Goal: Communication & Community: Ask a question

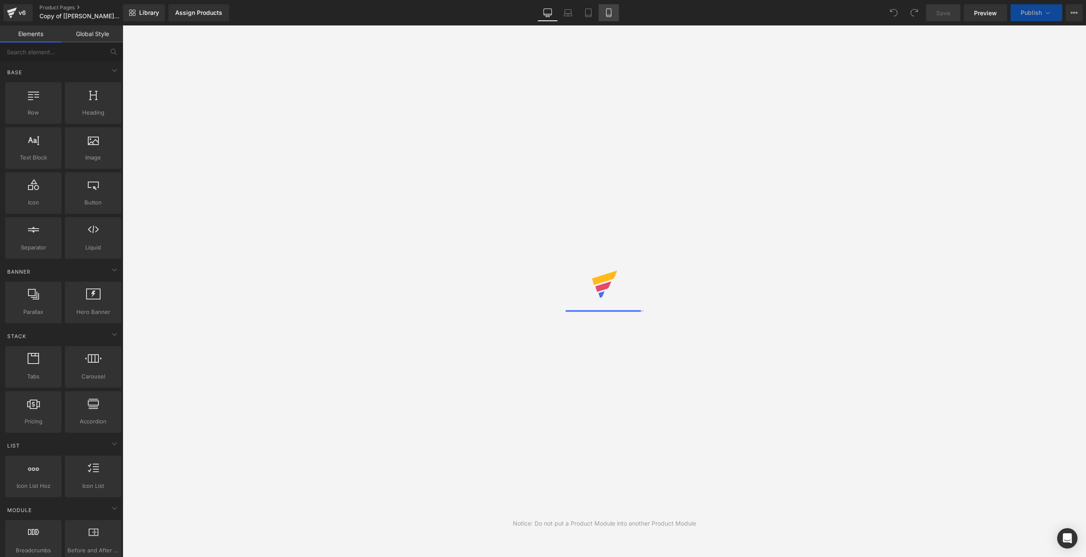
click at [608, 10] on icon at bounding box center [608, 12] width 8 height 8
click at [615, 13] on link "Mobile" at bounding box center [608, 12] width 20 height 17
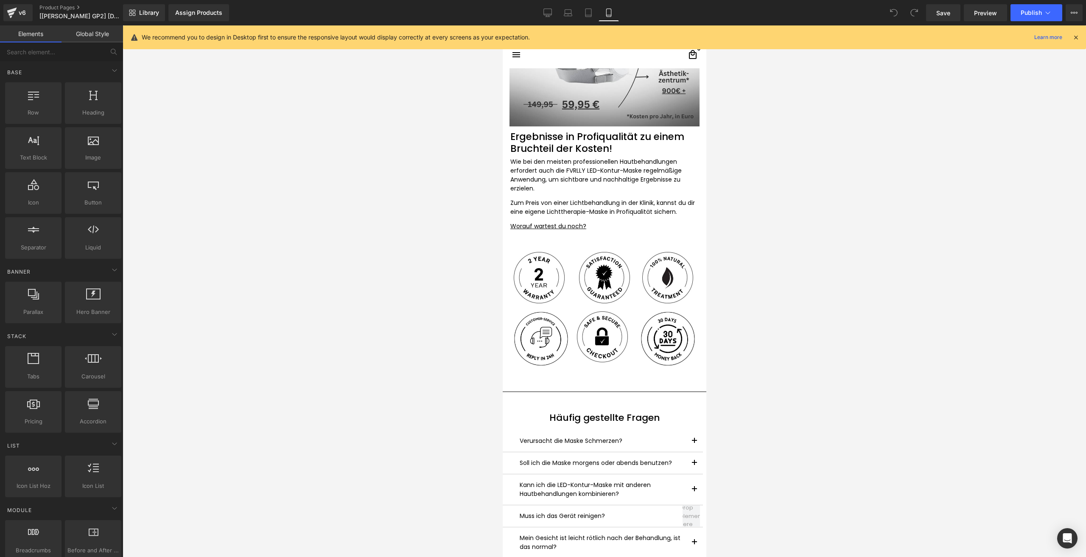
scroll to position [2757, 0]
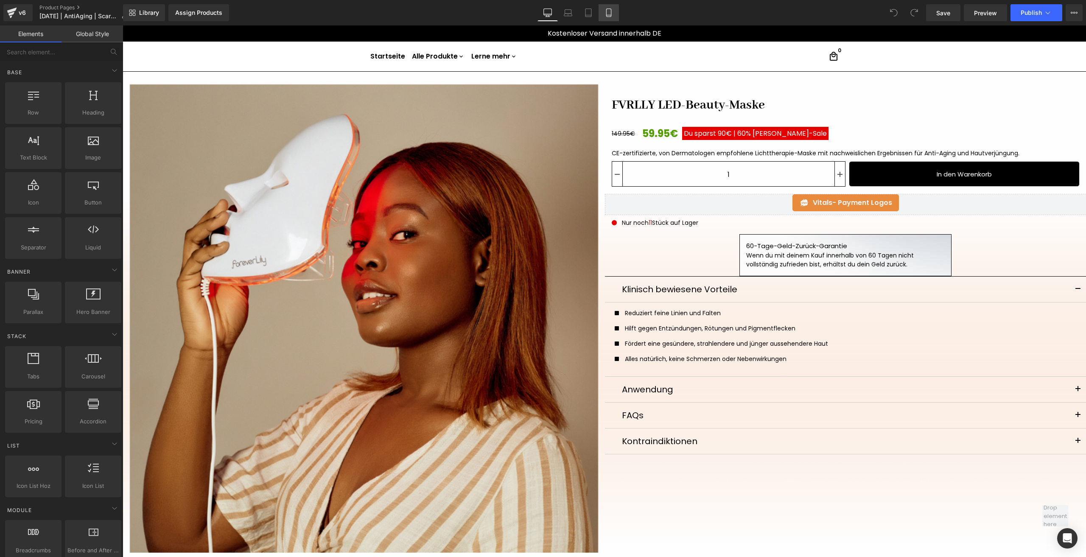
click at [607, 8] on icon at bounding box center [608, 12] width 8 height 8
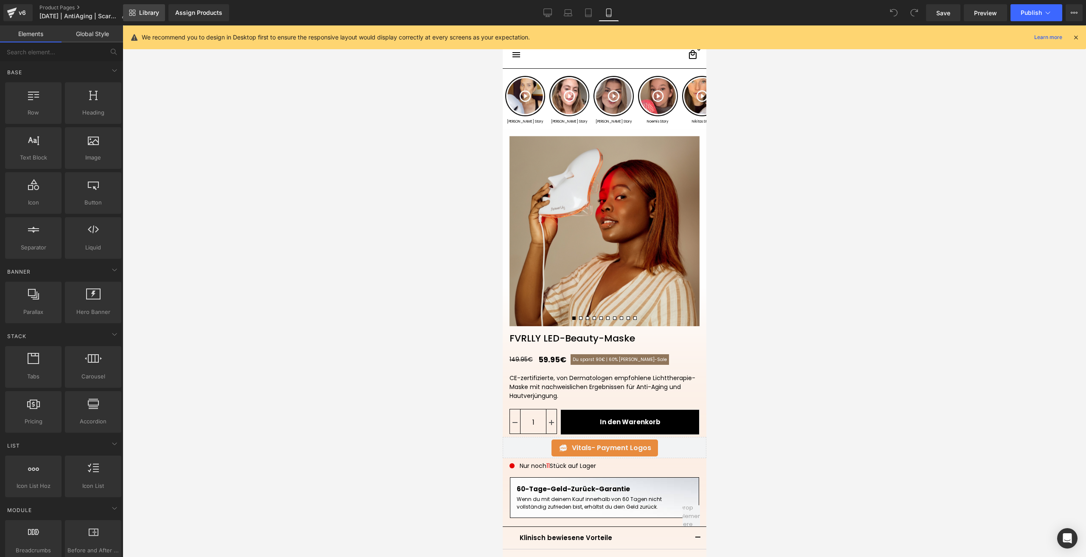
click at [151, 9] on span "Library" at bounding box center [149, 13] width 20 height 8
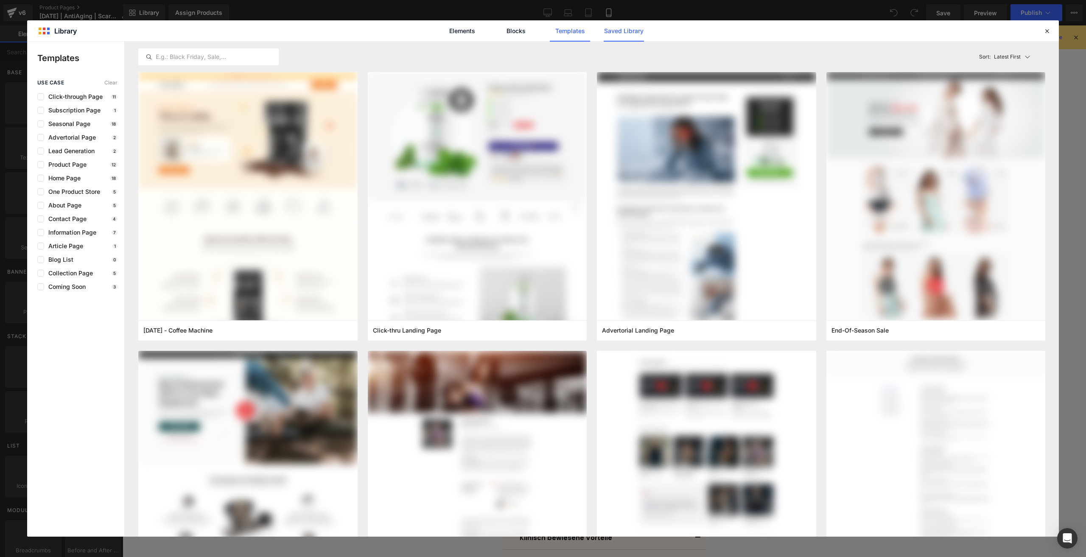
click at [632, 22] on link "Saved Library" at bounding box center [624, 30] width 40 height 21
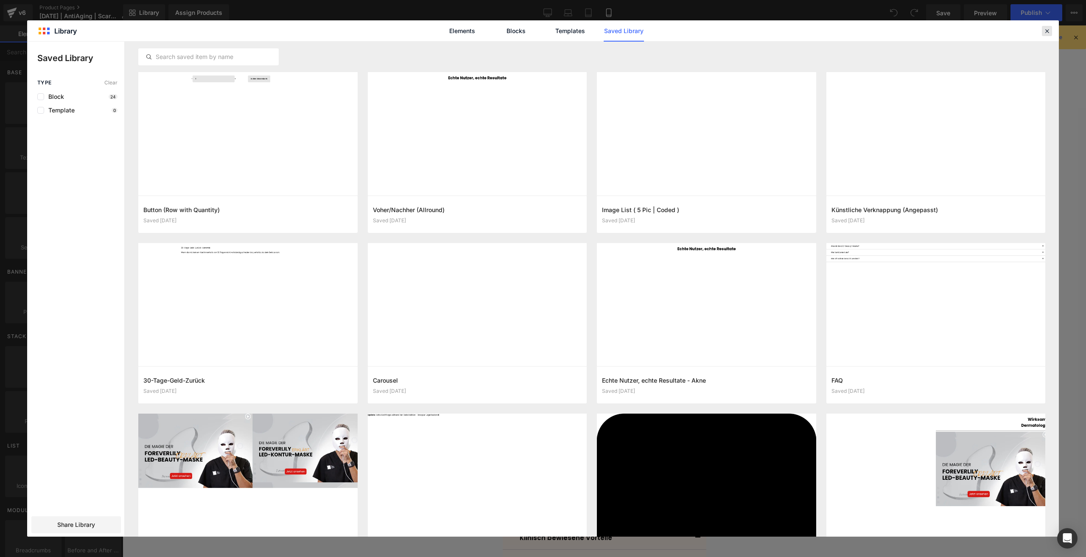
click at [1049, 30] on icon at bounding box center [1047, 31] width 8 height 8
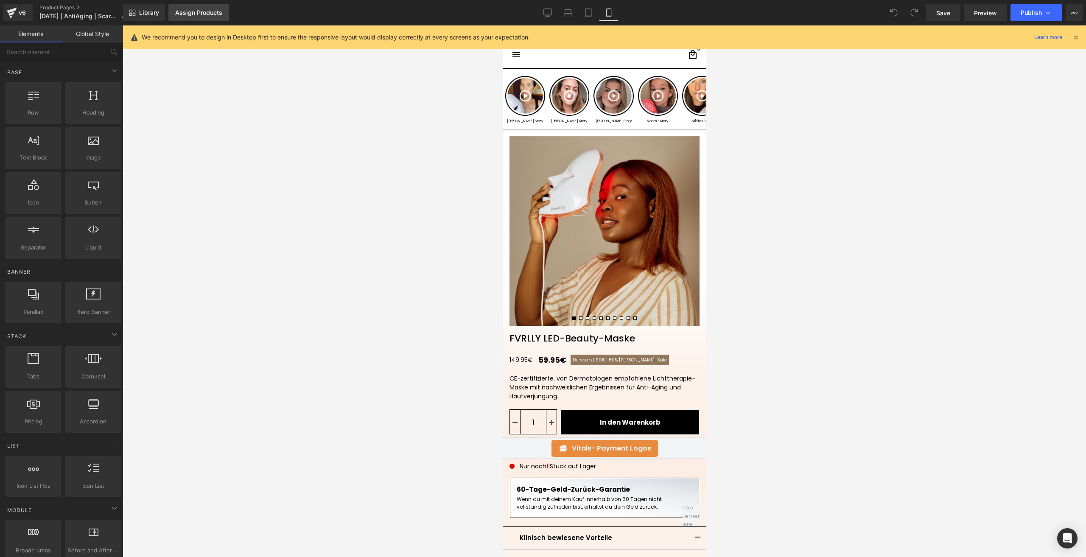
click at [193, 10] on div "Assign Products" at bounding box center [198, 12] width 47 height 7
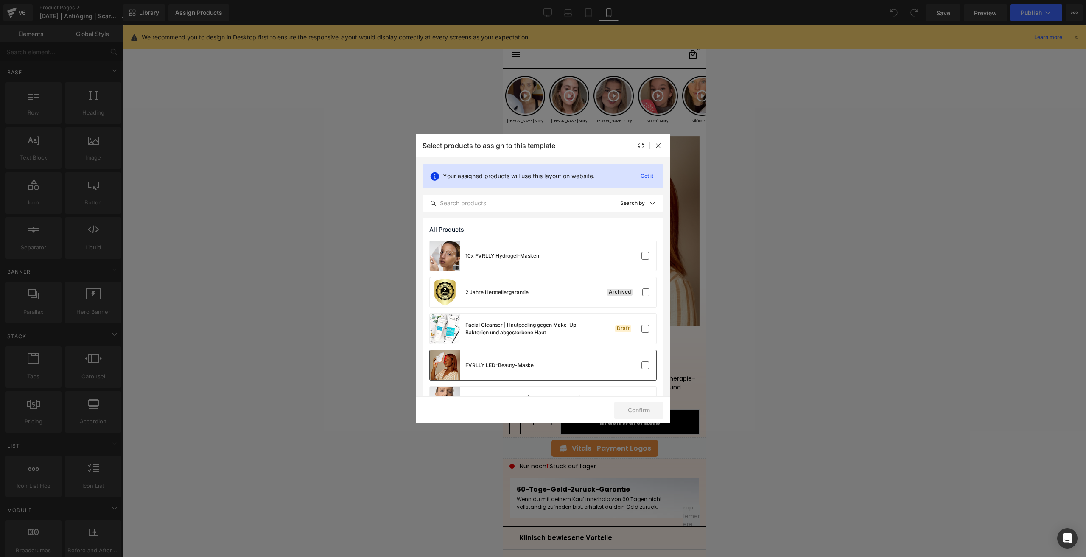
click at [599, 354] on div "FVRLLY LED-Beauty-Maske" at bounding box center [543, 365] width 226 height 30
click at [632, 414] on button "Confirm" at bounding box center [638, 410] width 49 height 17
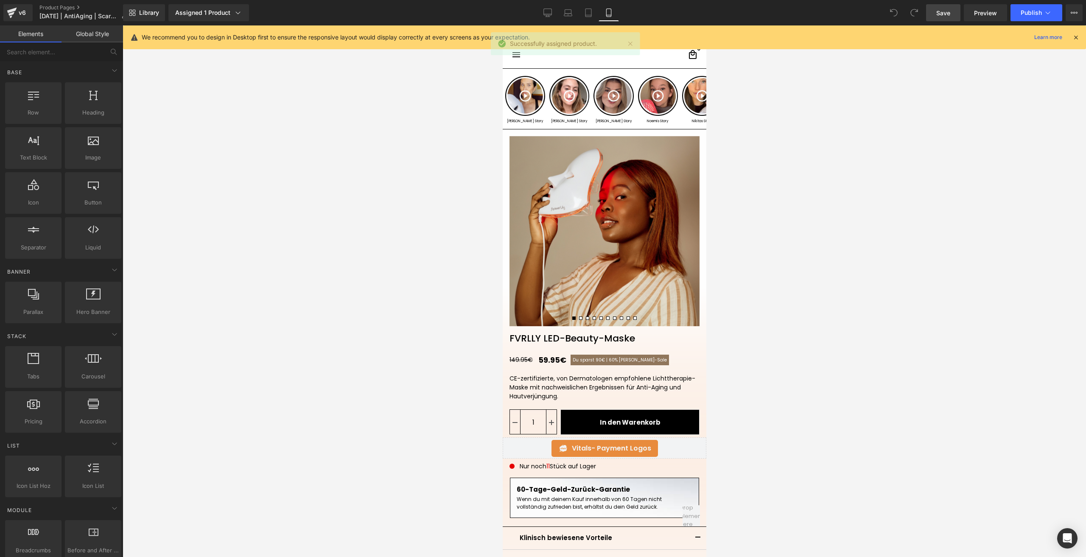
click at [934, 20] on link "Save" at bounding box center [943, 12] width 34 height 17
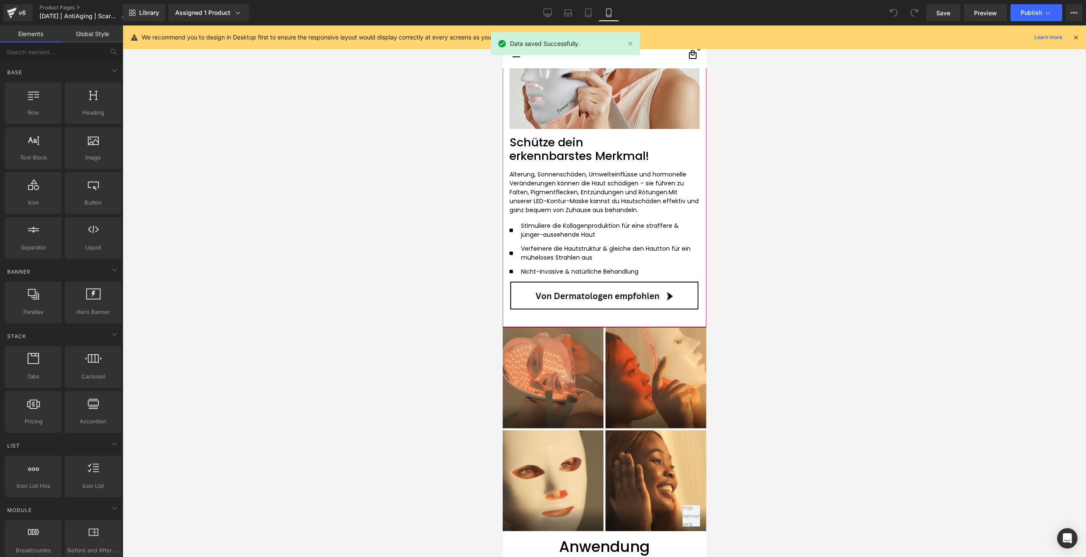
scroll to position [1400, 0]
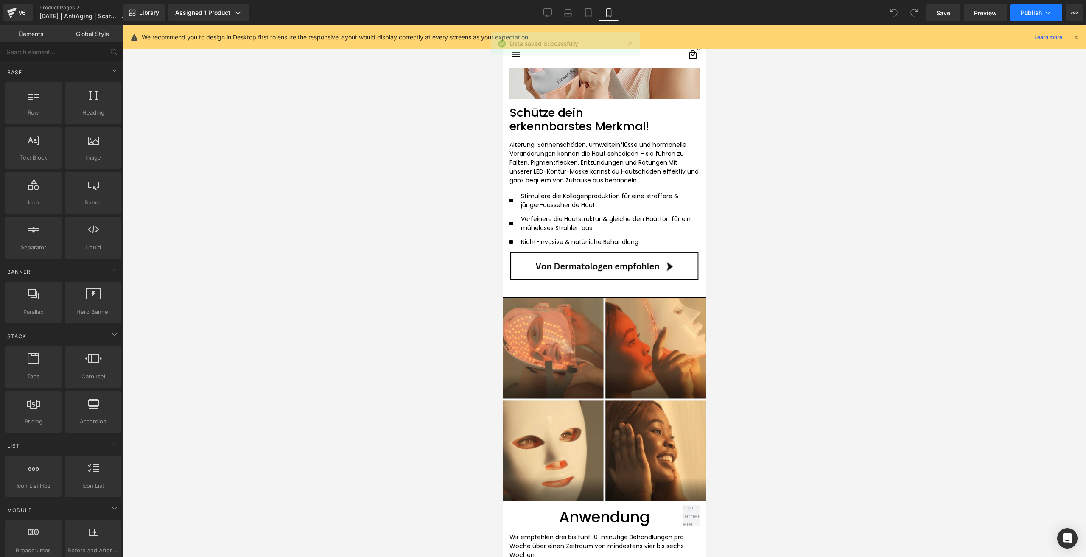
click at [1026, 9] on span "Publish" at bounding box center [1031, 12] width 21 height 7
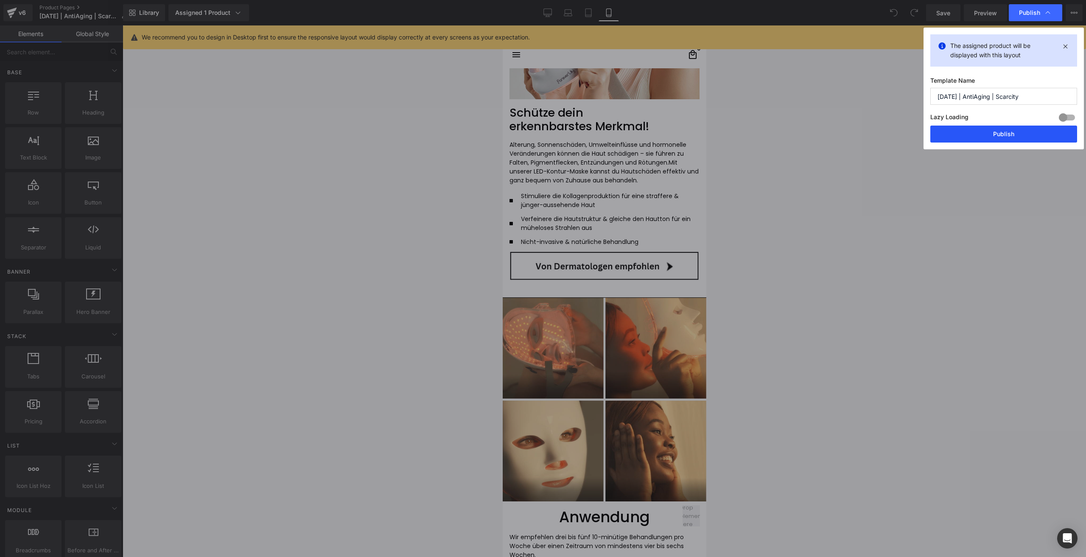
click at [965, 139] on button "Publish" at bounding box center [1003, 134] width 147 height 17
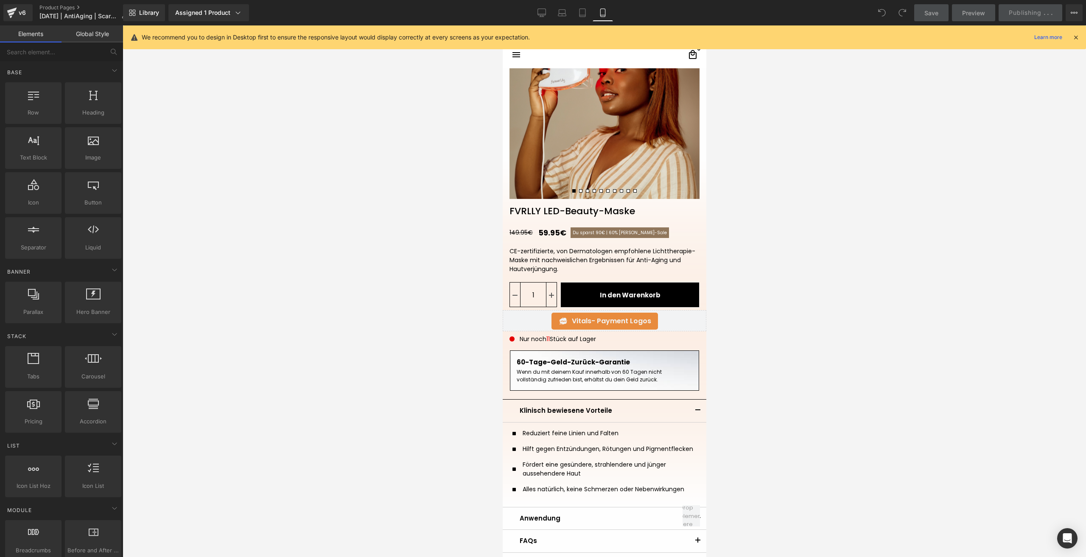
scroll to position [0, 0]
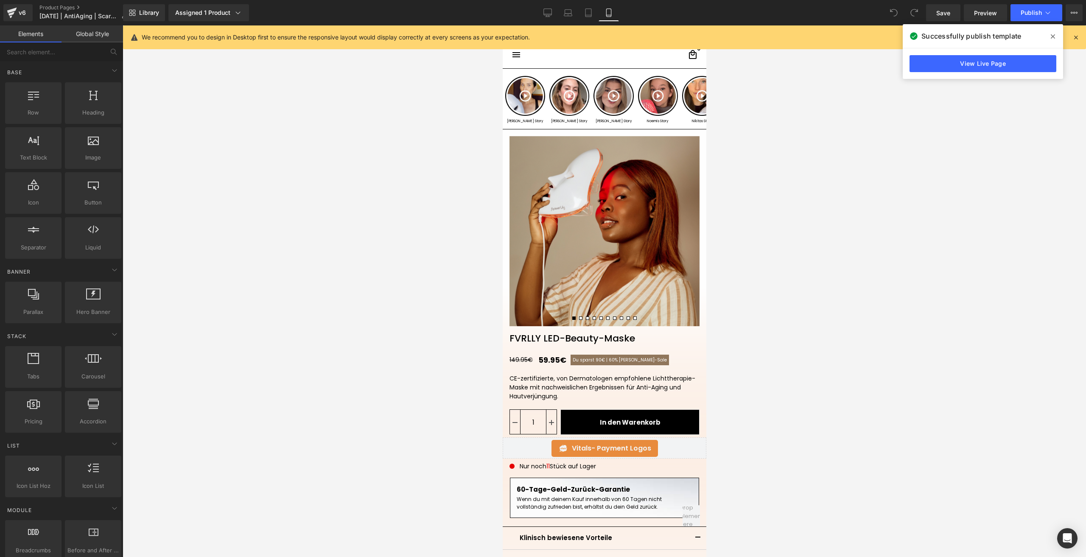
click at [547, 4] on div "Library Assigned 1 Product Product Preview FVRLLY LED-Beauty-Maske Manage assig…" at bounding box center [604, 12] width 963 height 25
click at [548, 12] on icon at bounding box center [547, 12] width 8 height 8
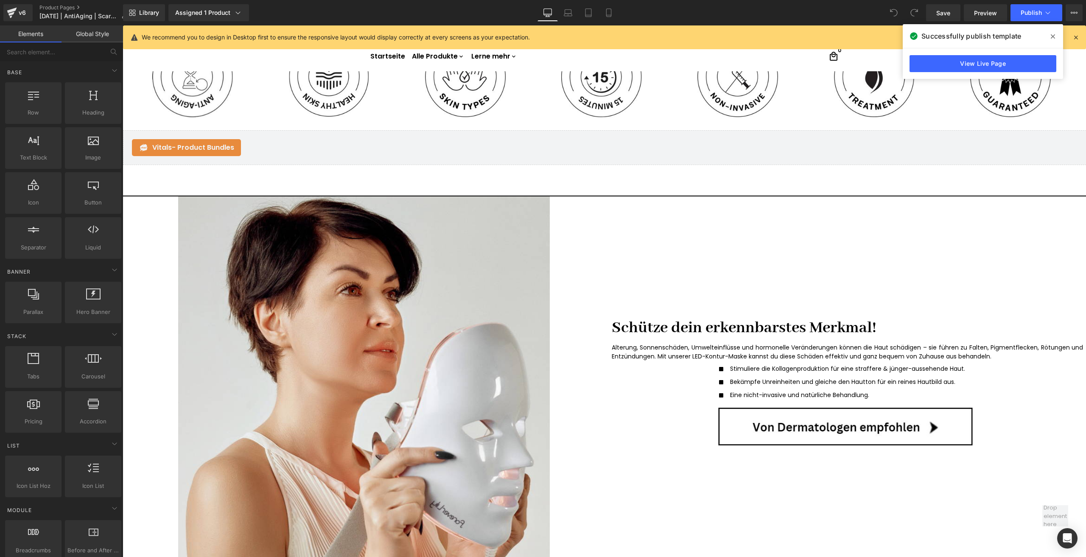
scroll to position [594, 0]
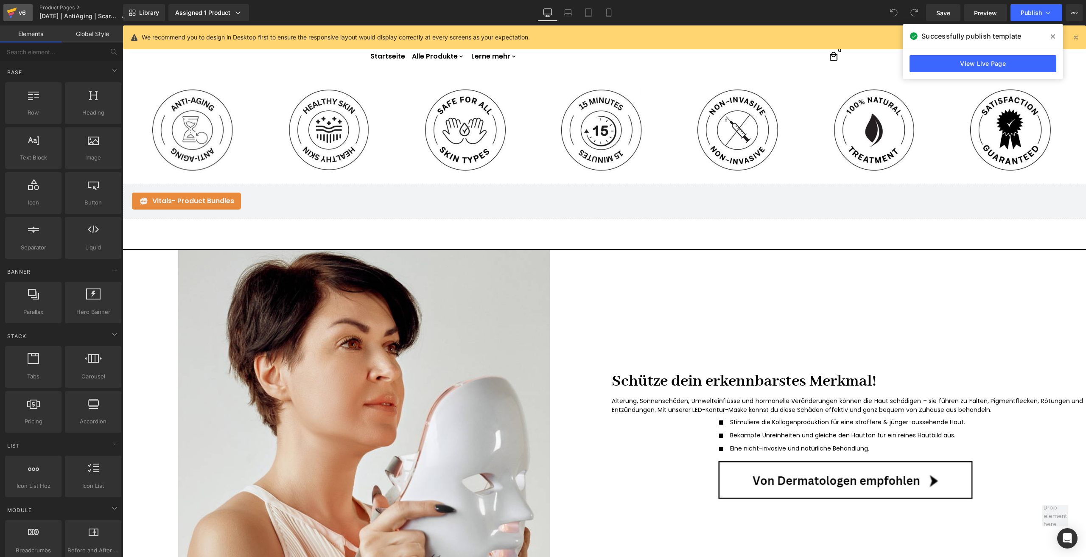
click at [11, 14] on icon at bounding box center [11, 14] width 6 height 4
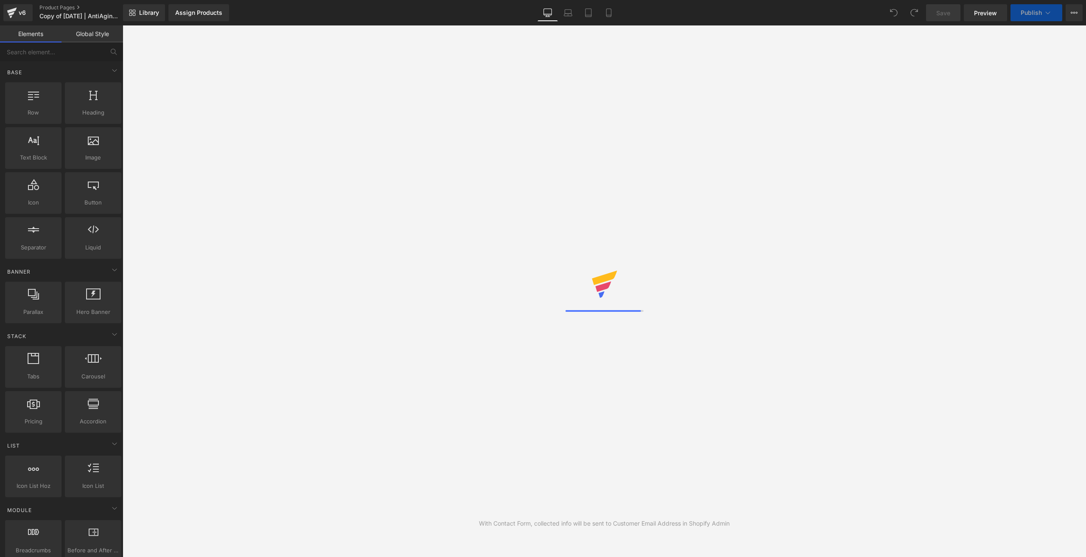
click at [620, 6] on div "Library Assign Products Product Preview No product match your search. Please tr…" at bounding box center [604, 12] width 963 height 17
click at [607, 14] on icon at bounding box center [608, 12] width 8 height 8
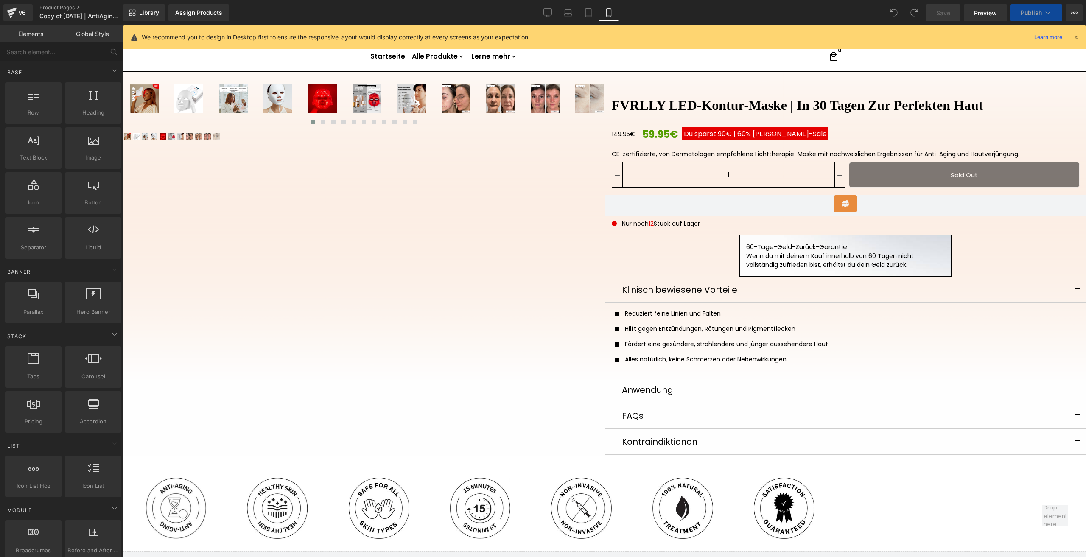
click at [609, 14] on icon at bounding box center [608, 12] width 8 height 8
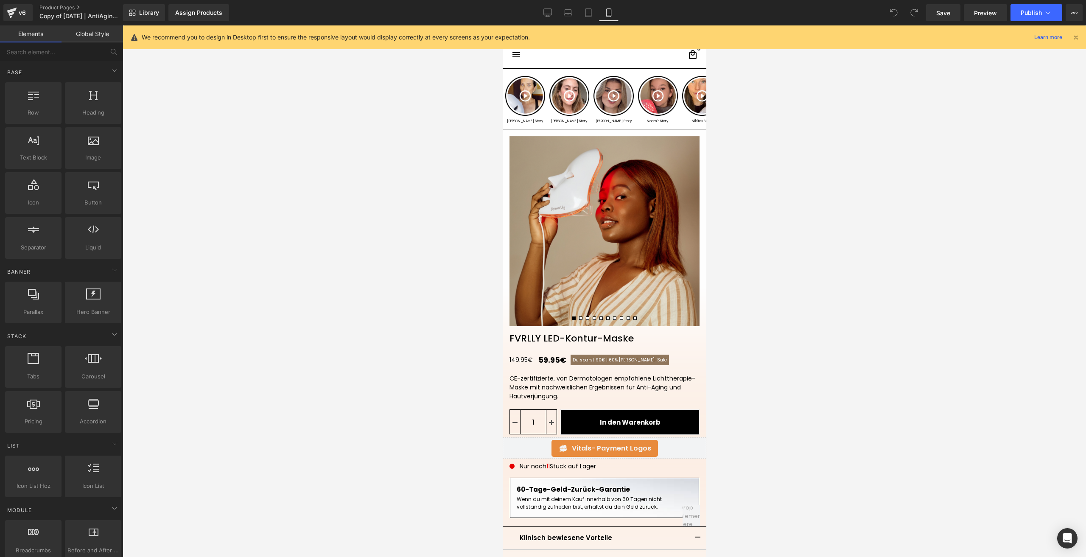
click at [545, 3] on div "Library Assign Products Product Preview No product match your search. Please tr…" at bounding box center [604, 12] width 963 height 25
click at [549, 8] on link "Desktop" at bounding box center [547, 12] width 20 height 17
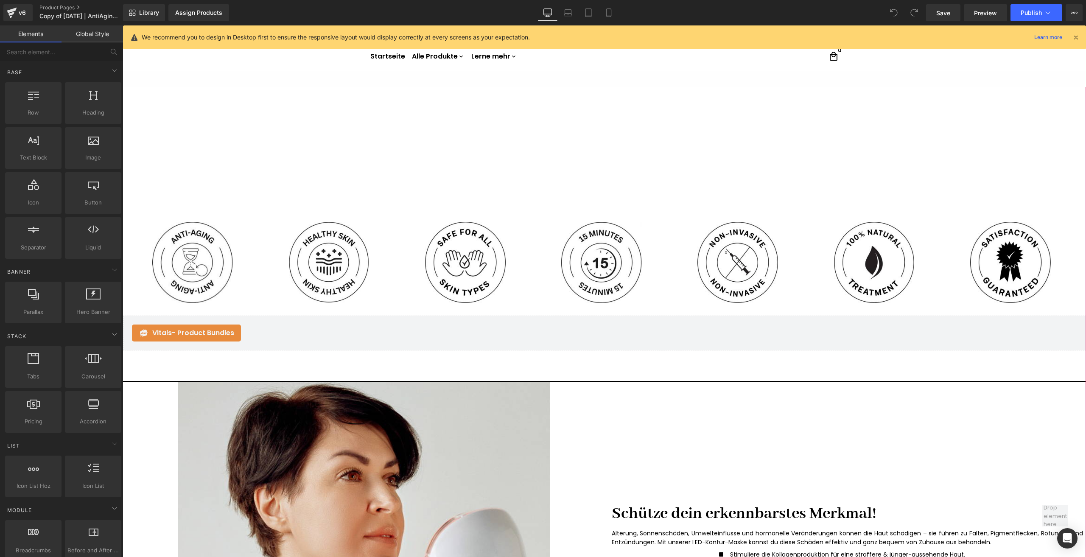
scroll to position [1188, 0]
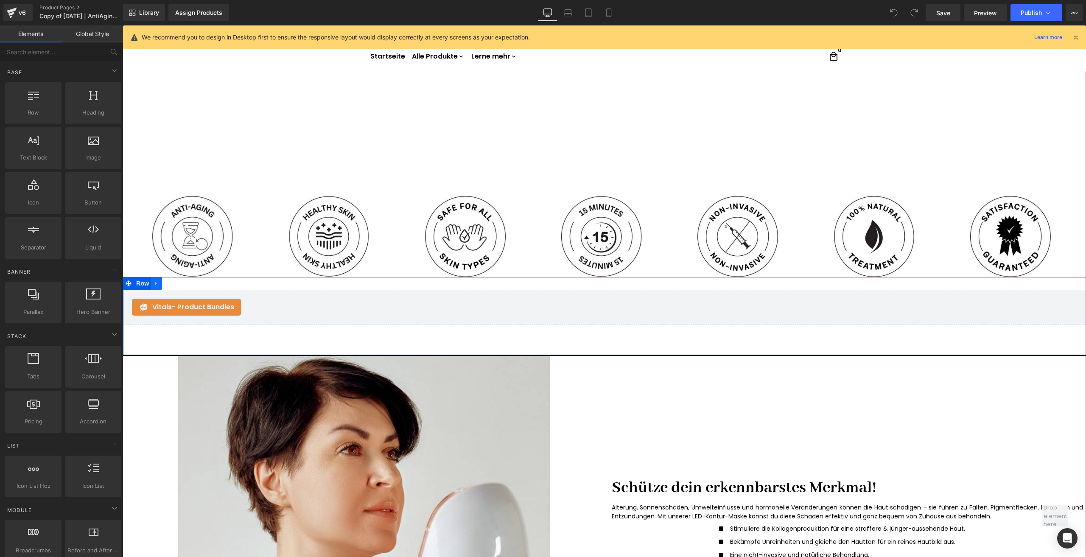
click at [154, 282] on icon at bounding box center [157, 283] width 6 height 6
click at [176, 286] on icon at bounding box center [179, 283] width 6 height 6
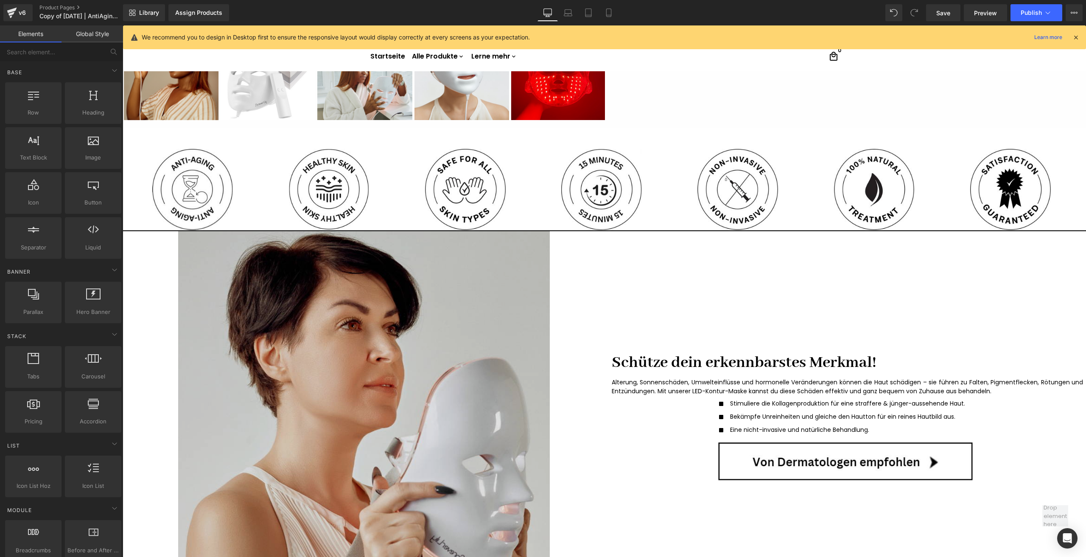
scroll to position [467, 0]
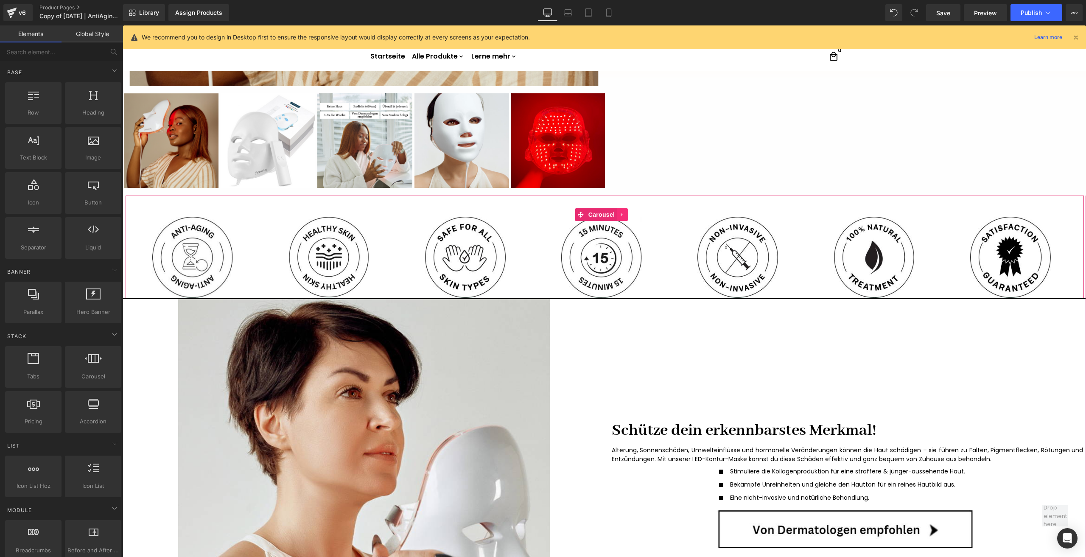
click at [623, 217] on icon at bounding box center [622, 215] width 6 height 6
click at [628, 212] on icon at bounding box center [628, 215] width 6 height 6
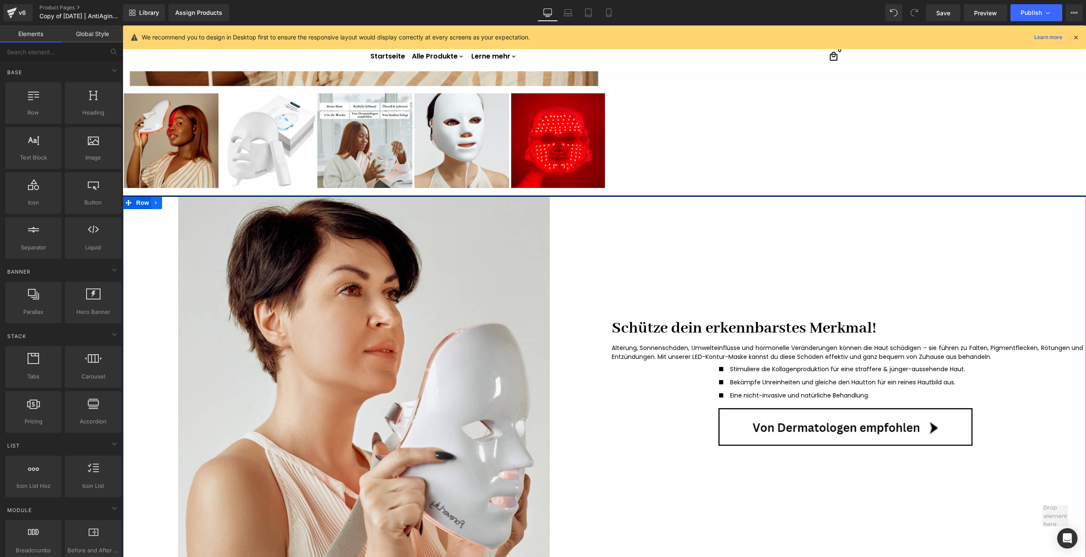
click at [155, 204] on icon at bounding box center [157, 203] width 6 height 6
click at [176, 202] on icon at bounding box center [179, 203] width 6 height 6
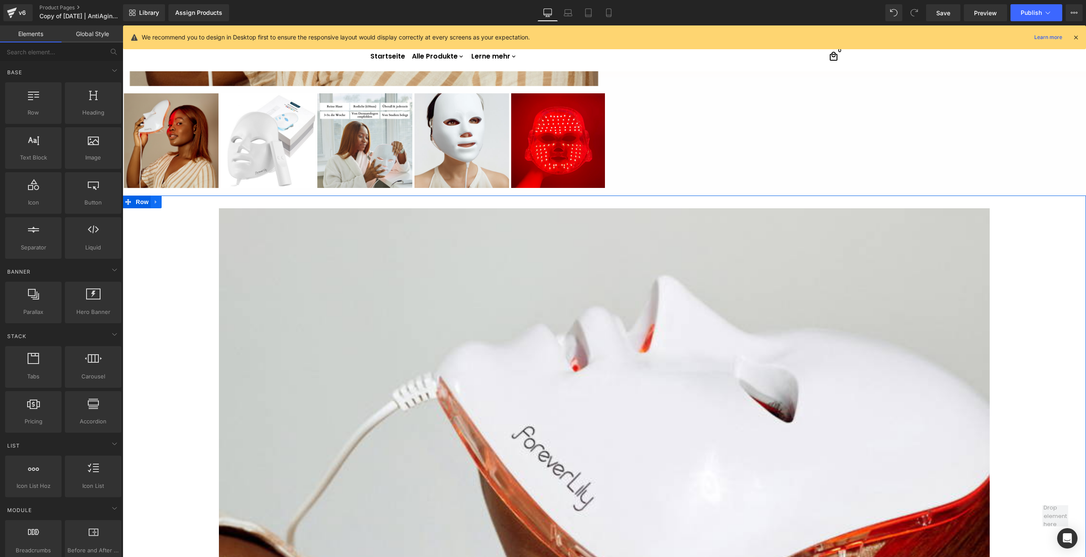
click at [155, 203] on icon at bounding box center [156, 202] width 2 height 4
click at [178, 203] on link at bounding box center [178, 202] width 11 height 13
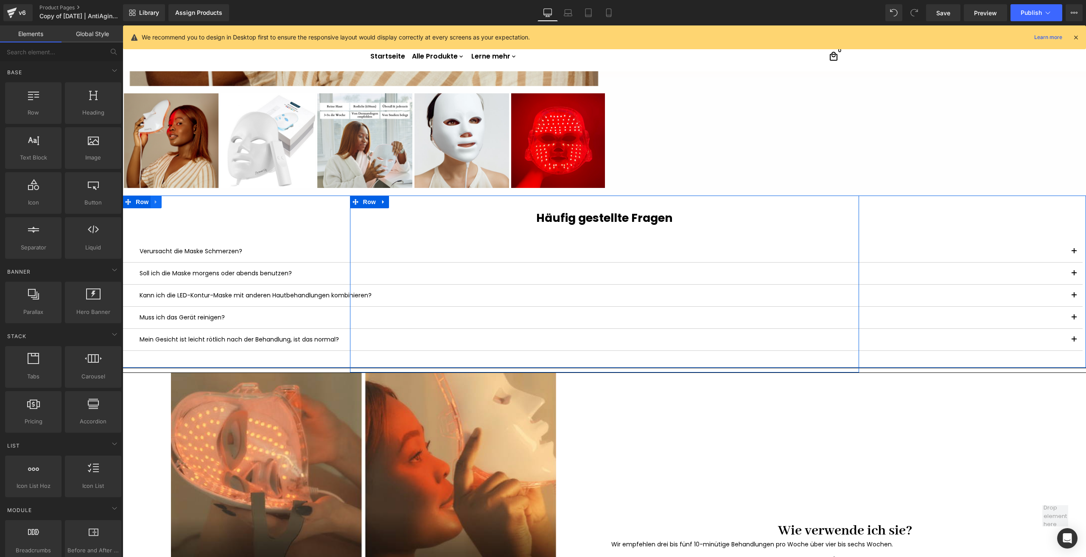
click at [153, 201] on icon at bounding box center [156, 202] width 6 height 6
click at [176, 202] on icon at bounding box center [178, 202] width 6 height 6
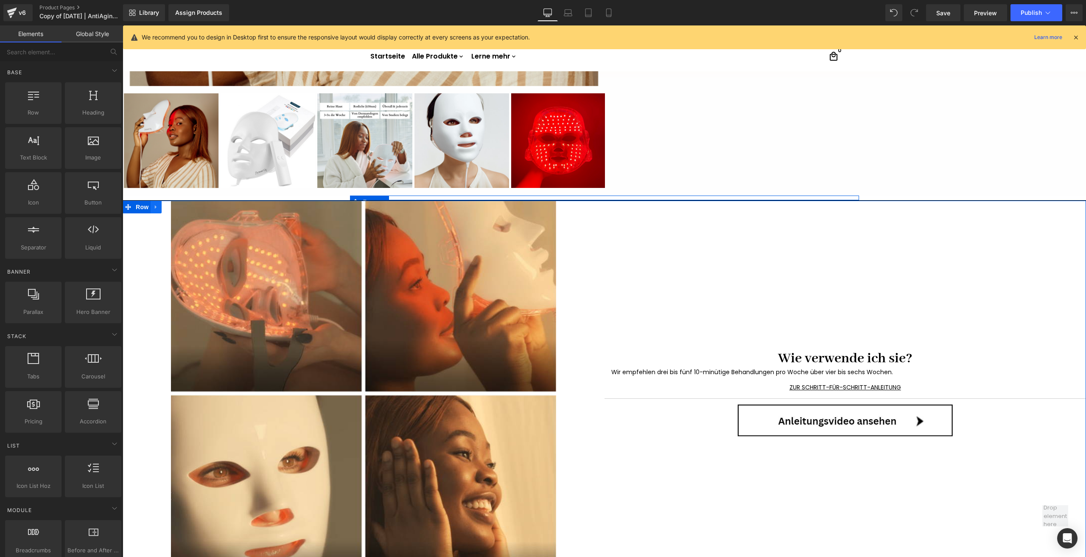
click at [155, 207] on icon at bounding box center [156, 207] width 6 height 6
click at [175, 207] on icon at bounding box center [178, 207] width 6 height 6
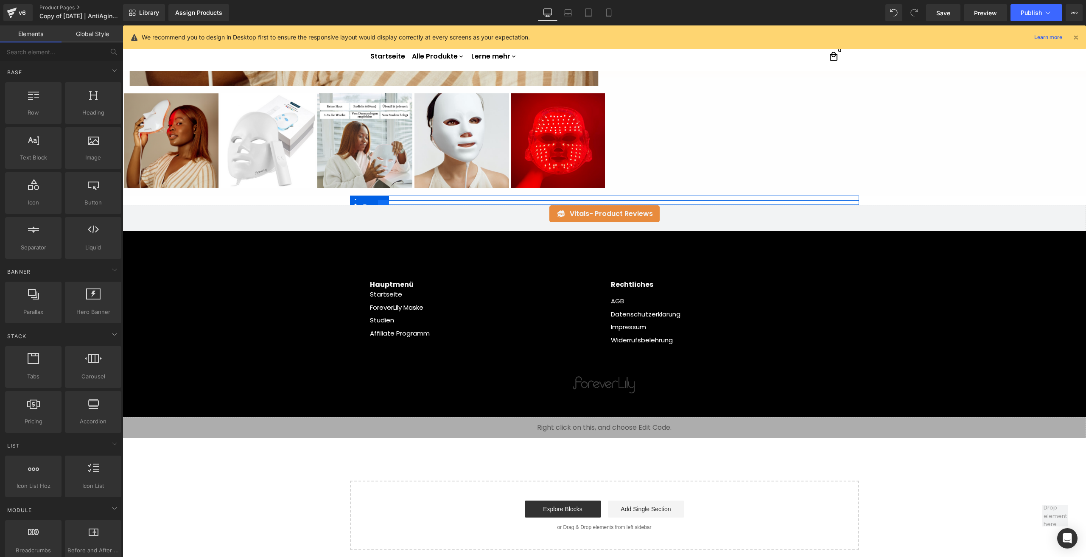
click at [379, 202] on link at bounding box center [383, 206] width 11 height 13
click at [403, 204] on icon at bounding box center [406, 207] width 6 height 6
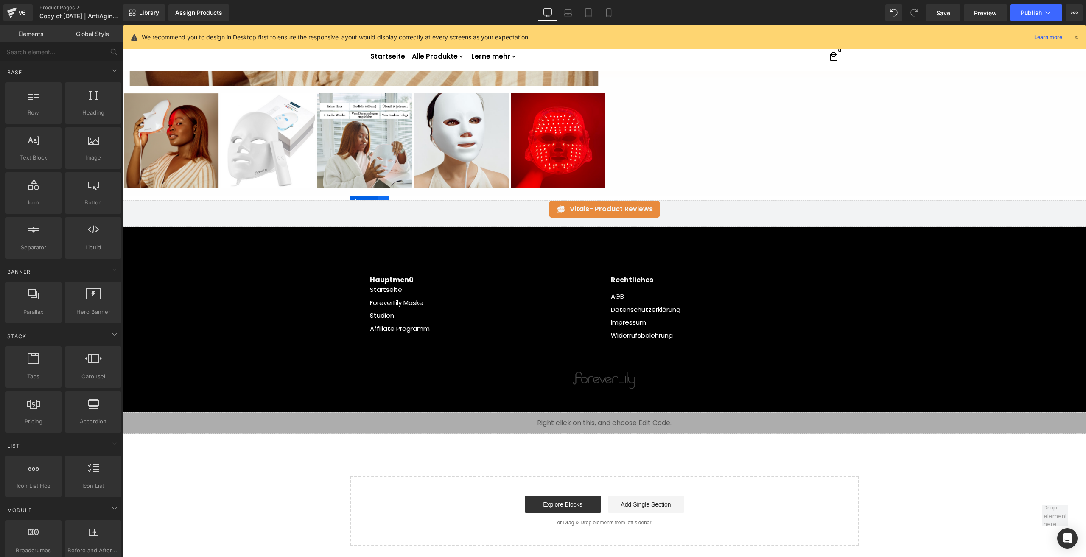
click at [380, 200] on icon at bounding box center [383, 202] width 6 height 6
click at [404, 197] on link at bounding box center [405, 202] width 11 height 13
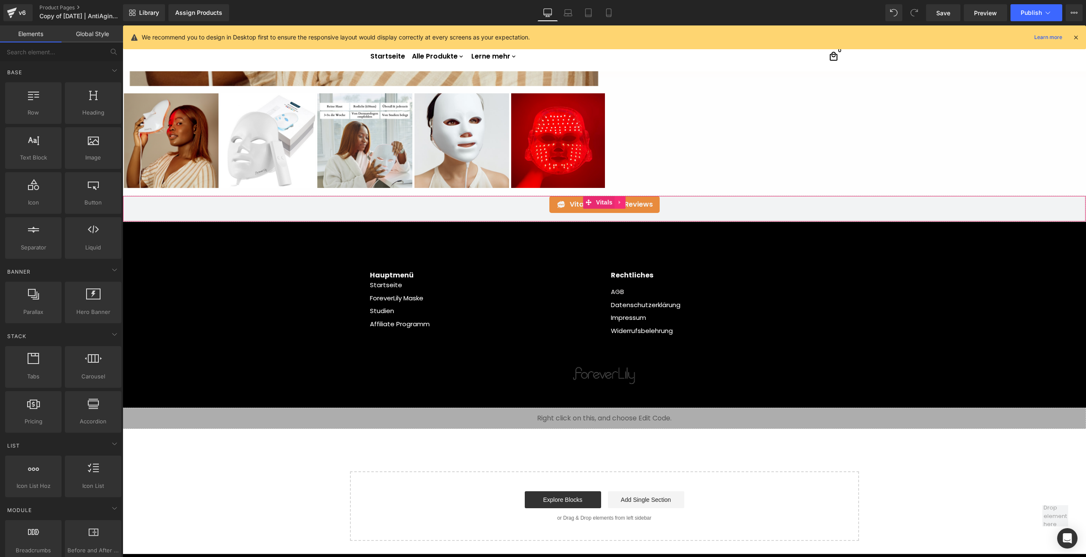
click at [617, 199] on icon at bounding box center [620, 202] width 6 height 6
click at [623, 202] on icon at bounding box center [626, 202] width 6 height 6
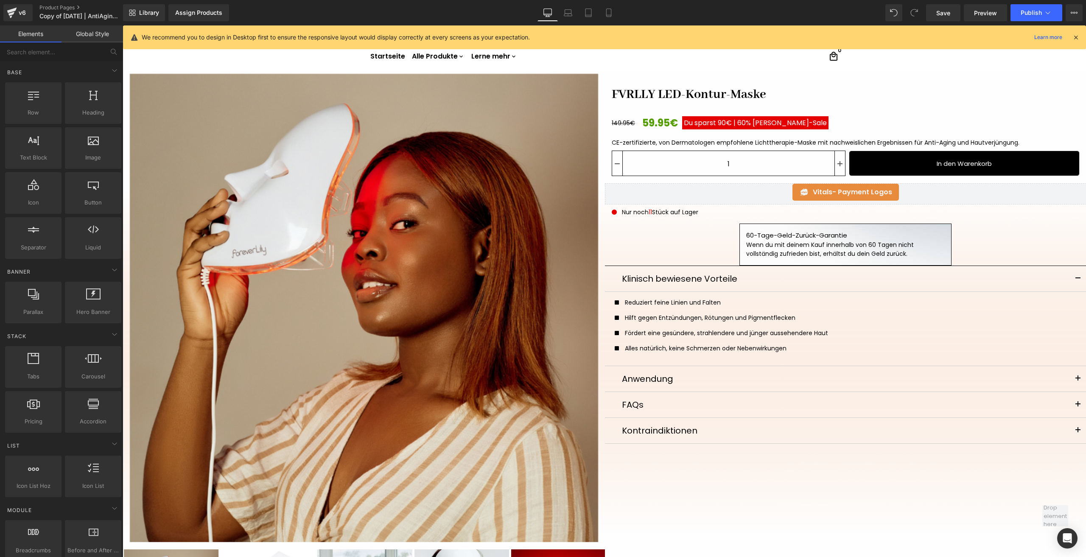
scroll to position [0, 0]
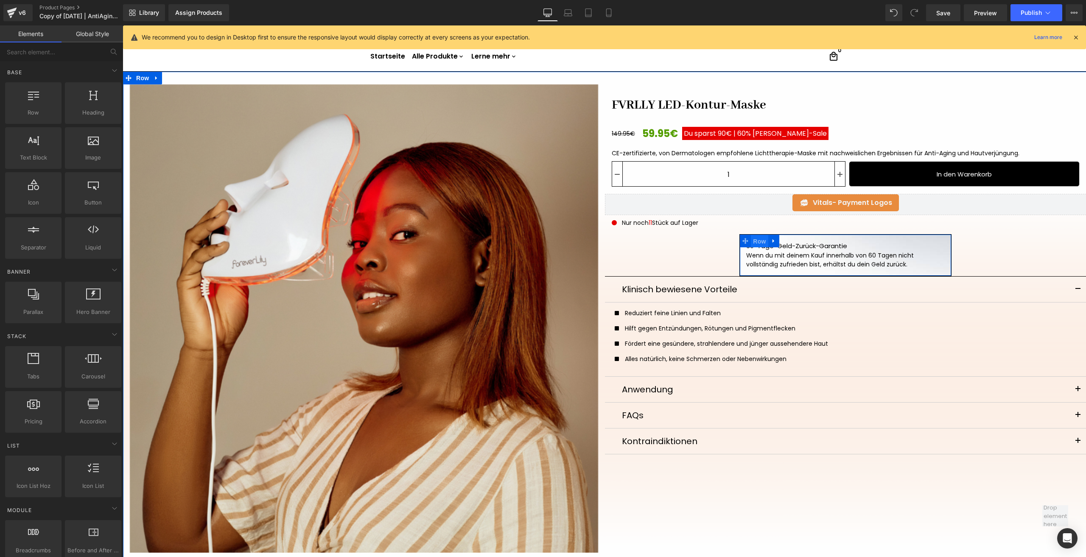
click at [755, 241] on span "Row" at bounding box center [759, 241] width 17 height 13
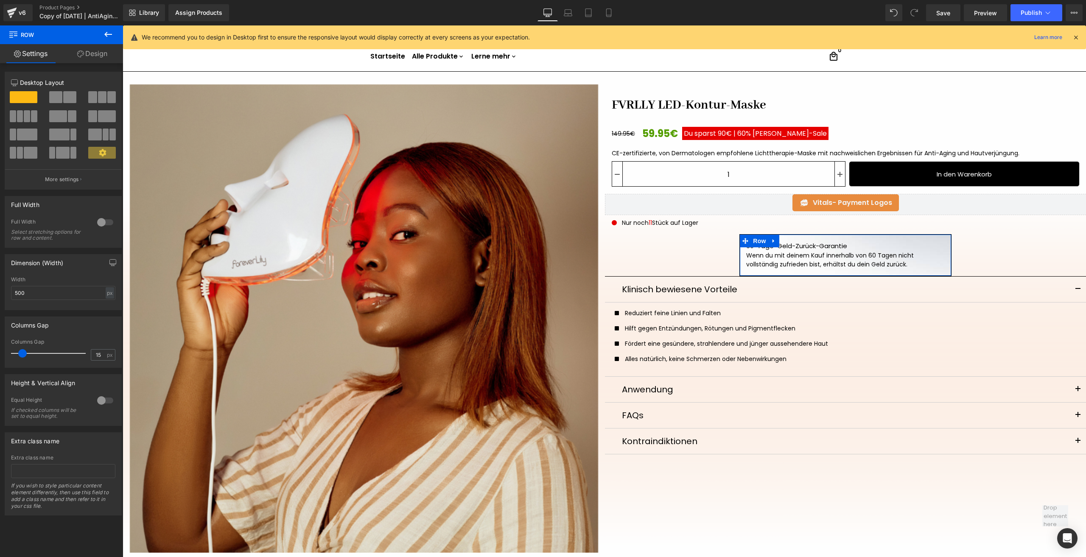
click at [99, 56] on link "Design" at bounding box center [93, 53] width 62 height 19
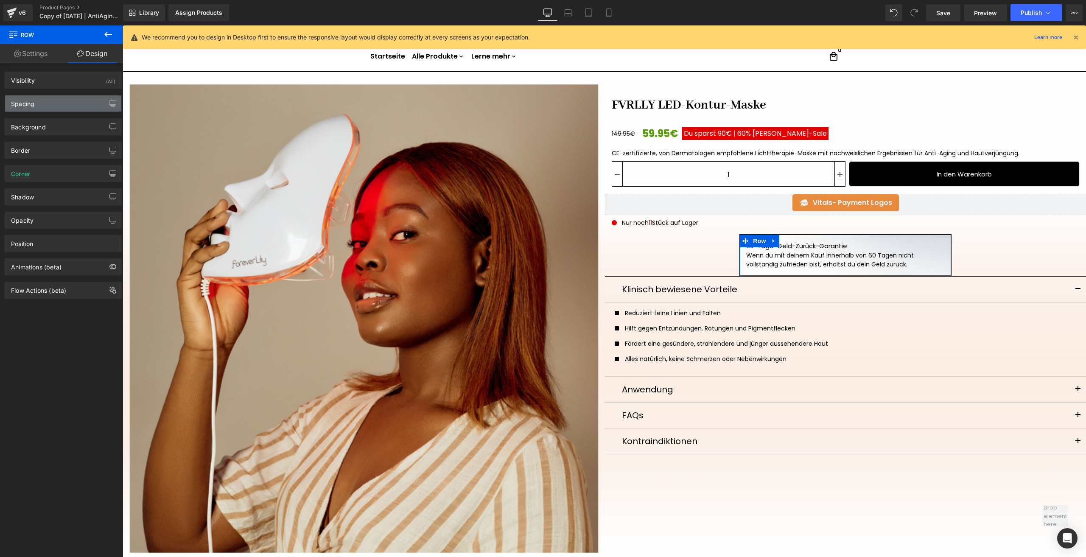
click at [46, 104] on div "Spacing" at bounding box center [63, 103] width 116 height 16
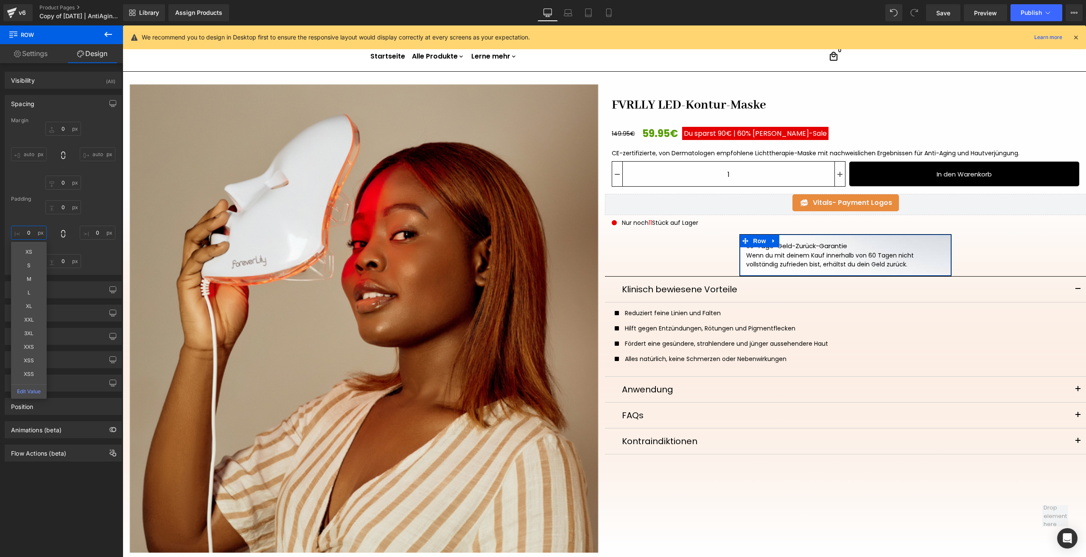
click at [30, 232] on input "0" at bounding box center [29, 233] width 36 height 14
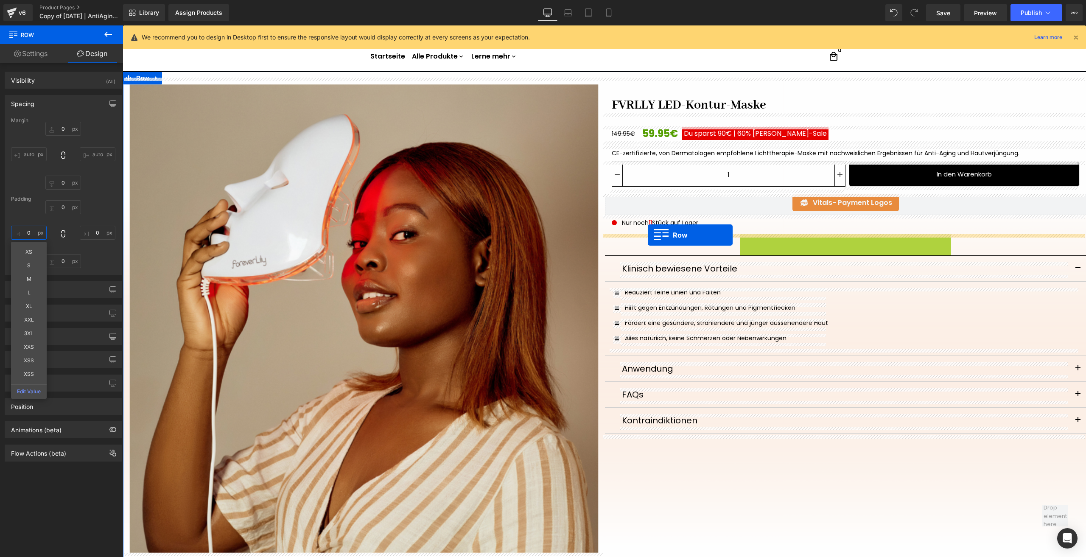
drag, startPoint x: 754, startPoint y: 239, endPoint x: 648, endPoint y: 235, distance: 106.1
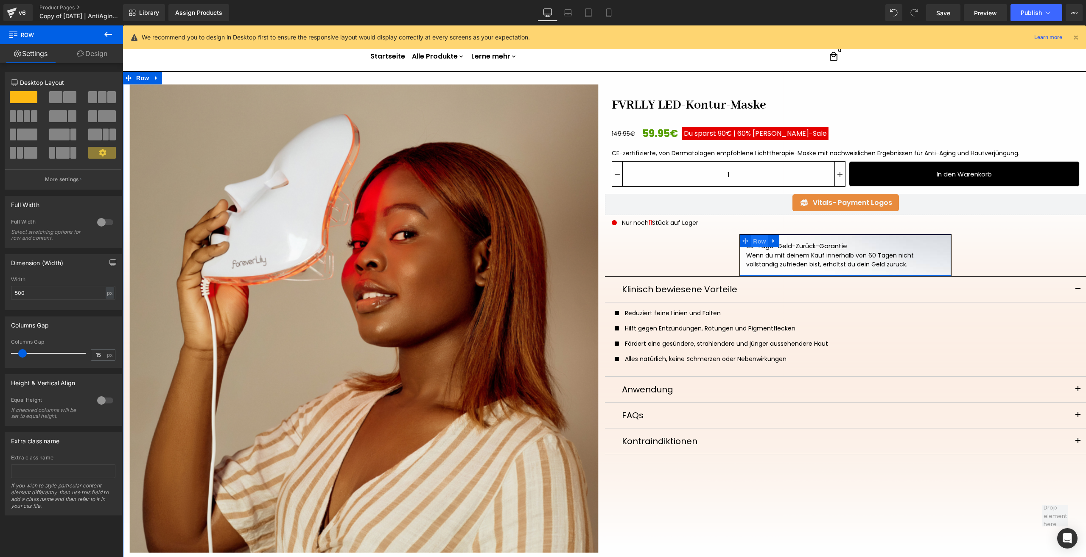
click at [758, 242] on span "Row" at bounding box center [759, 241] width 17 height 13
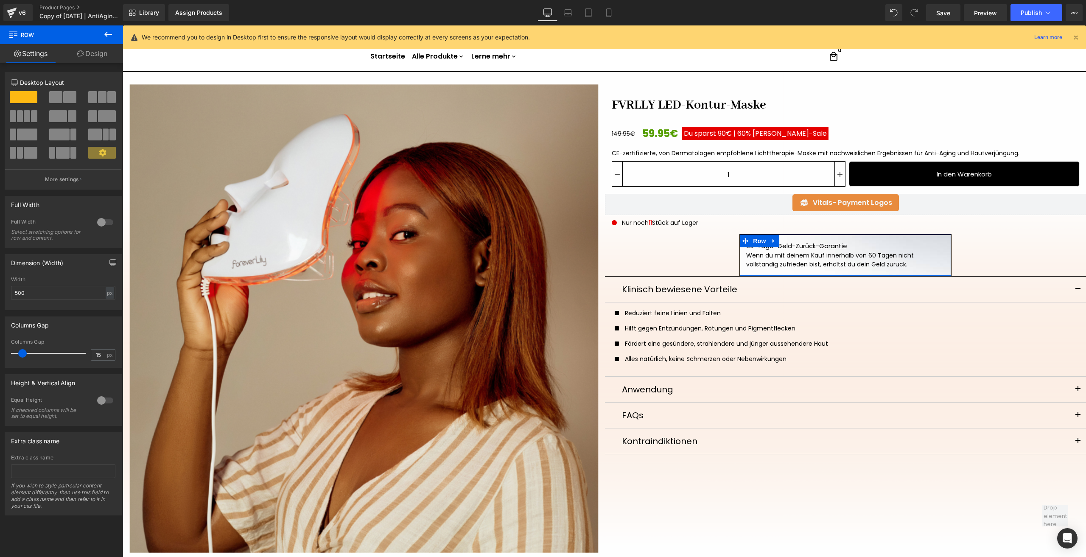
click at [95, 225] on div at bounding box center [105, 222] width 20 height 14
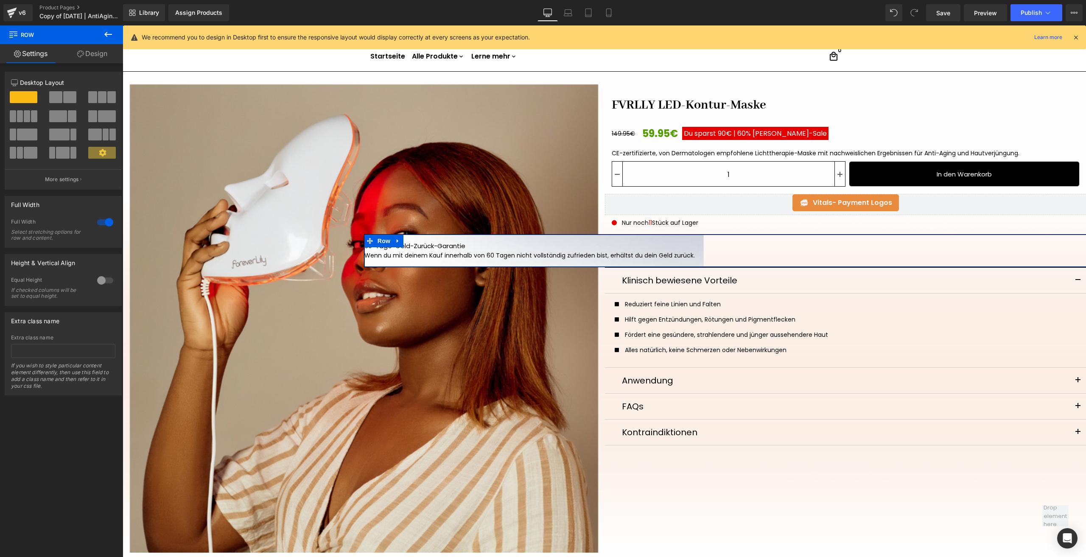
click at [84, 44] on link "Design" at bounding box center [93, 53] width 62 height 19
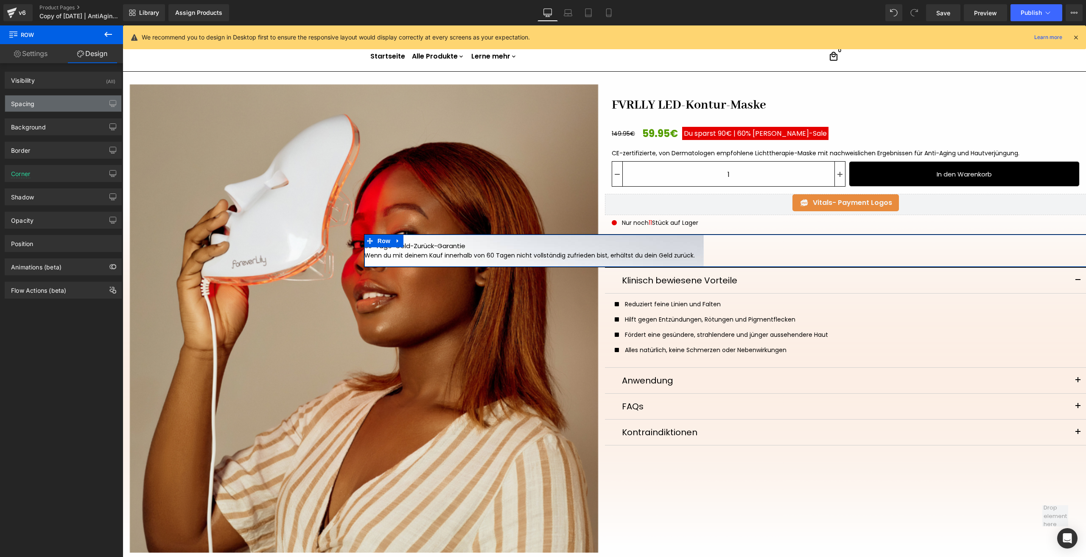
click at [34, 107] on div "Spacing" at bounding box center [63, 103] width 116 height 16
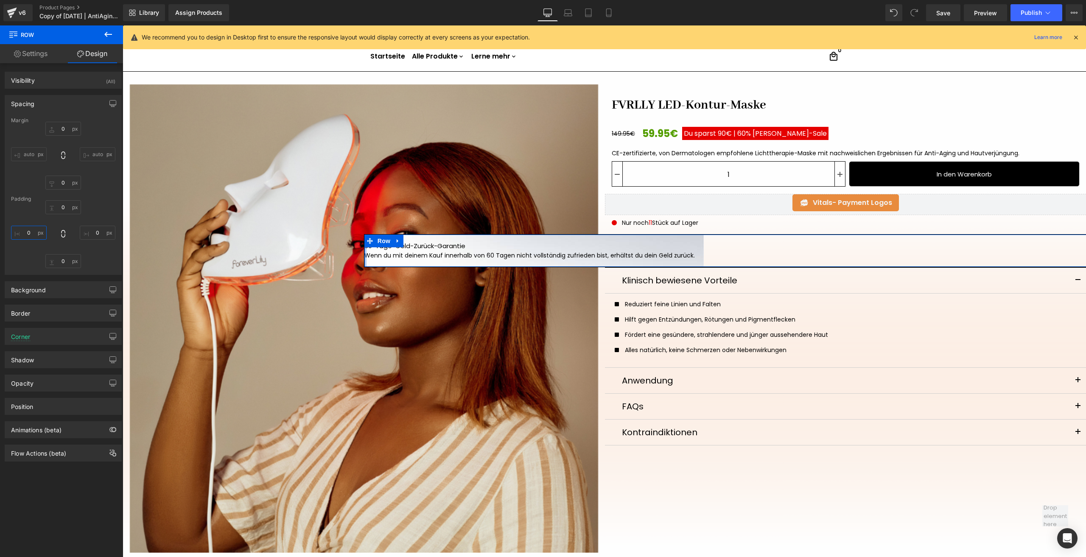
click at [31, 237] on input "text" at bounding box center [29, 233] width 36 height 14
click at [23, 227] on input "text" at bounding box center [29, 233] width 36 height 14
type input "XXL"
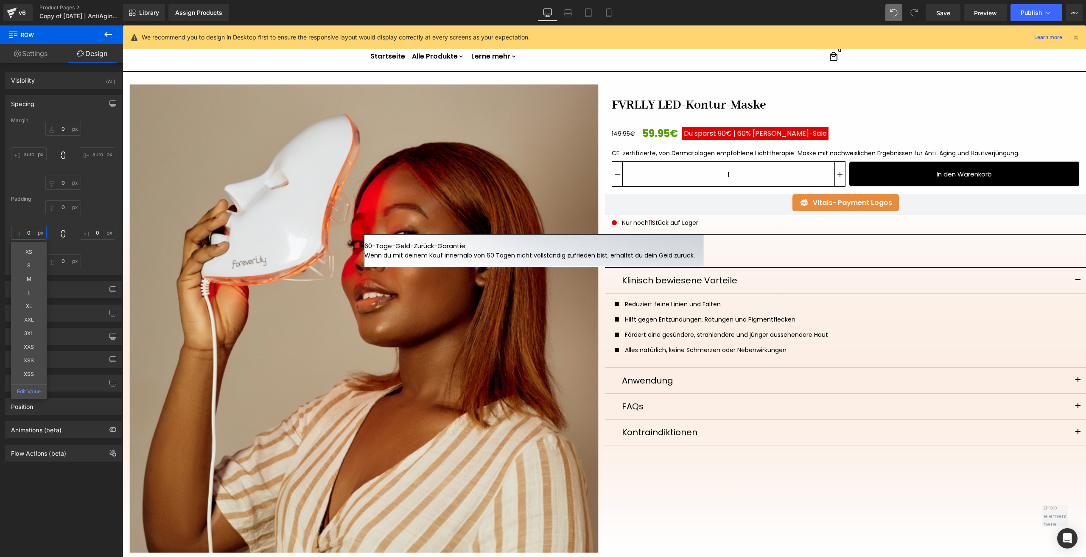
type input "0"
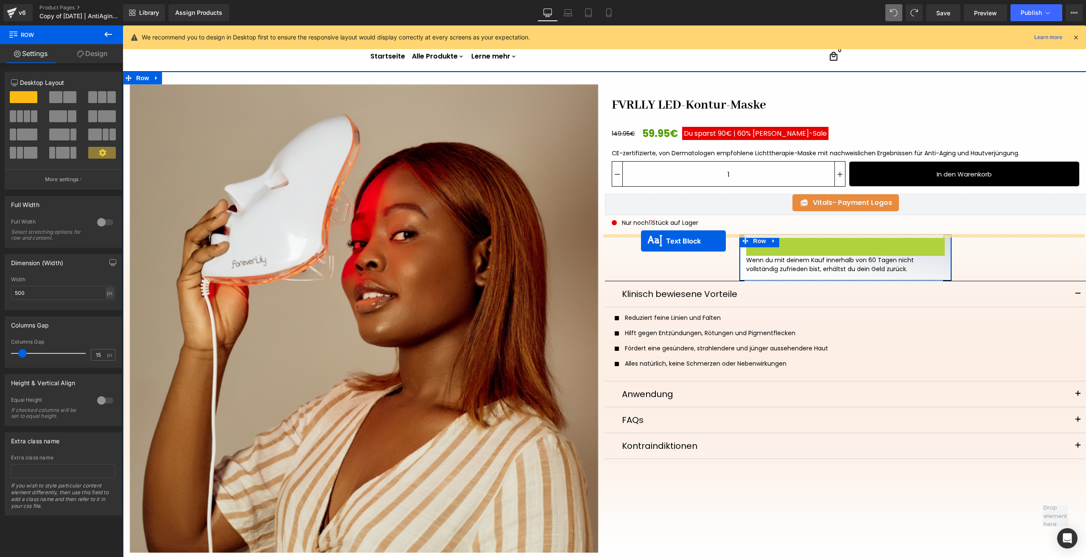
drag, startPoint x: 833, startPoint y: 245, endPoint x: 641, endPoint y: 241, distance: 192.6
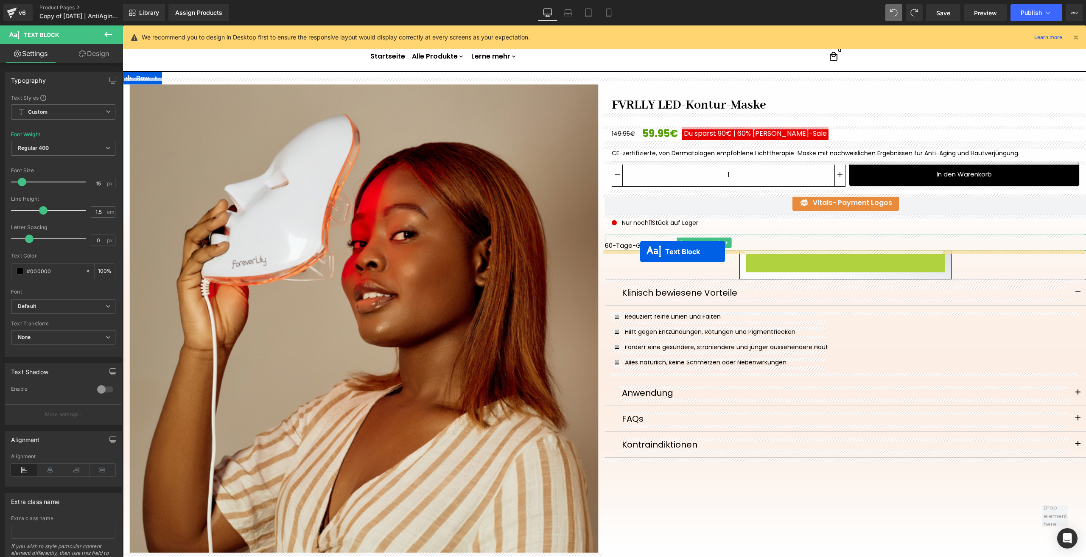
drag, startPoint x: 833, startPoint y: 258, endPoint x: 640, endPoint y: 252, distance: 193.5
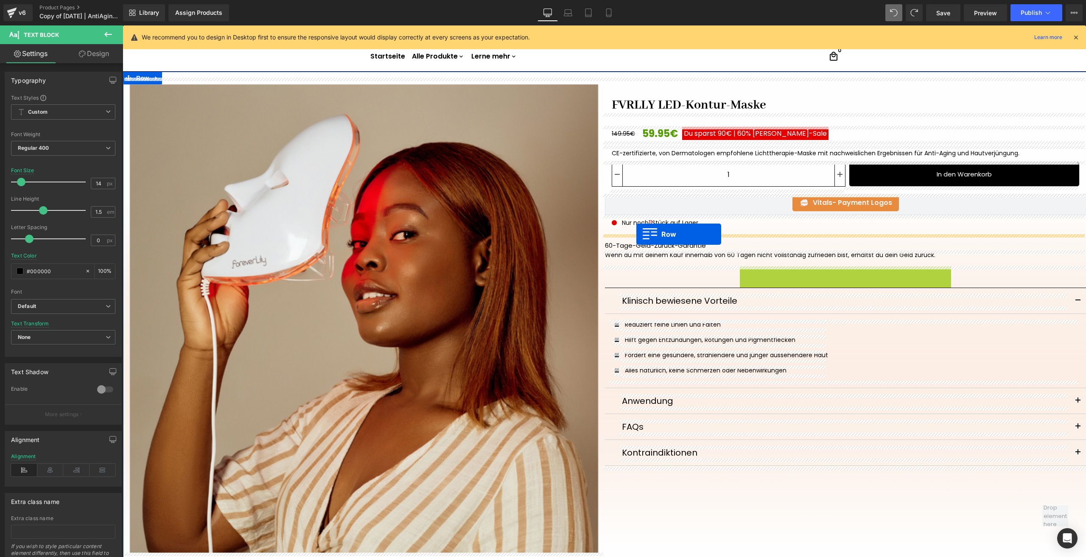
drag, startPoint x: 751, startPoint y: 271, endPoint x: 636, endPoint y: 234, distance: 120.2
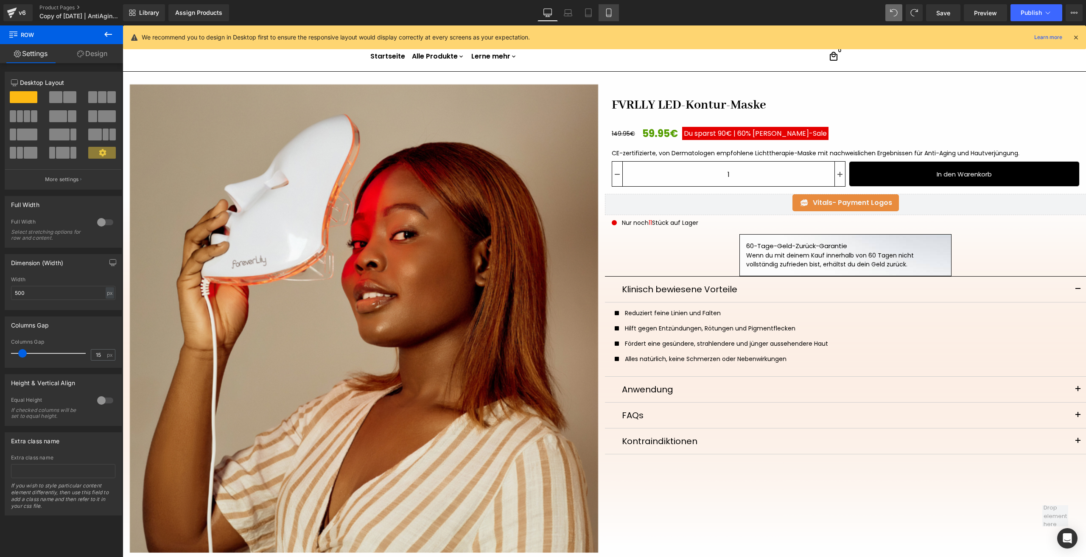
click at [611, 12] on icon at bounding box center [608, 13] width 5 height 8
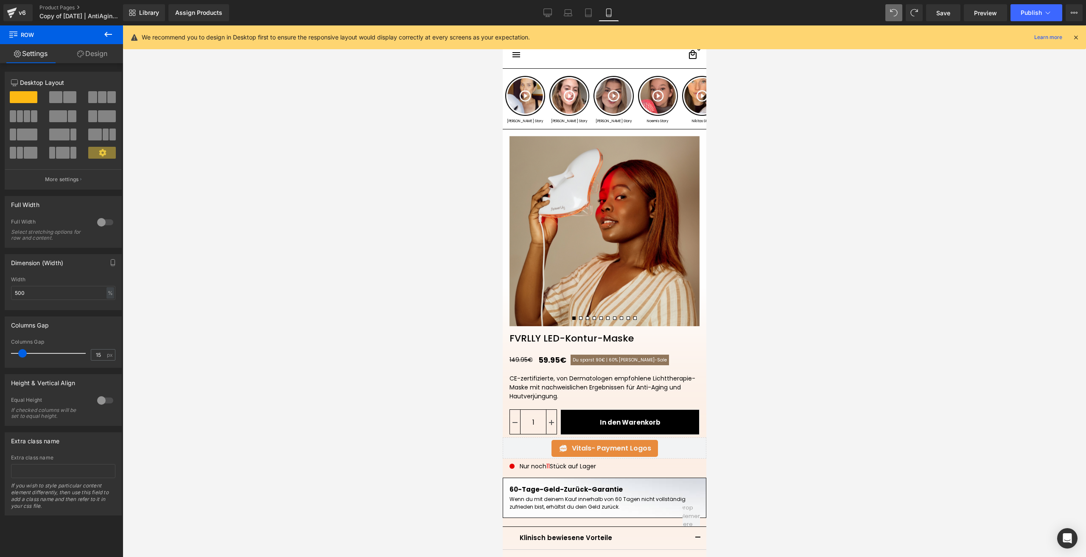
click at [544, 3] on div "Library Assign Products Product Preview No product match your search. Please tr…" at bounding box center [604, 12] width 963 height 25
click at [544, 10] on icon at bounding box center [548, 12] width 8 height 6
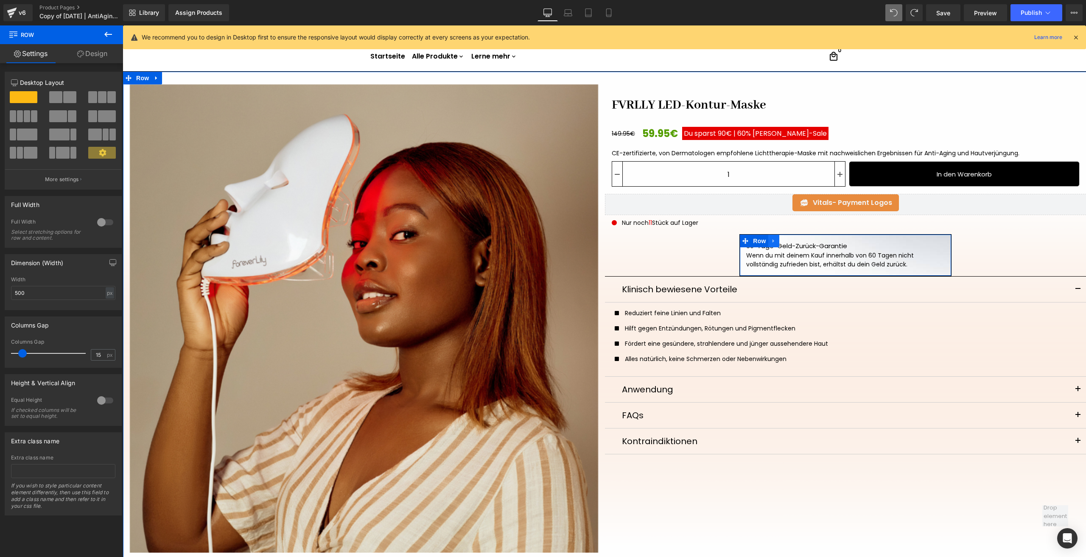
click at [772, 242] on icon at bounding box center [773, 241] width 2 height 4
click at [791, 244] on link at bounding box center [795, 241] width 11 height 13
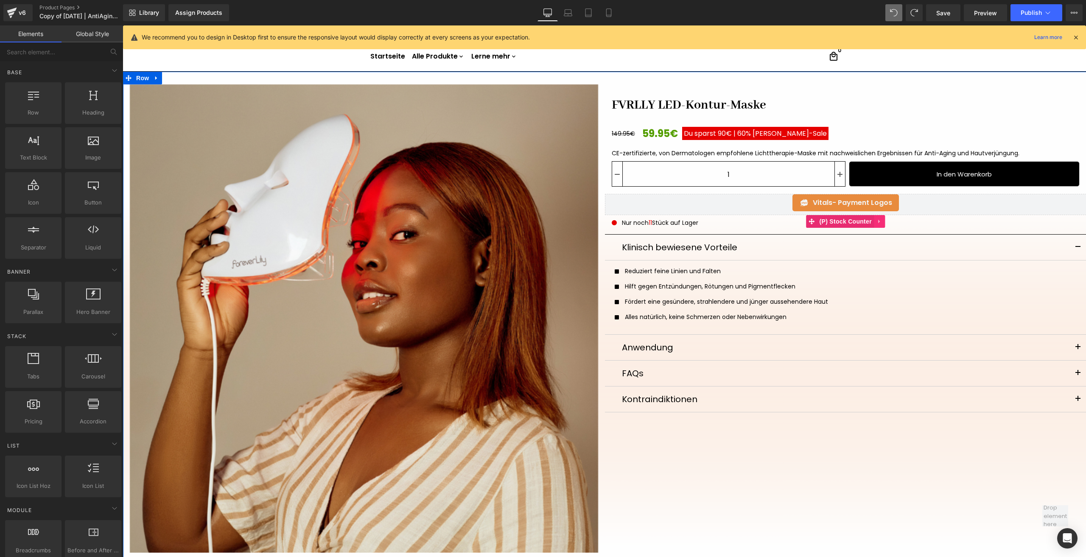
click at [876, 220] on icon at bounding box center [879, 221] width 6 height 6
click at [882, 221] on icon at bounding box center [885, 221] width 6 height 6
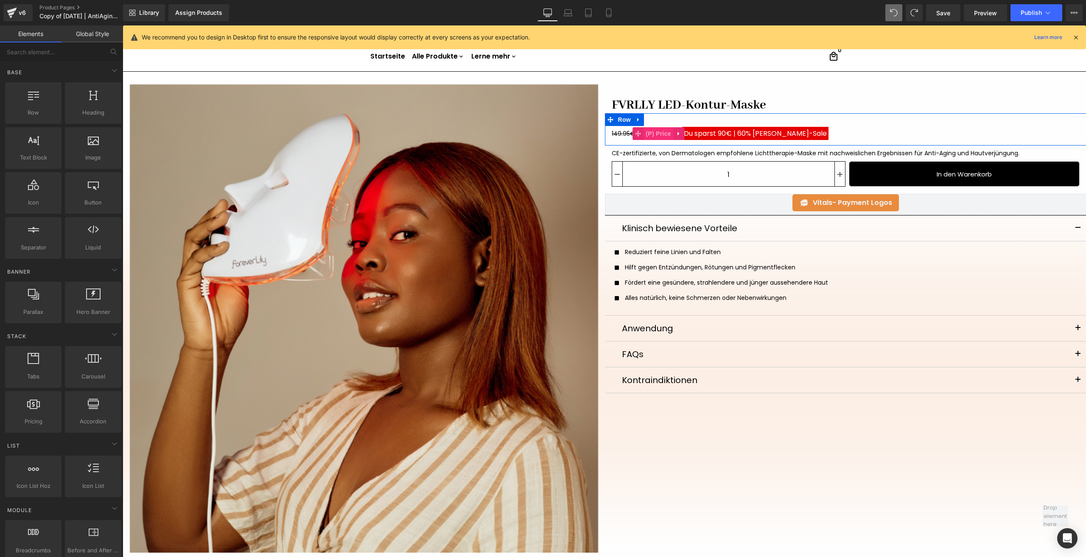
click at [657, 130] on span "(P) Price" at bounding box center [658, 133] width 30 height 13
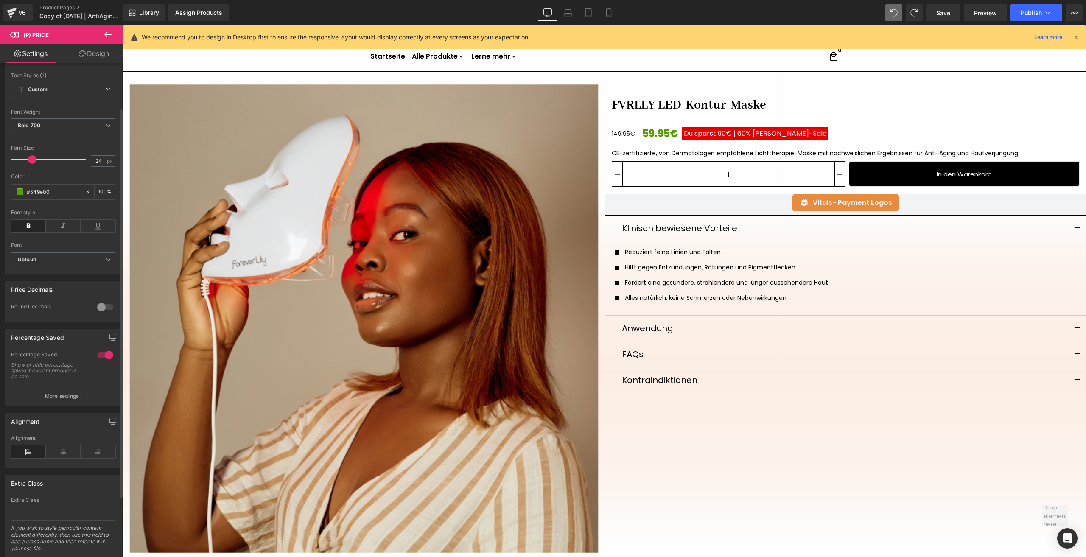
scroll to position [127, 0]
click at [106, 353] on div at bounding box center [105, 354] width 20 height 14
click at [611, 12] on icon at bounding box center [608, 13] width 5 height 8
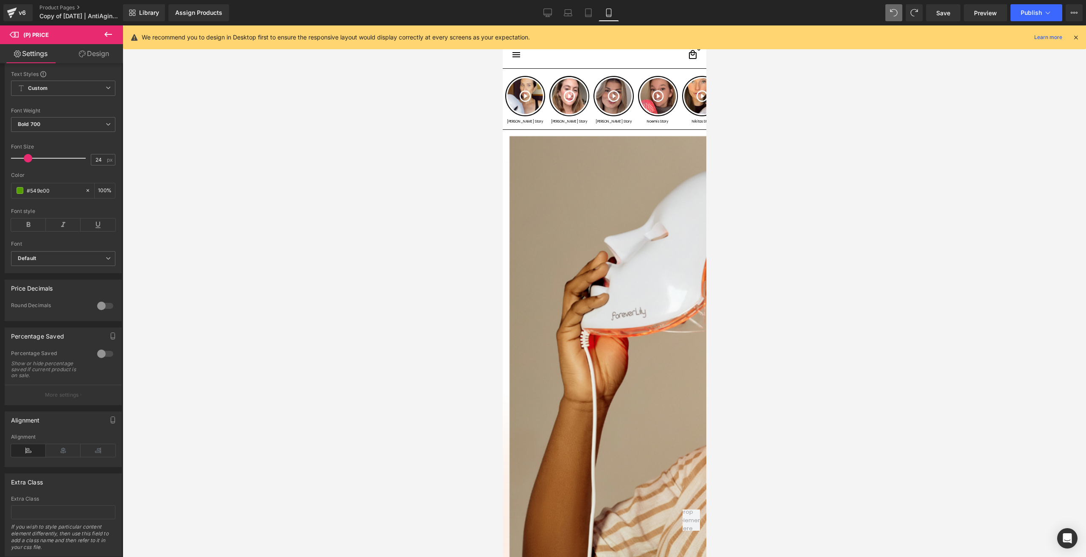
scroll to position [509, 0]
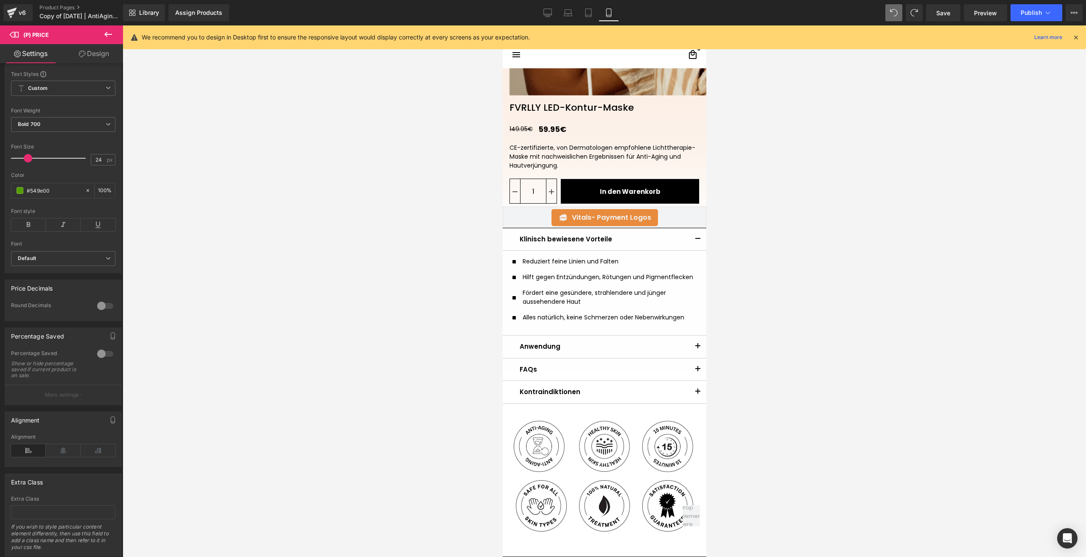
click at [609, 15] on icon at bounding box center [608, 15] width 5 height 0
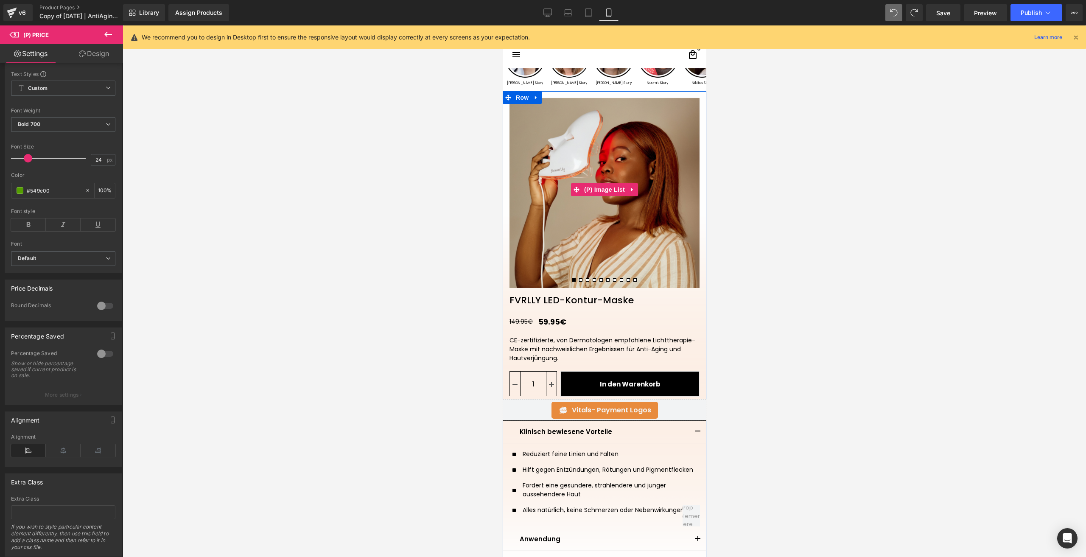
scroll to position [42, 0]
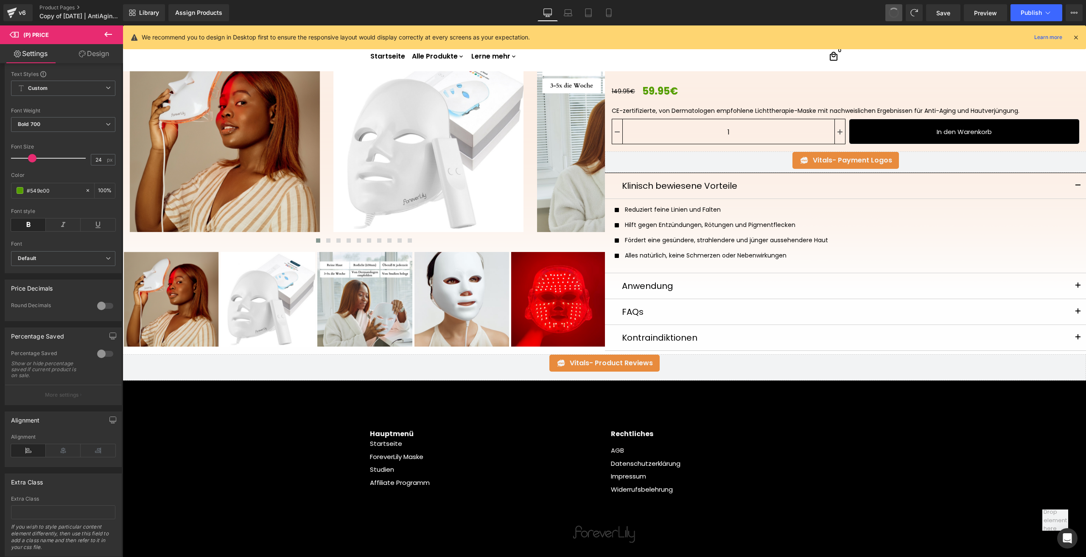
click at [897, 13] on span at bounding box center [894, 13] width 12 height 12
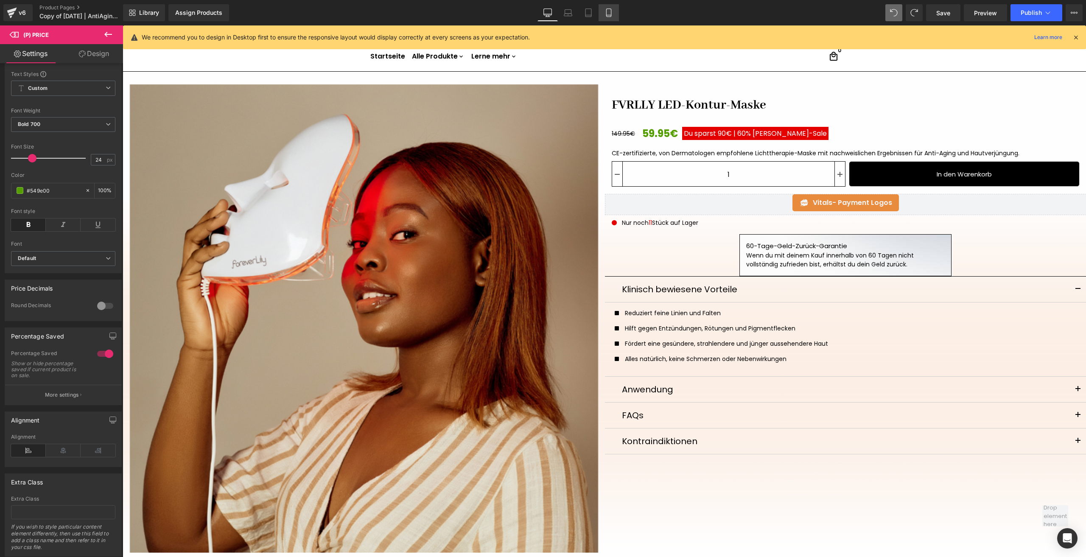
click at [609, 6] on link "Mobile" at bounding box center [608, 12] width 20 height 17
click at [607, 8] on link "Mobile" at bounding box center [608, 12] width 20 height 17
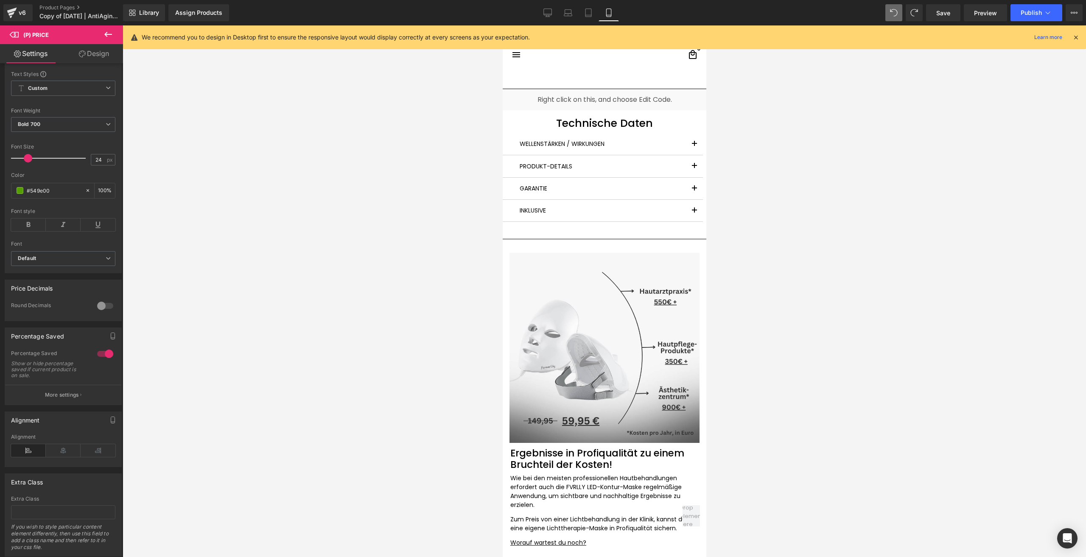
scroll to position [2353, 0]
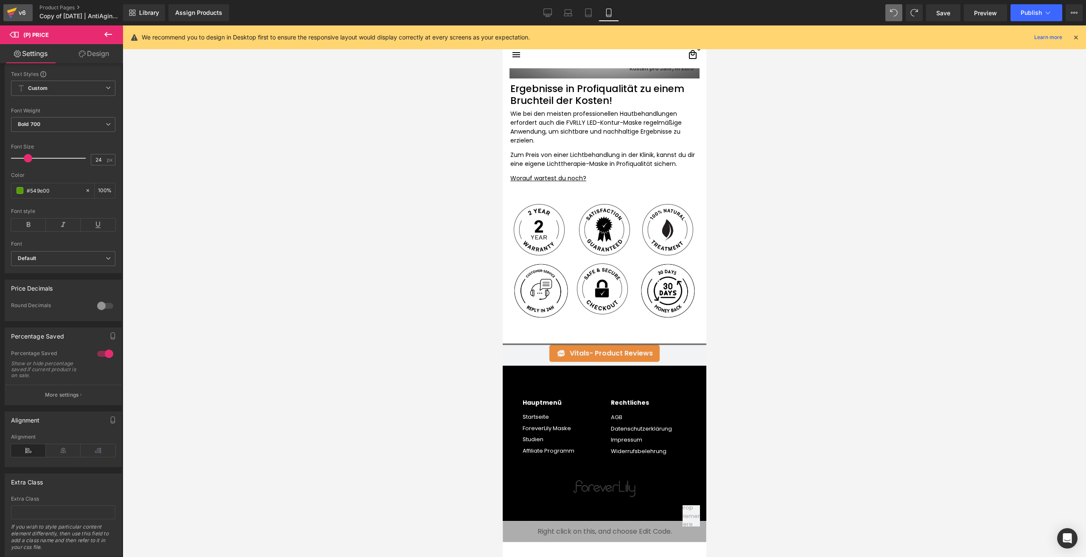
click at [25, 11] on div "v6" at bounding box center [22, 12] width 11 height 11
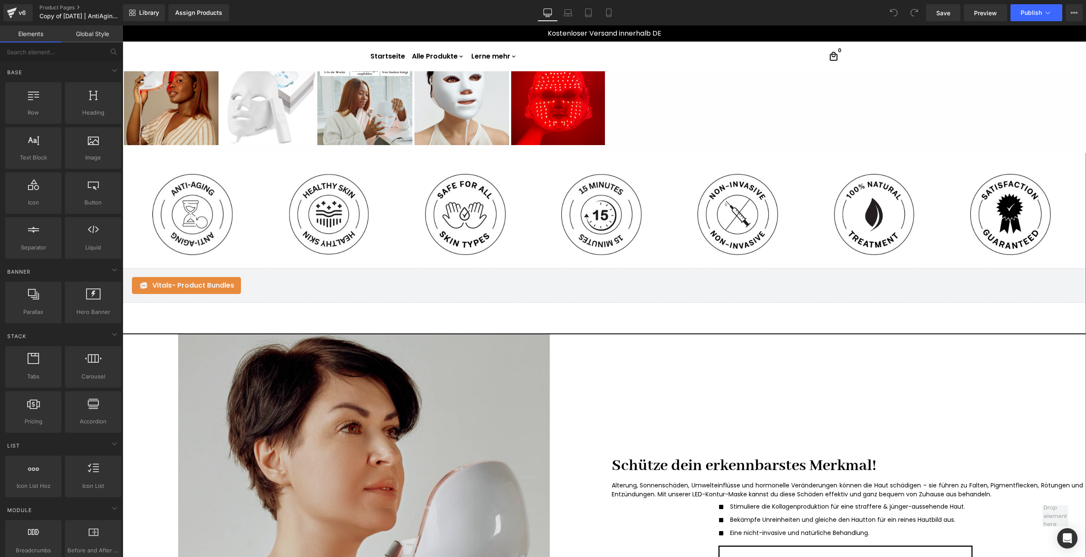
scroll to position [551, 0]
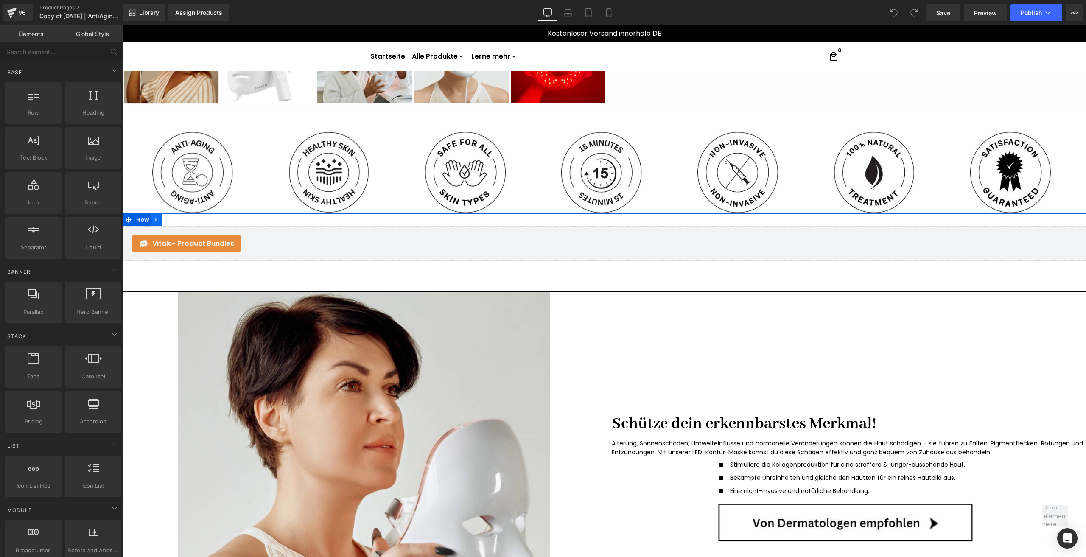
click at [155, 219] on icon at bounding box center [156, 220] width 2 height 4
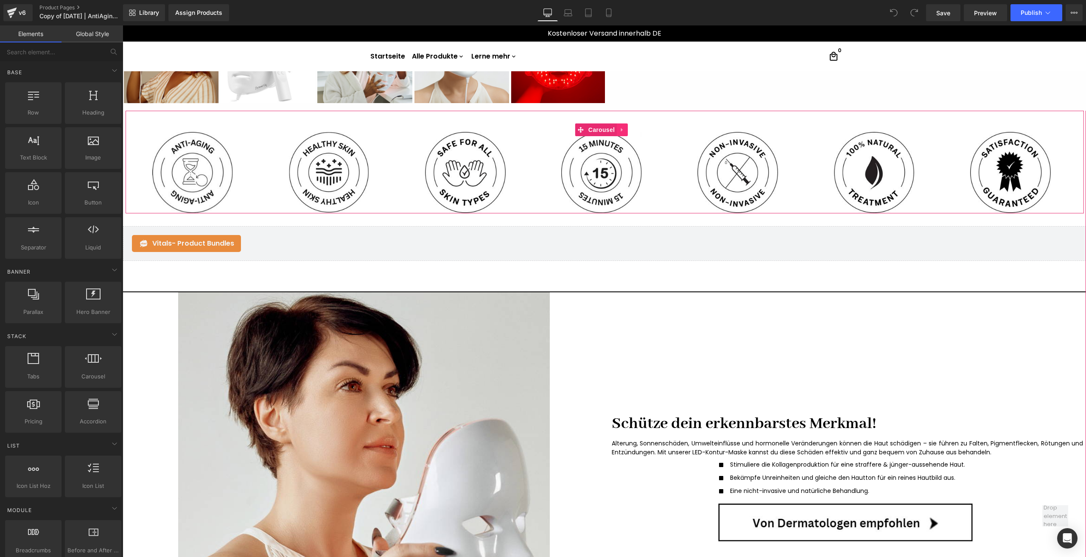
click at [625, 131] on icon at bounding box center [622, 130] width 6 height 6
click at [628, 131] on icon at bounding box center [628, 130] width 6 height 6
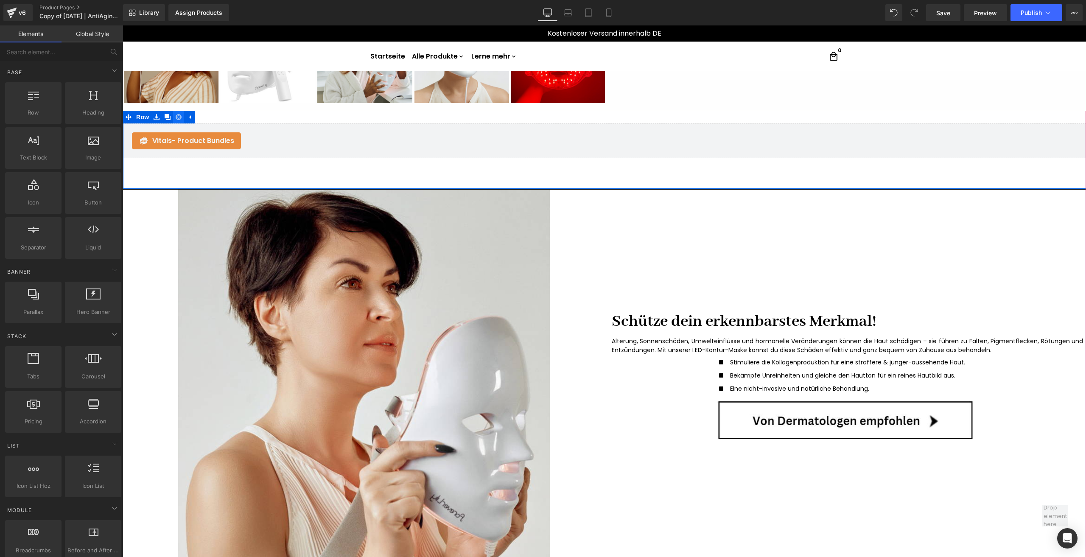
click at [176, 117] on icon at bounding box center [179, 117] width 6 height 6
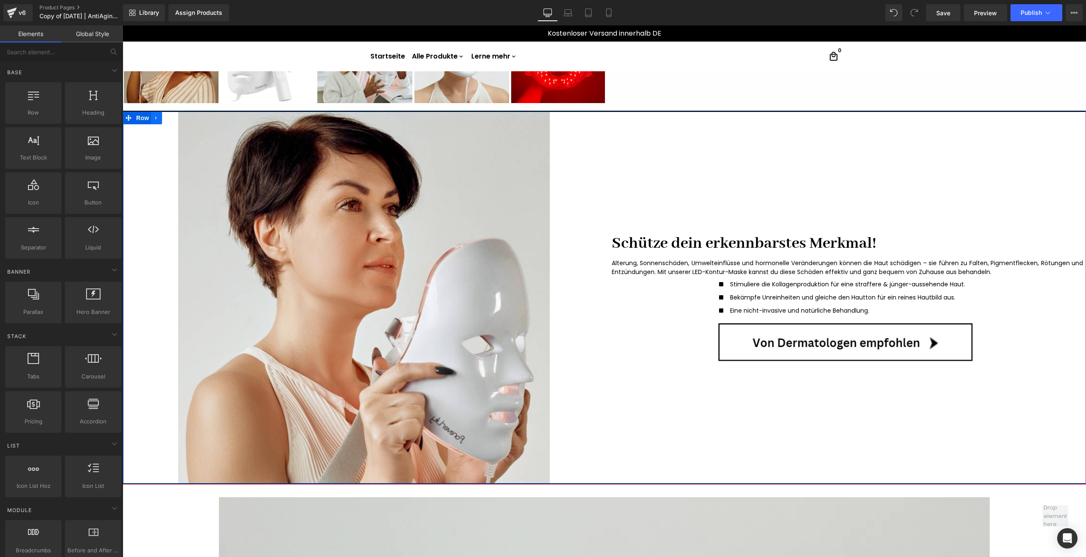
click at [156, 120] on icon at bounding box center [157, 118] width 6 height 6
click at [173, 121] on link at bounding box center [178, 118] width 11 height 13
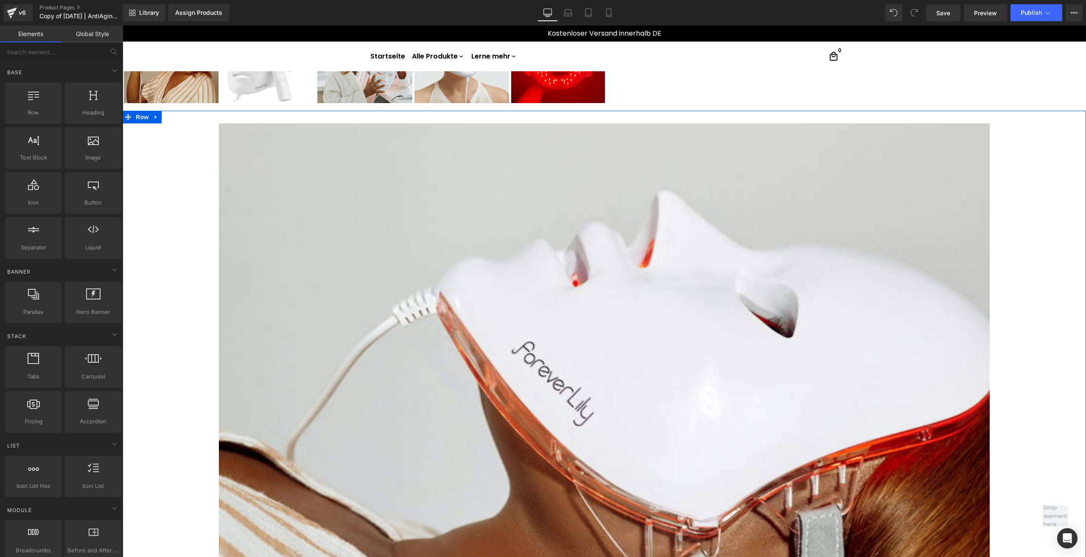
click at [159, 118] on div "Image Warum die LED-Kontur-Maske? Heading Die FVRLLY LED-Kontur-Maske bietet in…" at bounding box center [604, 427] width 963 height 633
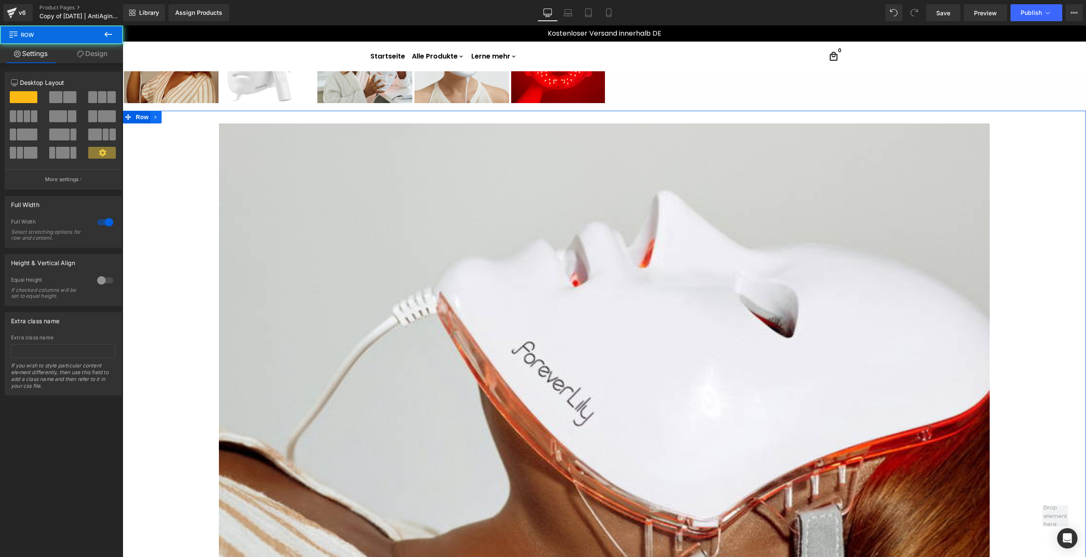
click at [155, 117] on icon at bounding box center [156, 117] width 2 height 4
click at [175, 119] on icon at bounding box center [178, 117] width 6 height 6
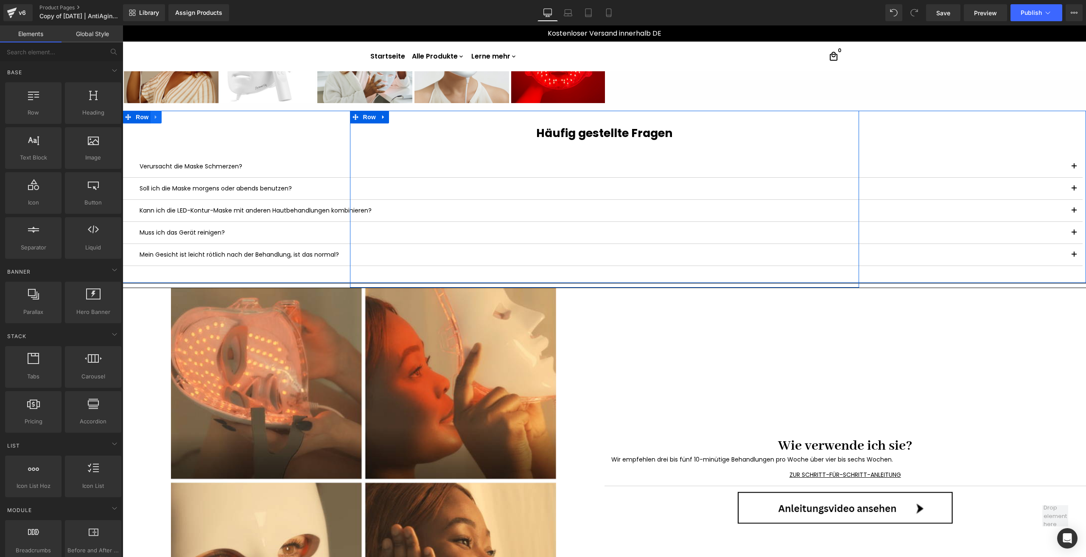
click at [153, 118] on icon at bounding box center [156, 117] width 6 height 6
click at [176, 120] on icon at bounding box center [178, 117] width 6 height 6
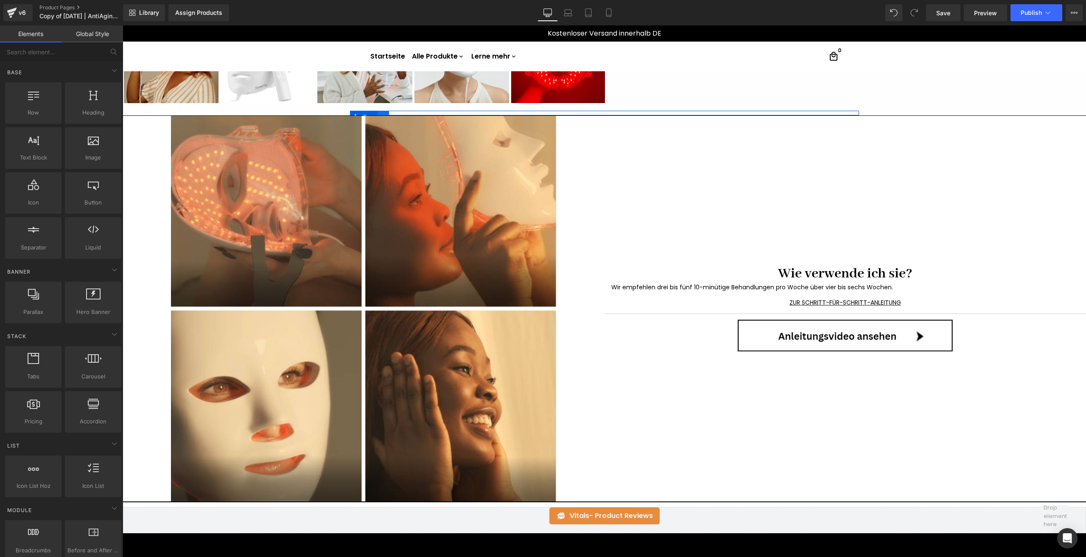
click at [382, 111] on link at bounding box center [383, 117] width 11 height 13
click at [400, 112] on link at bounding box center [405, 117] width 11 height 13
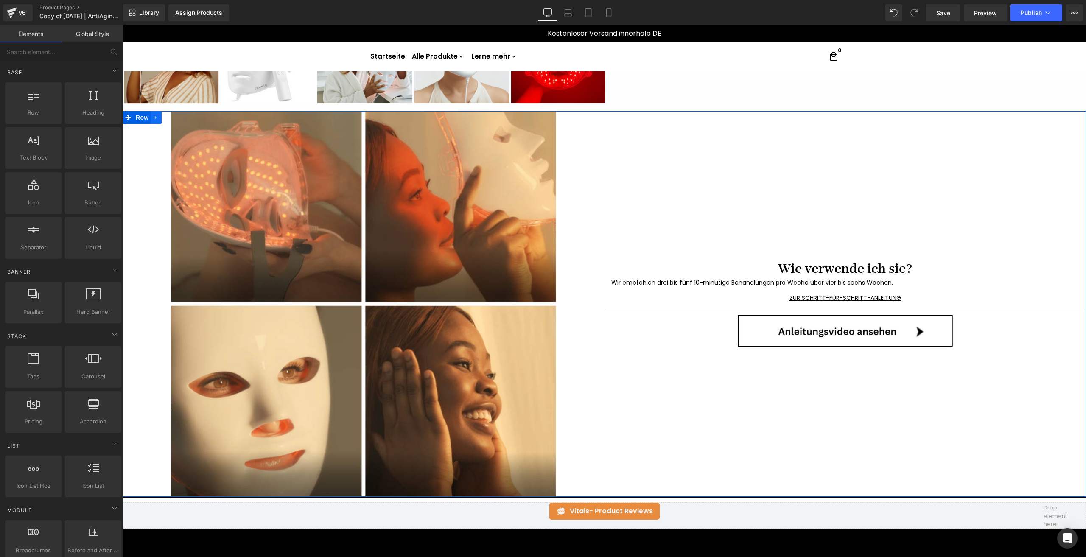
click at [155, 118] on icon at bounding box center [156, 118] width 2 height 4
click at [175, 118] on icon at bounding box center [178, 118] width 6 height 6
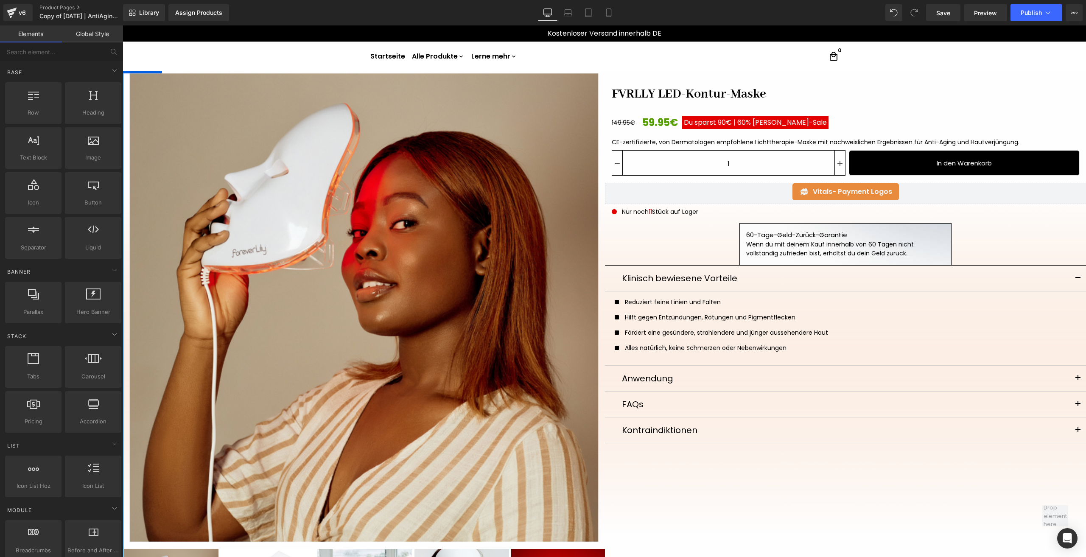
scroll to position [0, 0]
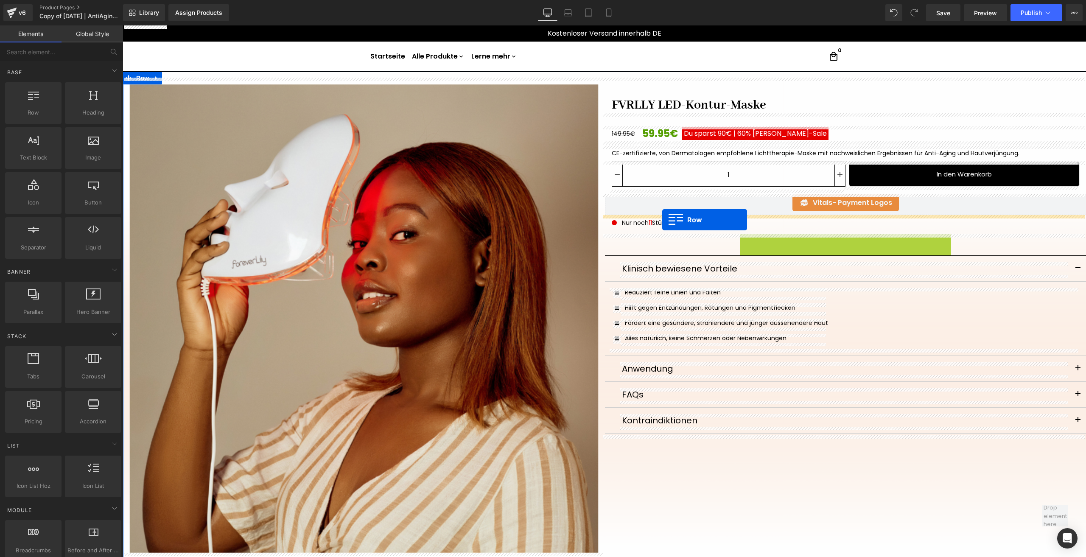
drag, startPoint x: 762, startPoint y: 239, endPoint x: 662, endPoint y: 220, distance: 101.9
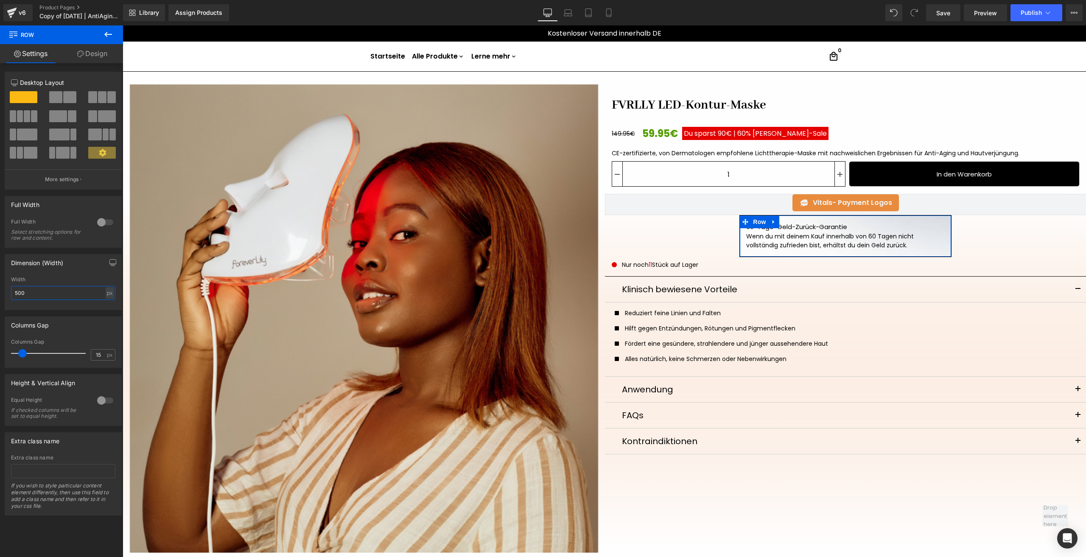
click at [21, 294] on input "500" at bounding box center [63, 293] width 104 height 14
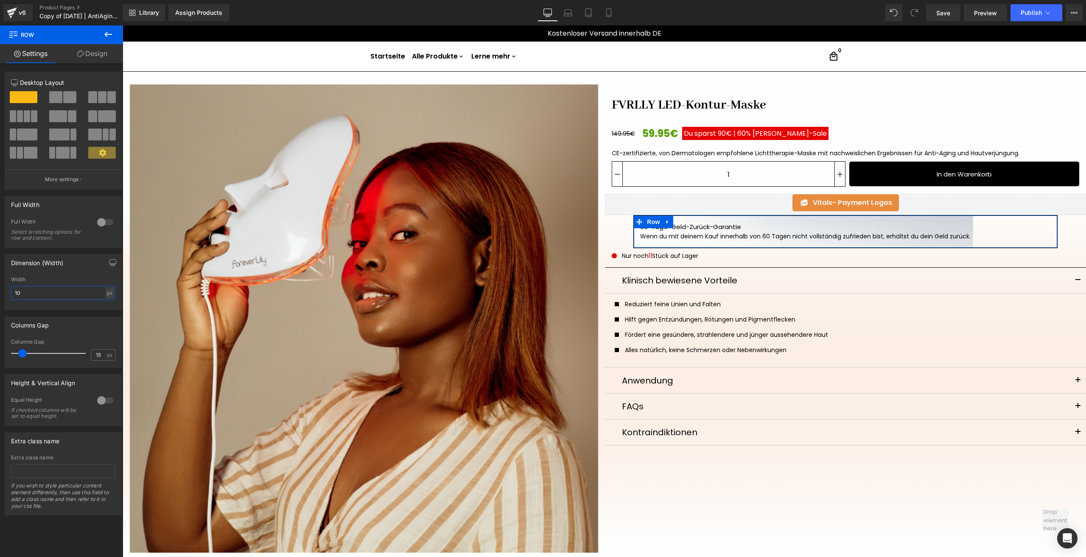
type input "1"
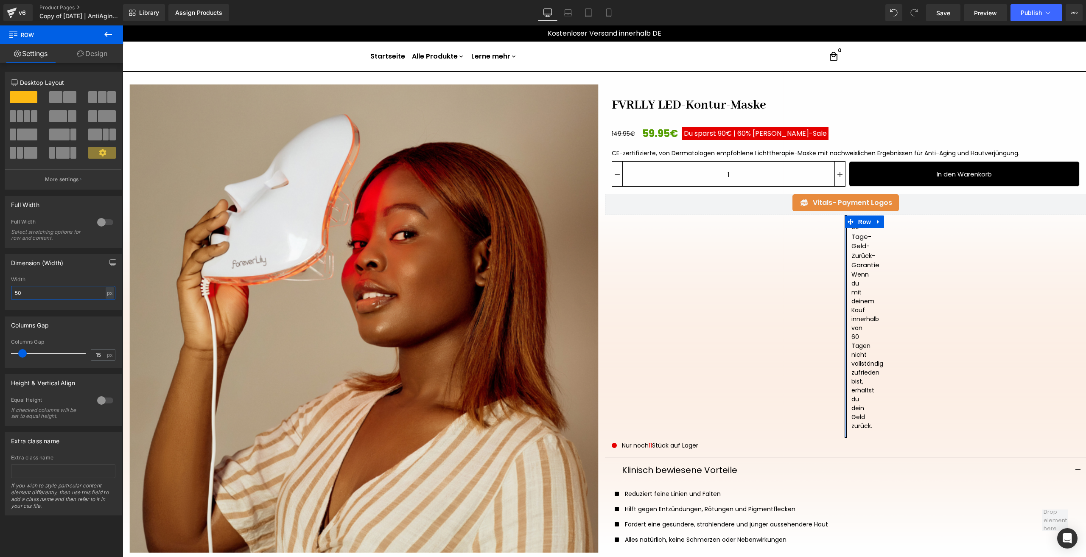
type input "500"
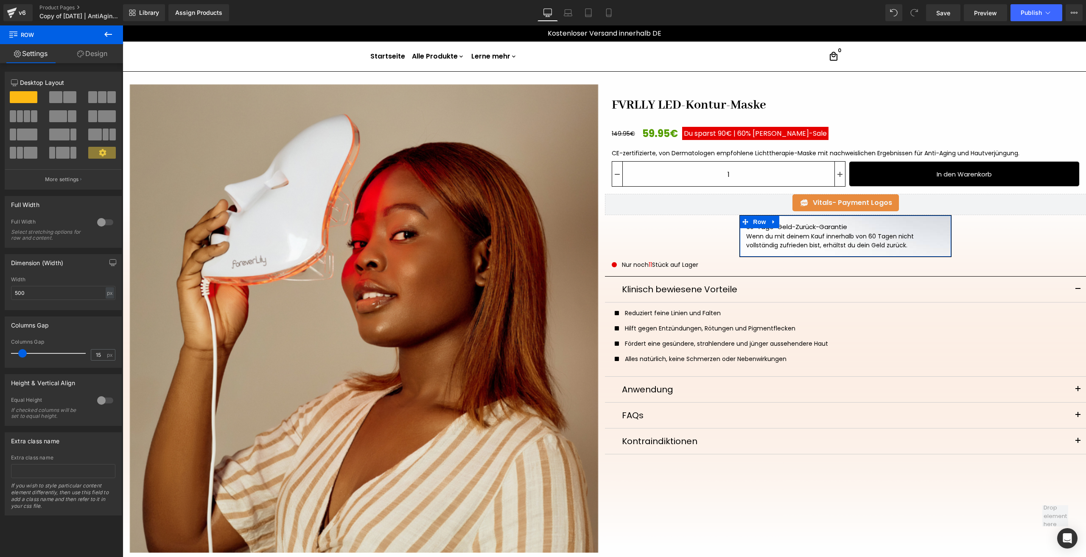
click at [103, 49] on link "Design" at bounding box center [93, 53] width 62 height 19
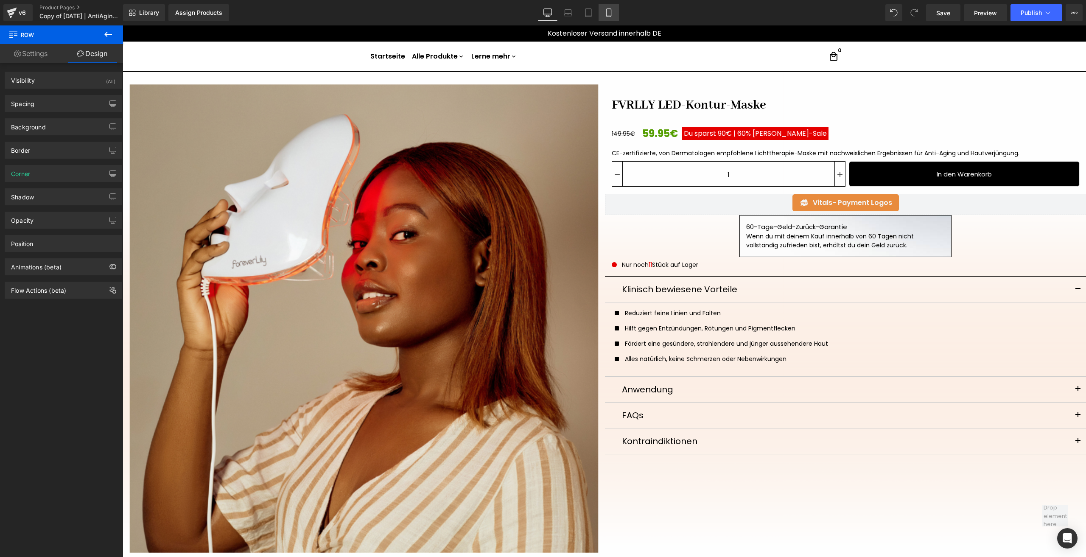
click at [610, 6] on link "Mobile" at bounding box center [608, 12] width 20 height 17
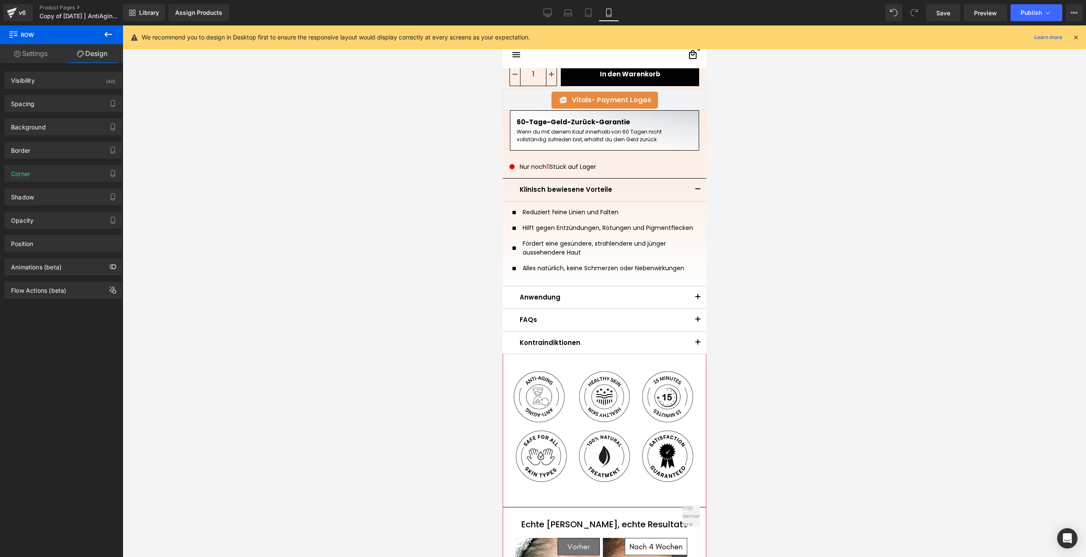
scroll to position [405, 0]
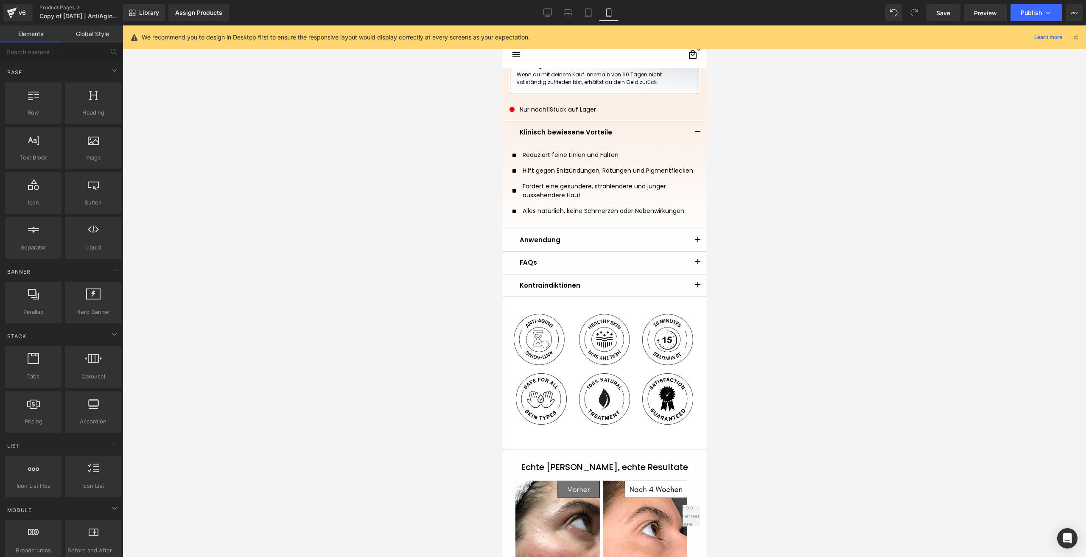
click at [455, 314] on div at bounding box center [604, 290] width 963 height 531
click at [535, 302] on icon at bounding box center [536, 303] width 6 height 6
click at [558, 305] on icon at bounding box center [558, 303] width 6 height 6
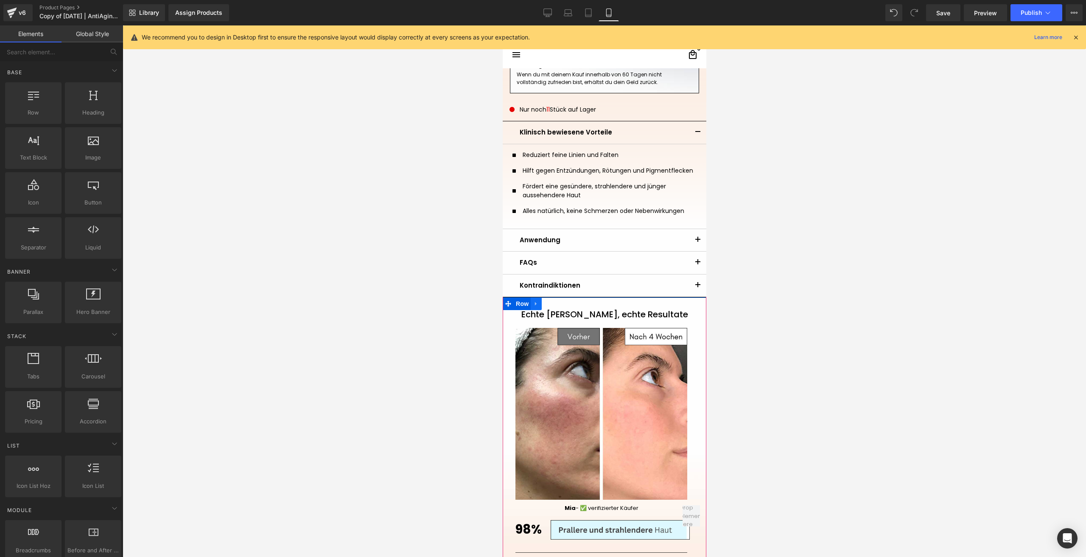
click at [537, 304] on icon at bounding box center [536, 304] width 6 height 6
click at [555, 305] on icon at bounding box center [558, 304] width 6 height 6
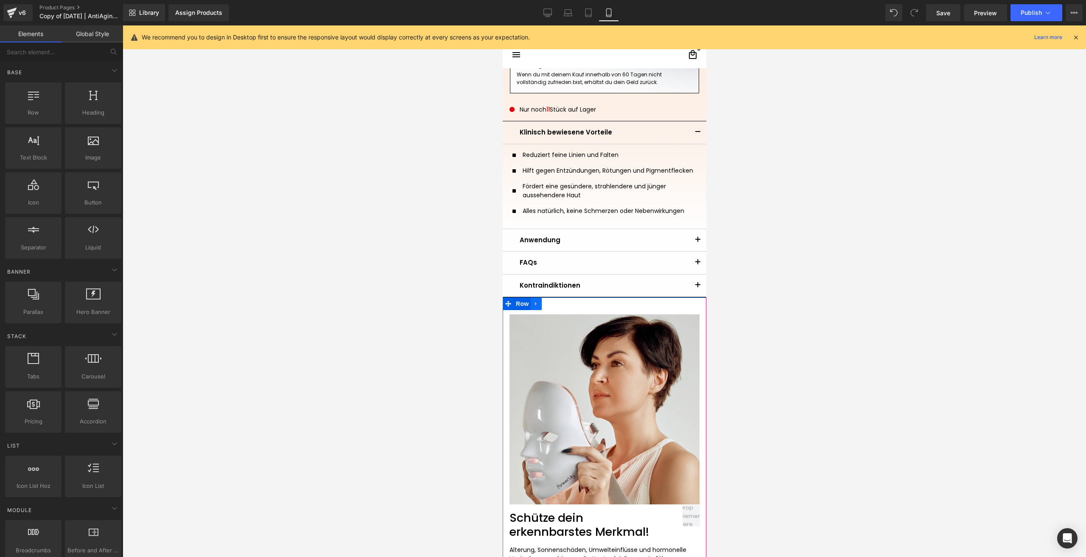
click at [536, 305] on link at bounding box center [535, 303] width 11 height 13
click at [555, 305] on icon at bounding box center [558, 304] width 6 height 6
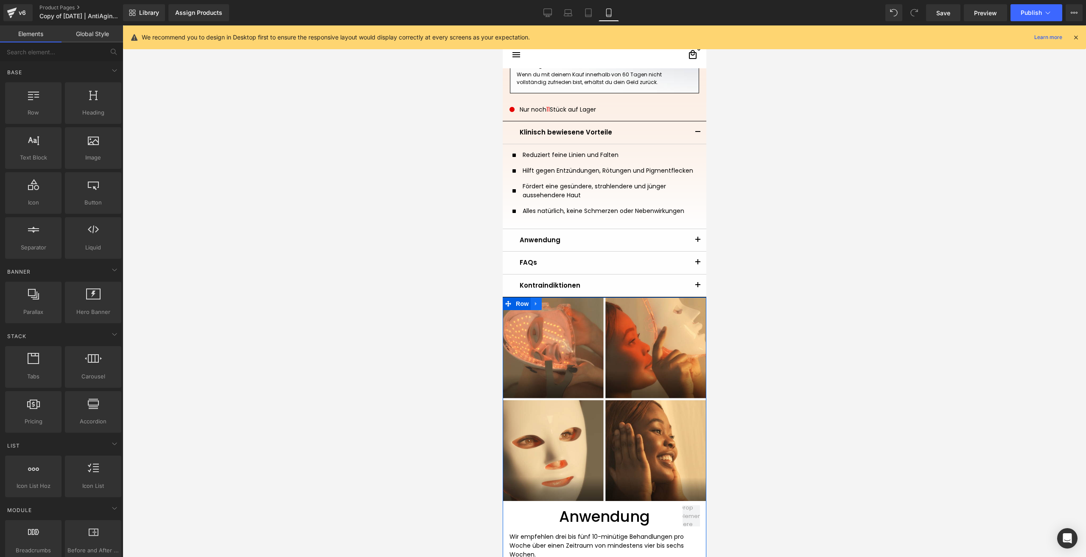
click at [536, 304] on link at bounding box center [535, 303] width 11 height 13
click at [555, 304] on icon at bounding box center [558, 304] width 6 height 6
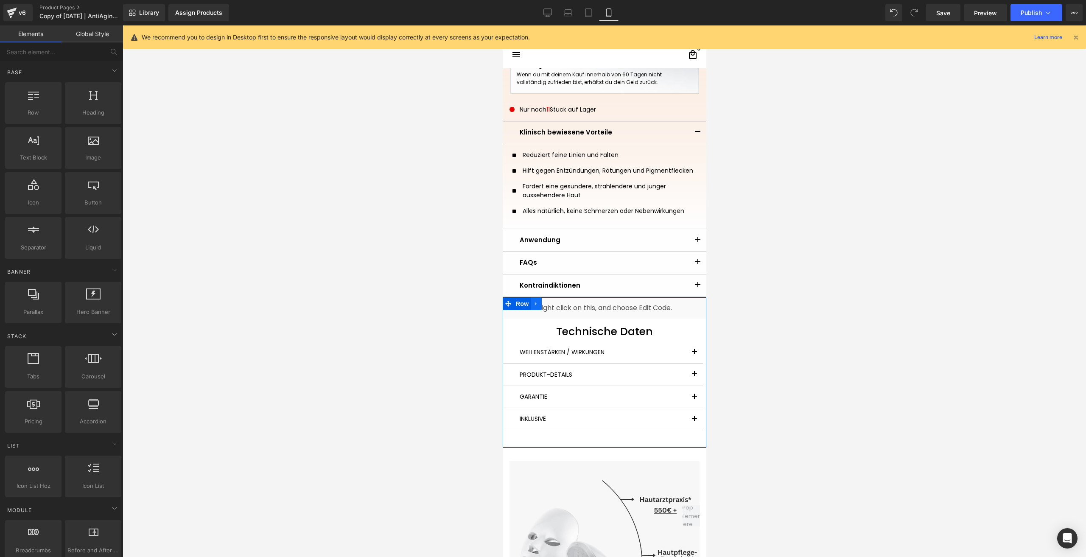
click at [537, 302] on link at bounding box center [535, 303] width 11 height 13
click at [552, 302] on link at bounding box center [557, 303] width 11 height 13
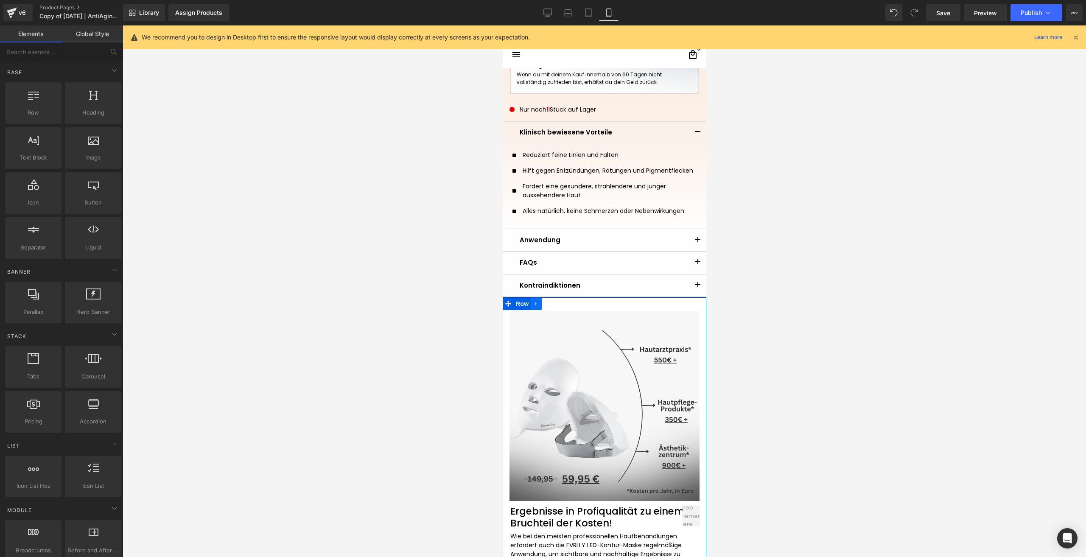
click at [537, 305] on link at bounding box center [535, 303] width 11 height 13
click at [555, 305] on icon at bounding box center [558, 304] width 6 height 6
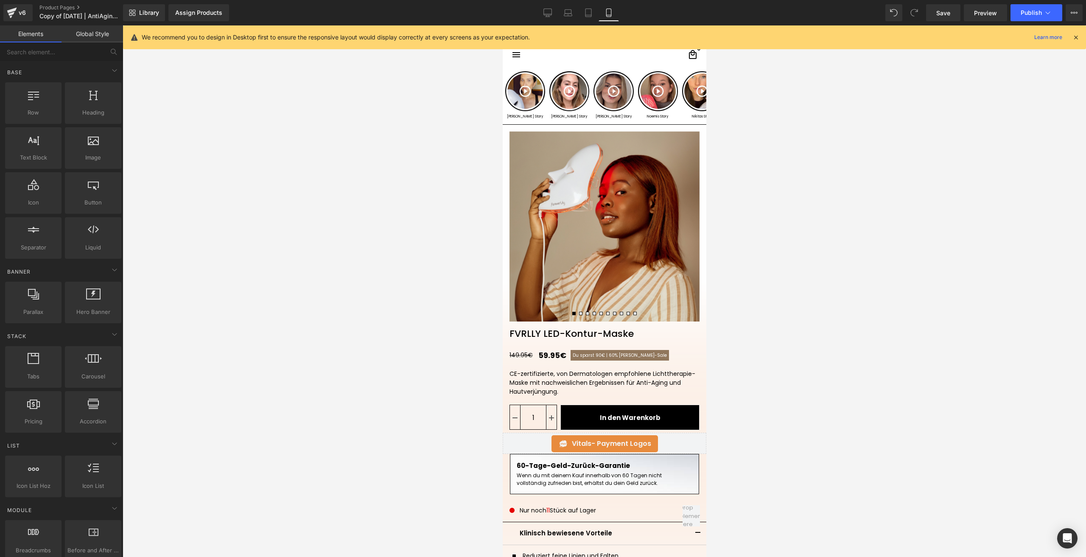
scroll to position [0, 0]
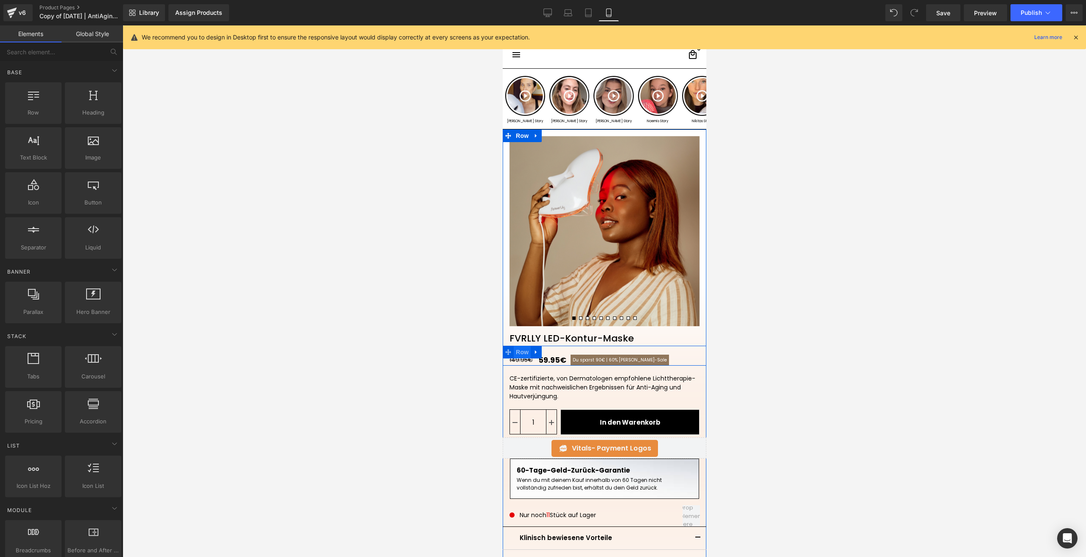
click at [519, 351] on span "Row" at bounding box center [521, 352] width 17 height 13
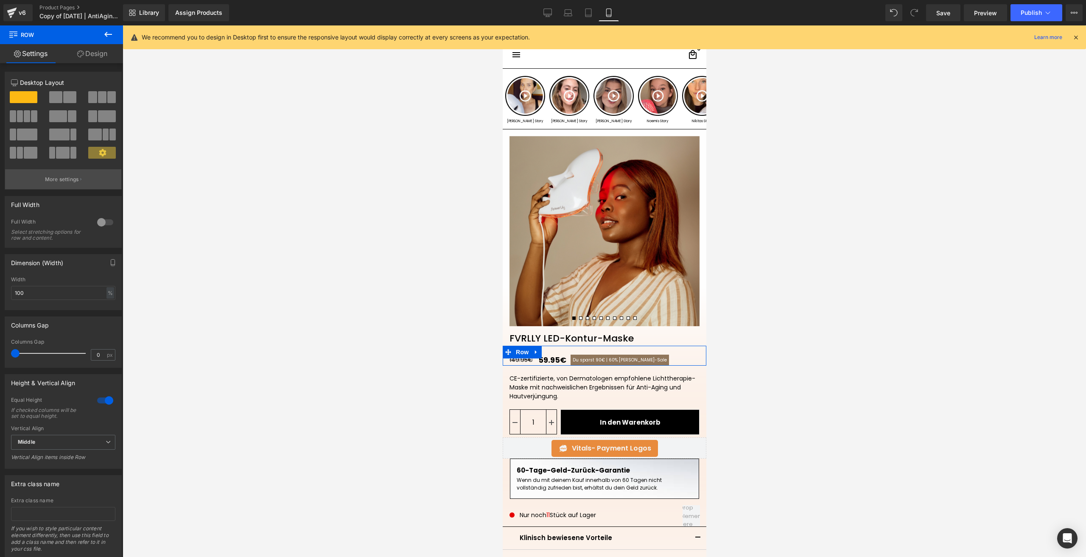
click at [54, 183] on button "More settings" at bounding box center [63, 179] width 116 height 20
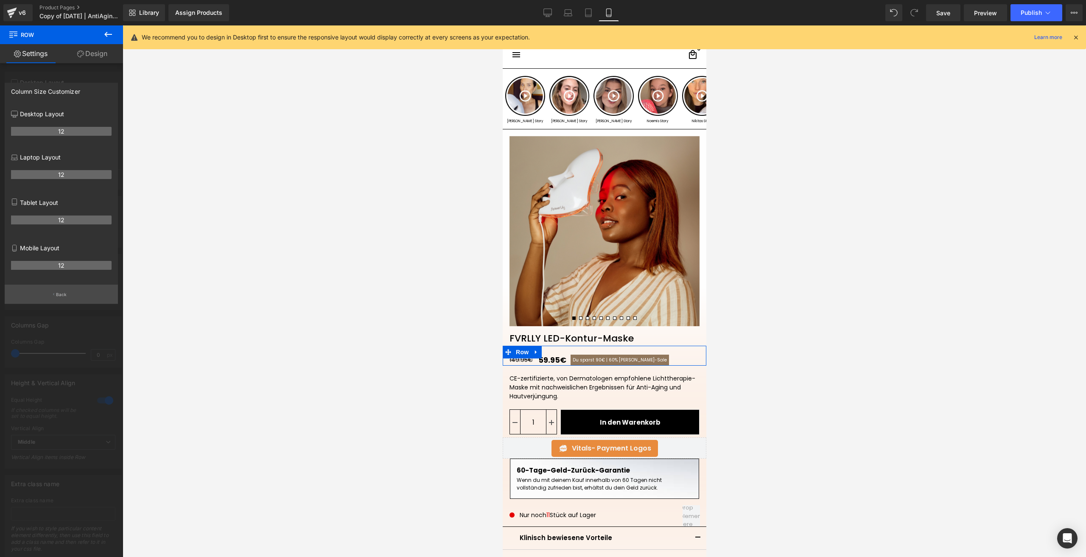
click at [59, 295] on p "Back" at bounding box center [61, 294] width 11 height 6
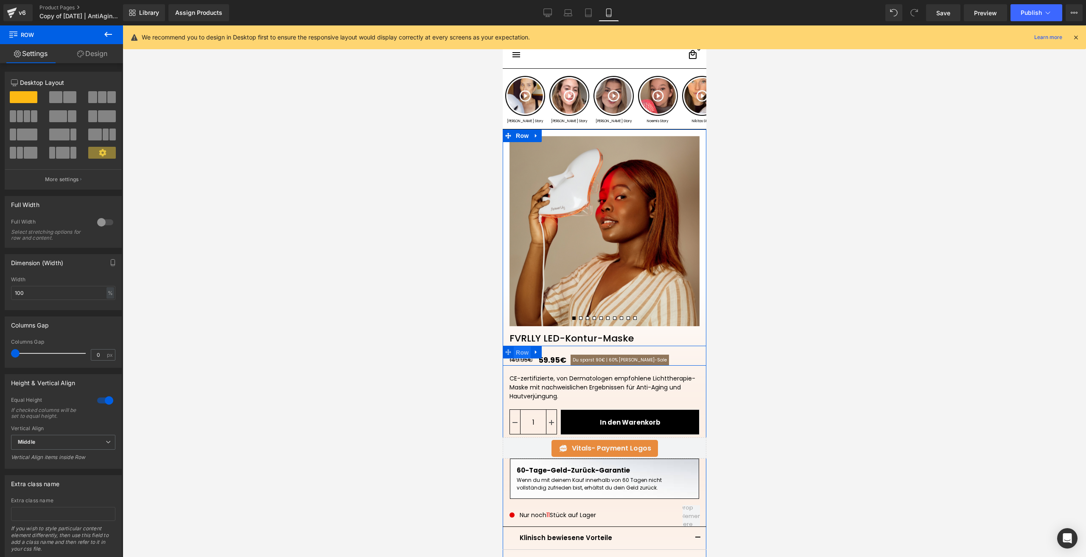
click at [518, 352] on span "Row" at bounding box center [521, 352] width 17 height 13
click at [521, 347] on span "Row" at bounding box center [521, 352] width 17 height 13
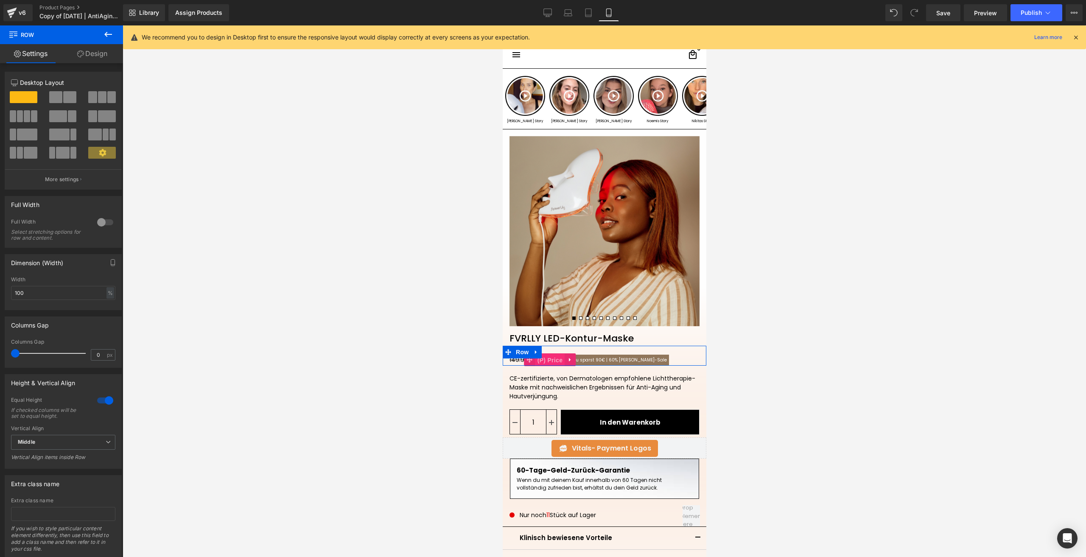
drag, startPoint x: 547, startPoint y: 359, endPoint x: 961, endPoint y: 374, distance: 414.3
click at [547, 359] on span "(P) Price" at bounding box center [550, 360] width 30 height 13
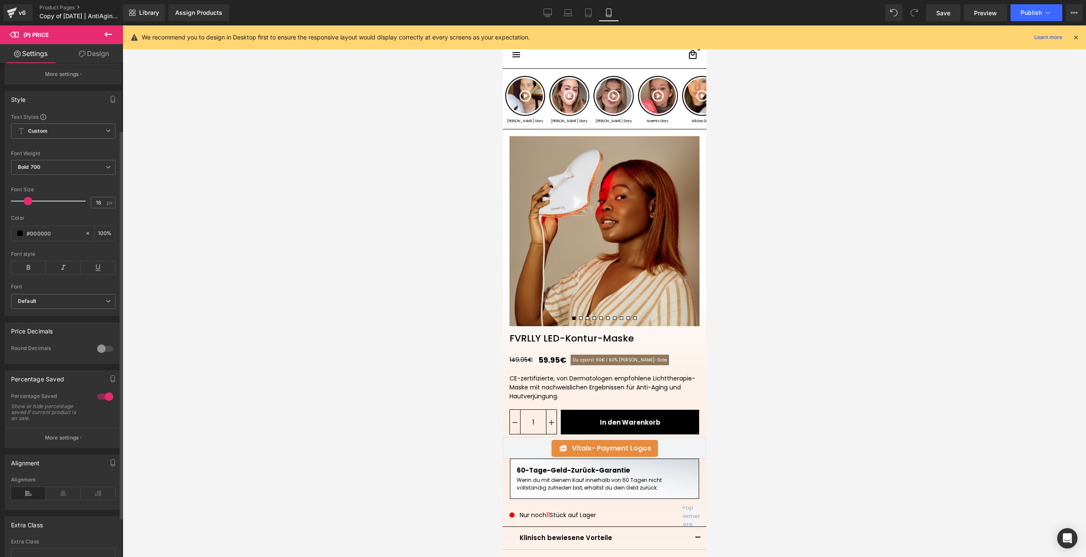
scroll to position [85, 0]
click at [97, 403] on div at bounding box center [105, 396] width 20 height 14
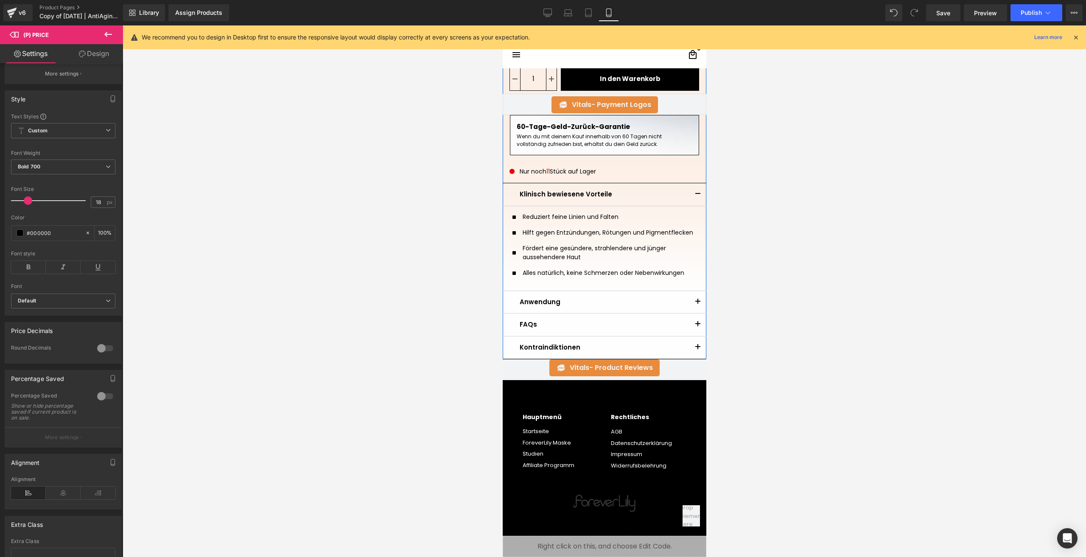
scroll to position [285, 0]
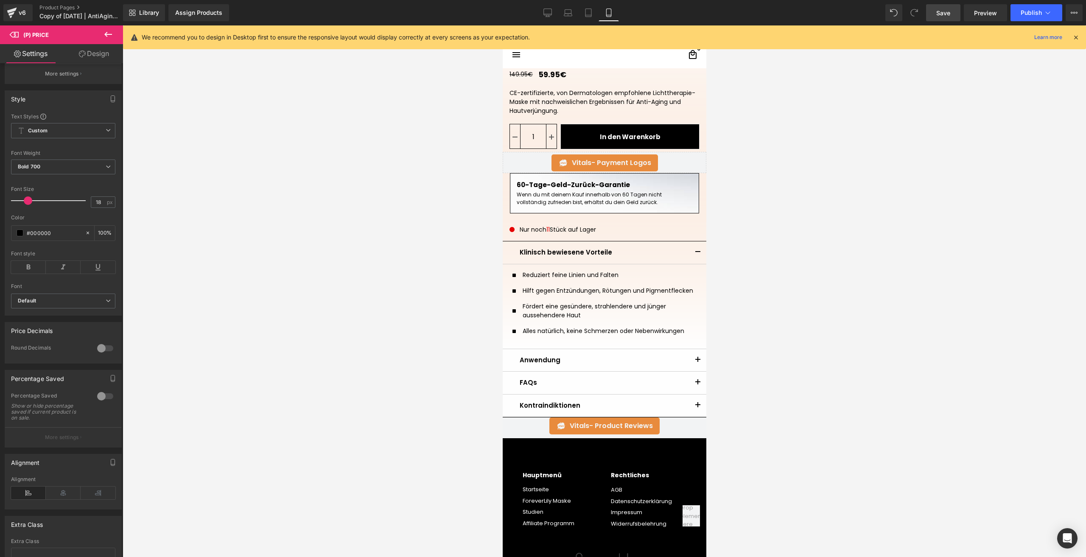
click at [936, 16] on link "Save" at bounding box center [943, 12] width 34 height 17
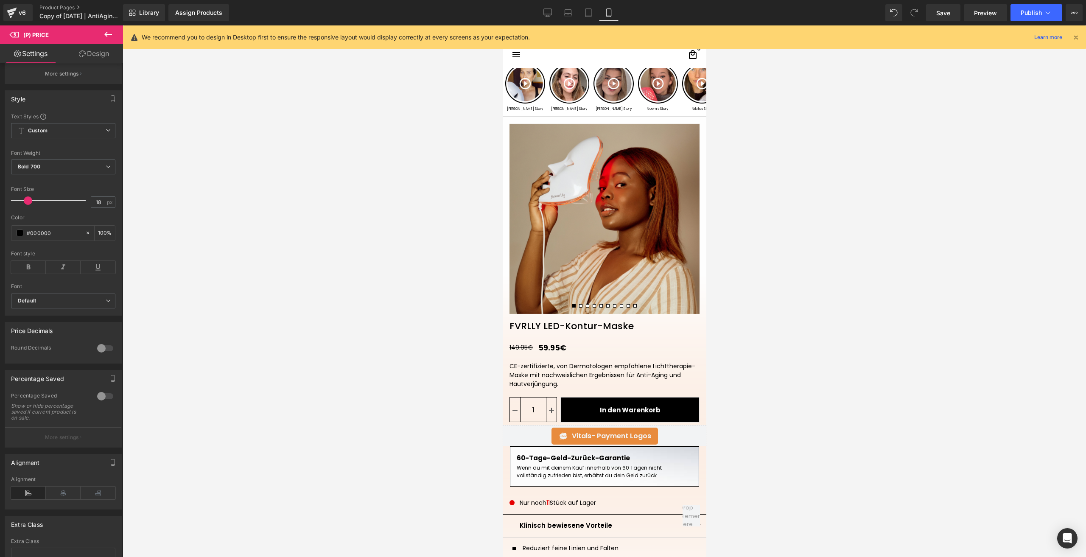
scroll to position [0, 0]
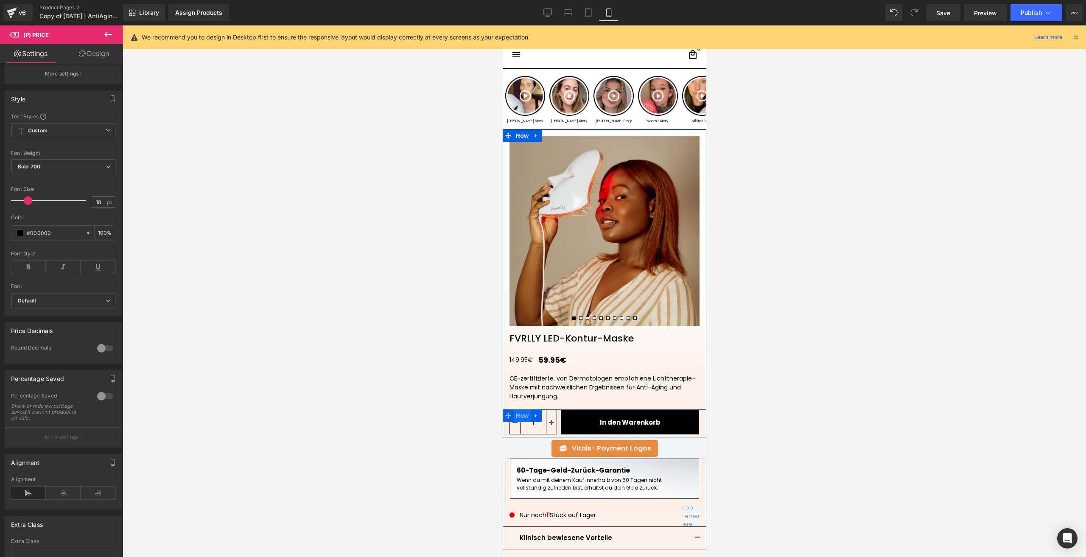
click at [518, 414] on span "Row" at bounding box center [521, 415] width 17 height 13
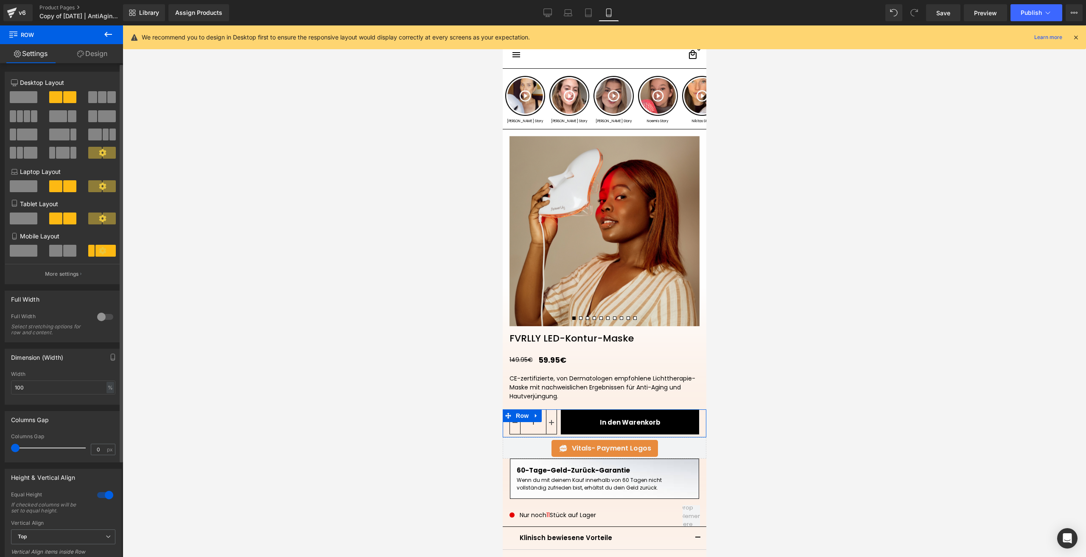
click at [30, 95] on span at bounding box center [24, 97] width 28 height 12
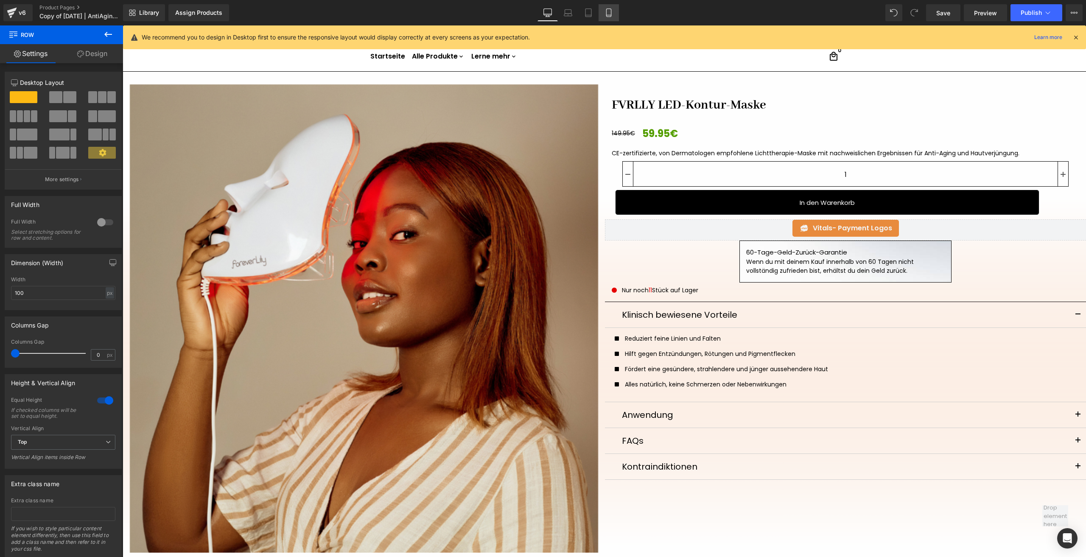
click at [611, 12] on icon at bounding box center [608, 13] width 5 height 8
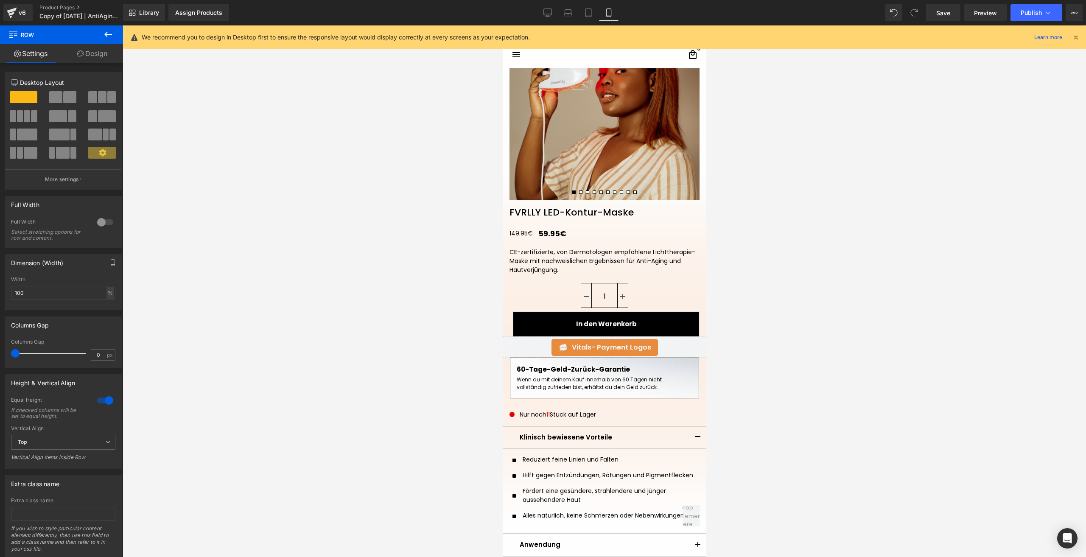
scroll to position [144, 0]
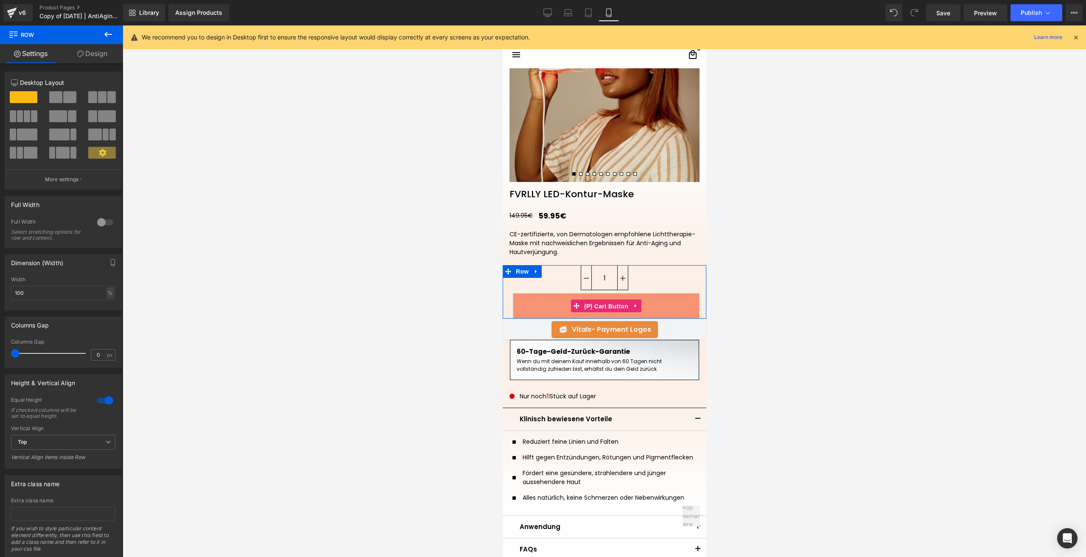
drag, startPoint x: 602, startPoint y: 305, endPoint x: 536, endPoint y: 294, distance: 67.4
click at [604, 305] on span "(P) Cart Button" at bounding box center [606, 306] width 48 height 13
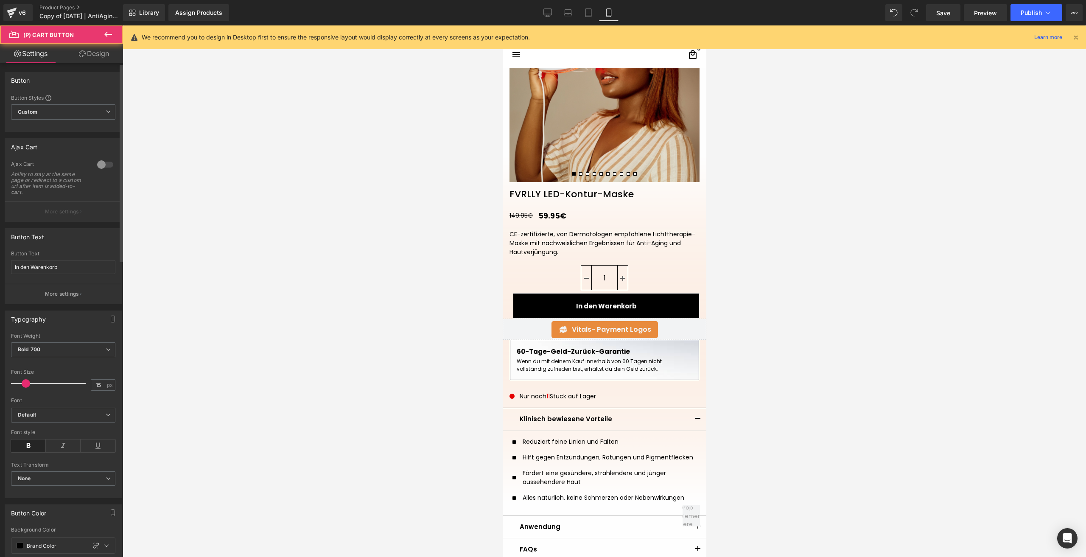
click at [92, 56] on link "Design" at bounding box center [94, 53] width 62 height 19
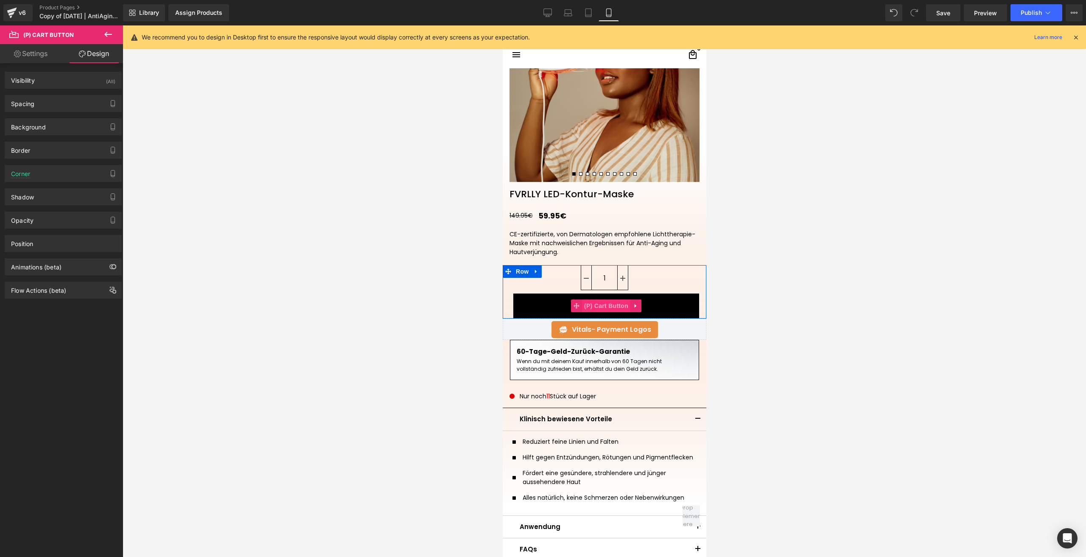
click at [602, 306] on span "(P) Cart Button" at bounding box center [606, 305] width 48 height 13
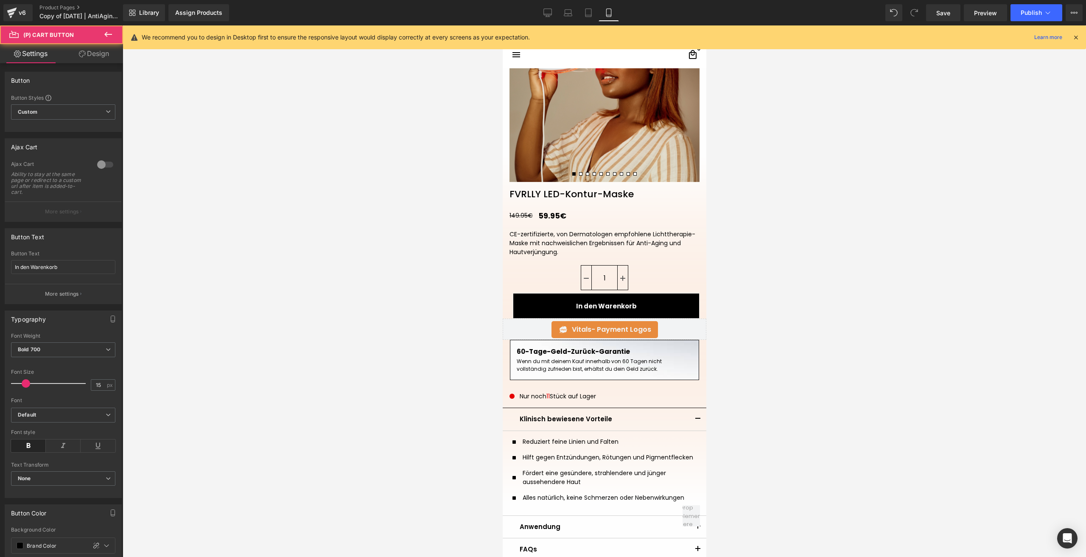
click at [85, 62] on link "Design" at bounding box center [94, 53] width 62 height 19
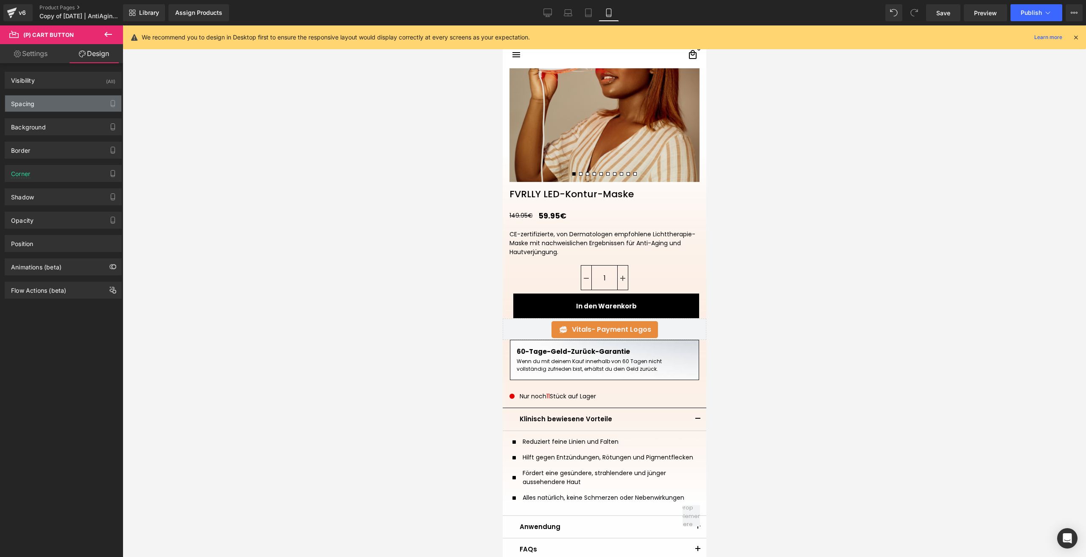
click at [44, 109] on div "Spacing" at bounding box center [63, 103] width 116 height 16
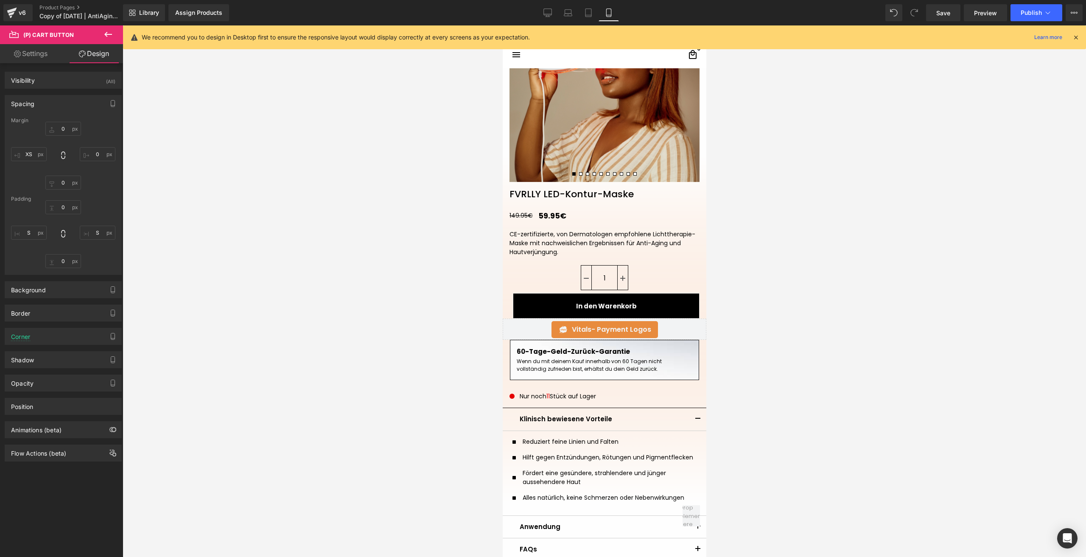
click at [32, 108] on div "Spacing" at bounding box center [63, 103] width 116 height 16
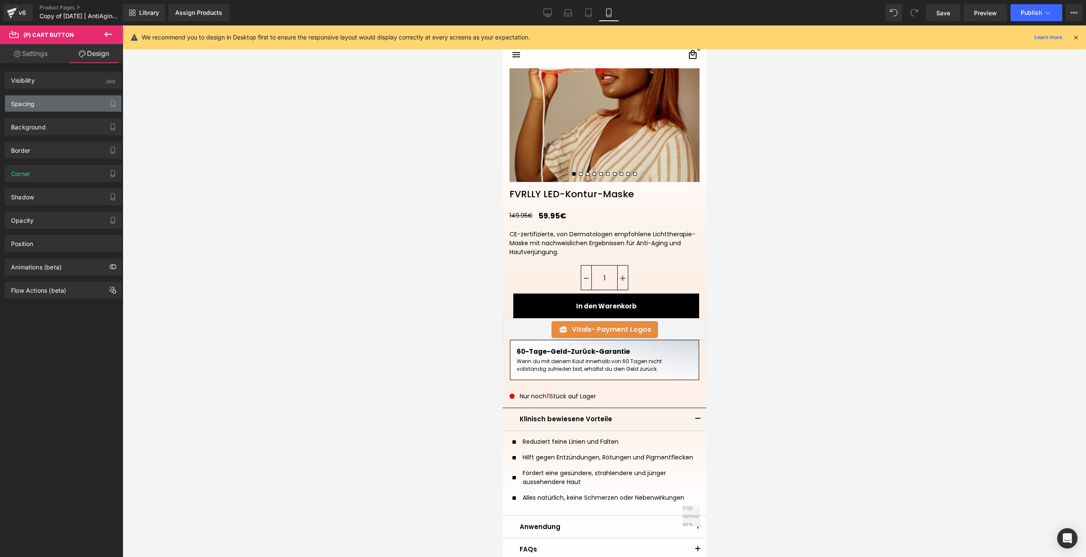
click at [25, 111] on div "Spacing" at bounding box center [63, 103] width 116 height 16
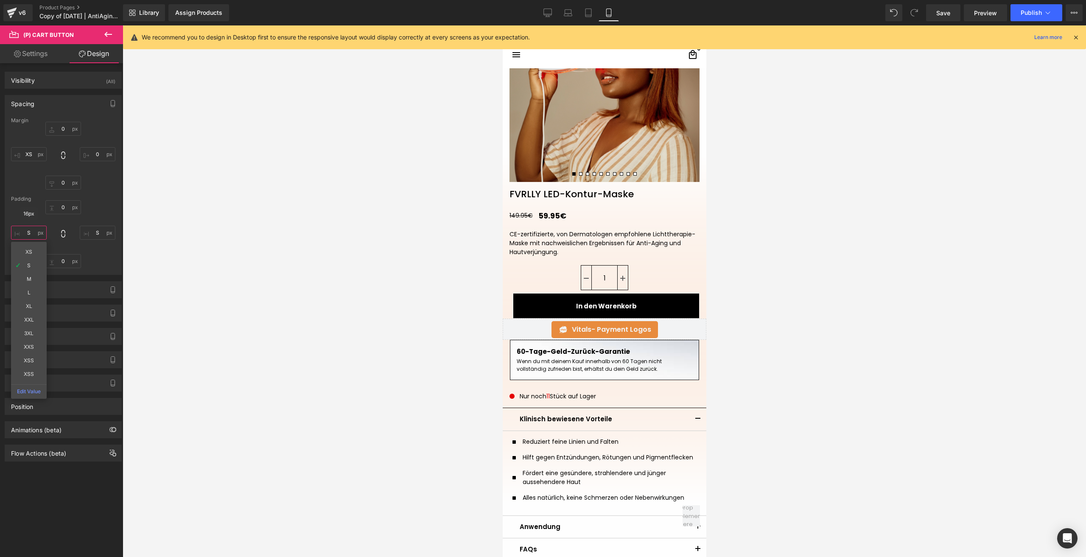
click at [34, 229] on input "text" at bounding box center [29, 233] width 36 height 14
click at [27, 150] on input "text" at bounding box center [29, 154] width 36 height 14
type input "XS"
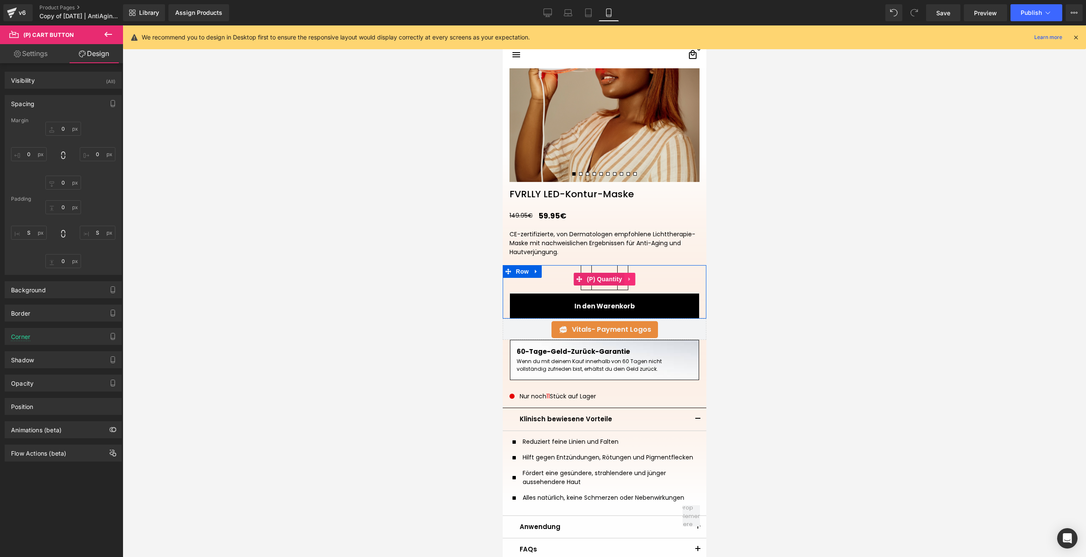
click at [630, 279] on link at bounding box center [628, 279] width 11 height 13
click at [632, 279] on icon at bounding box center [635, 279] width 6 height 6
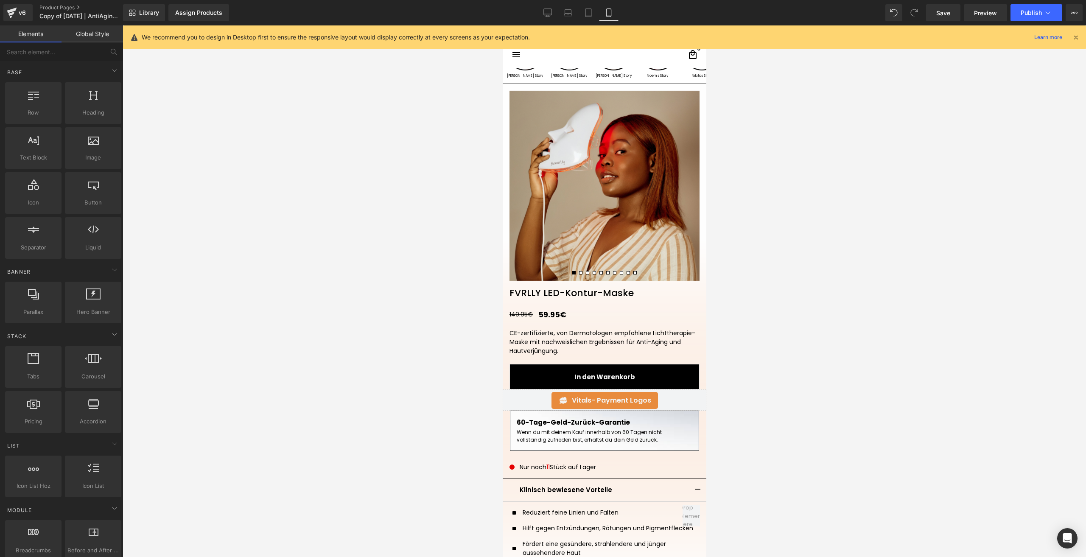
scroll to position [17, 0]
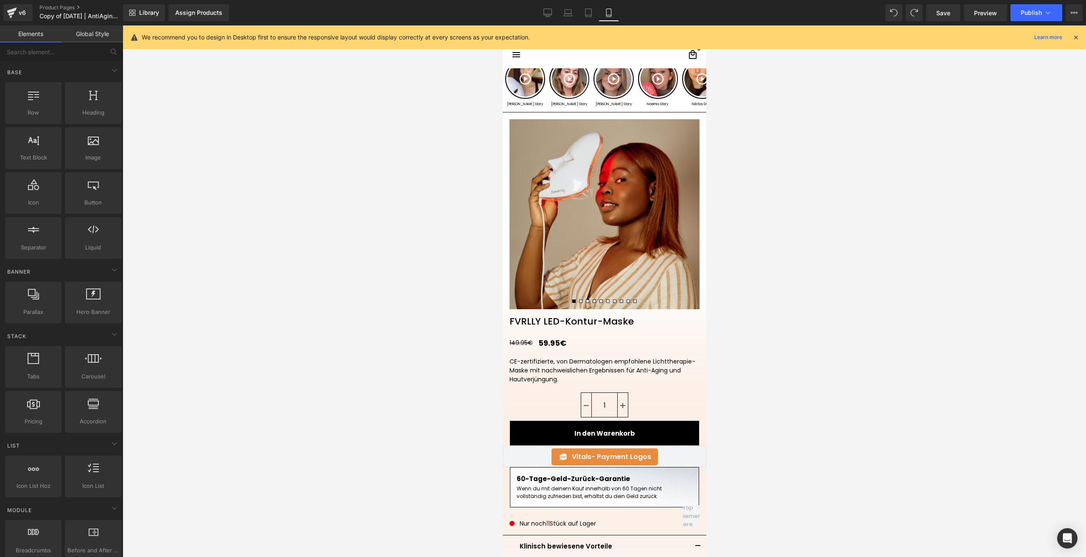
click at [890, 16] on button at bounding box center [893, 12] width 17 height 17
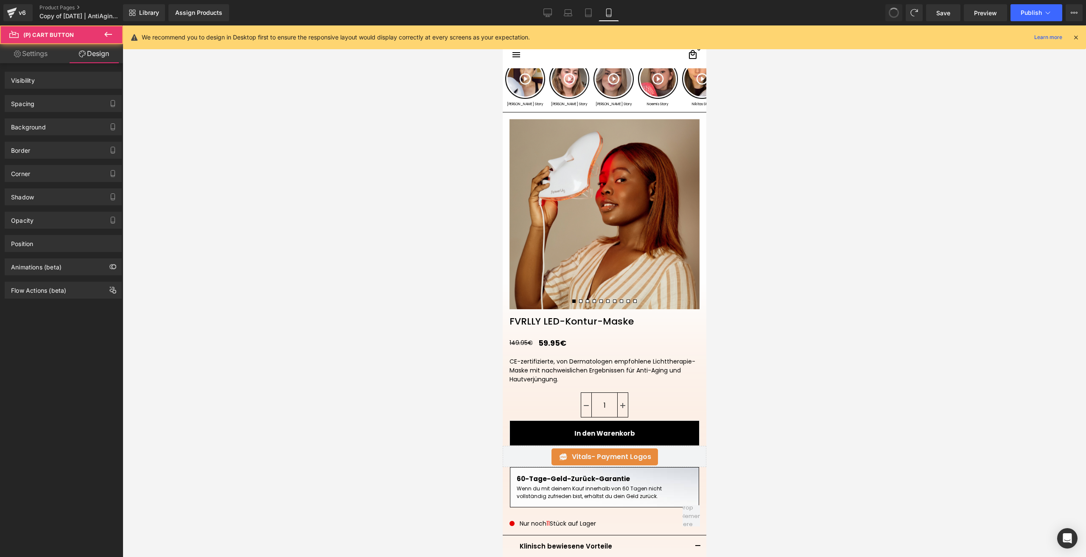
click at [890, 16] on button at bounding box center [893, 12] width 17 height 17
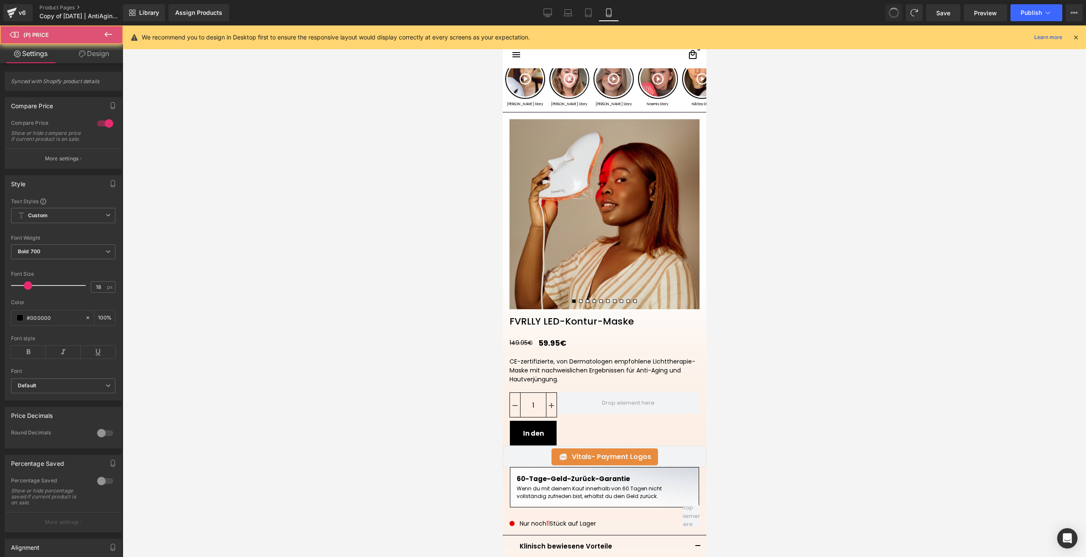
click at [890, 16] on button at bounding box center [893, 12] width 17 height 17
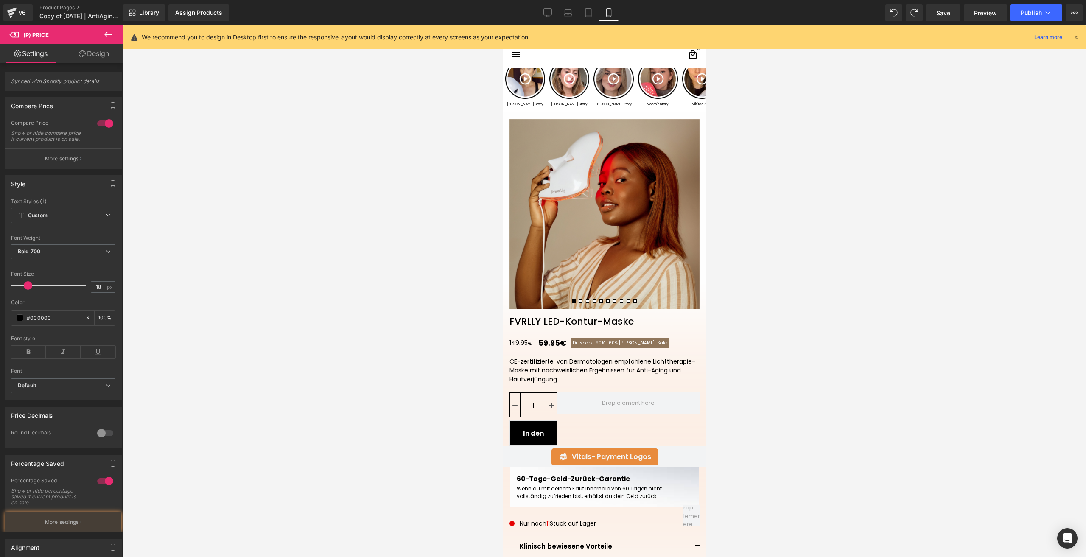
click at [890, 16] on button at bounding box center [893, 12] width 17 height 17
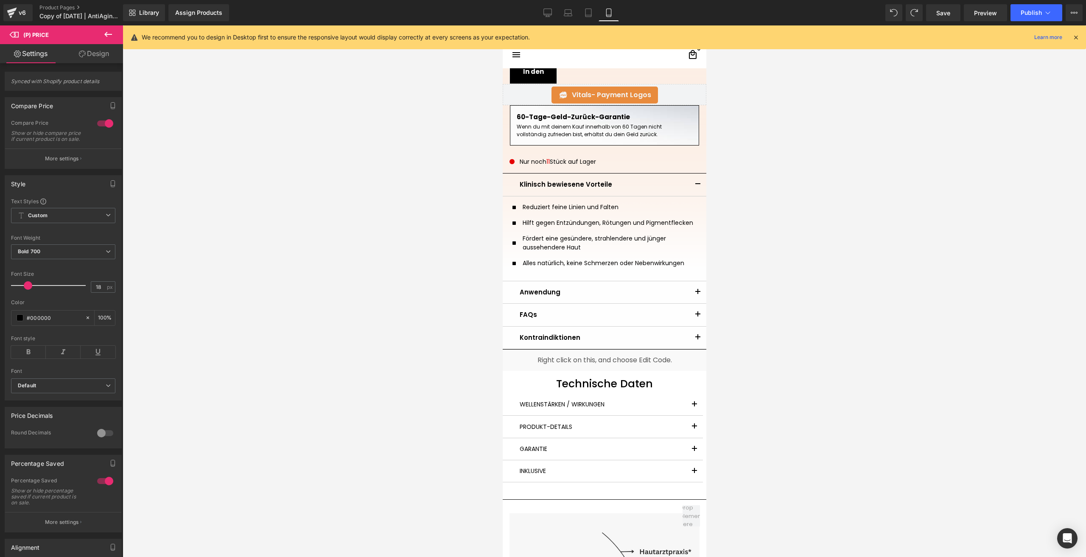
scroll to position [354, 0]
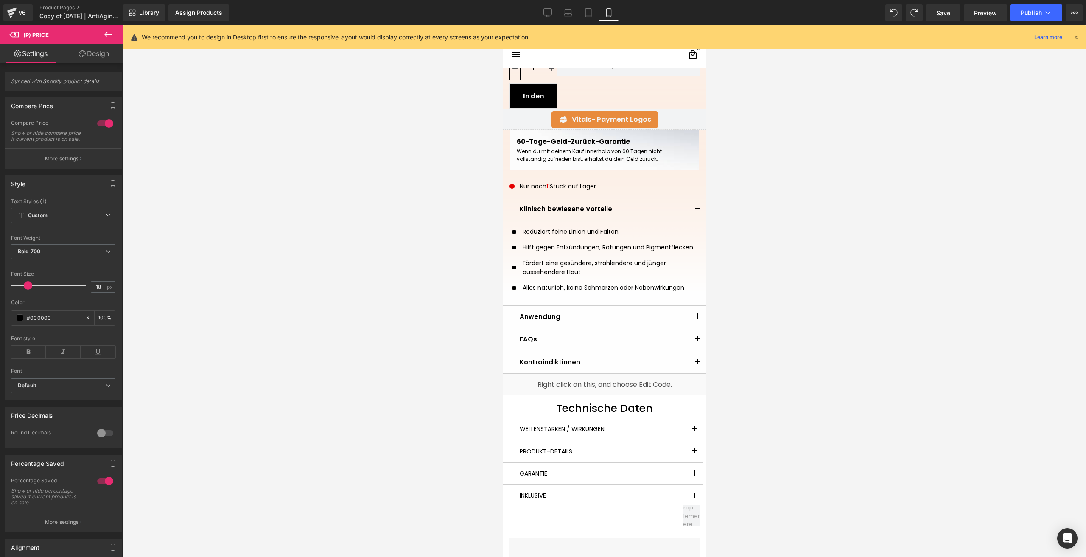
click at [2, 14] on div "v6 Product Pages Copy of 25.08.2025 | AntiAging | Scarcity" at bounding box center [61, 12] width 123 height 25
click at [10, 14] on icon at bounding box center [11, 14] width 6 height 4
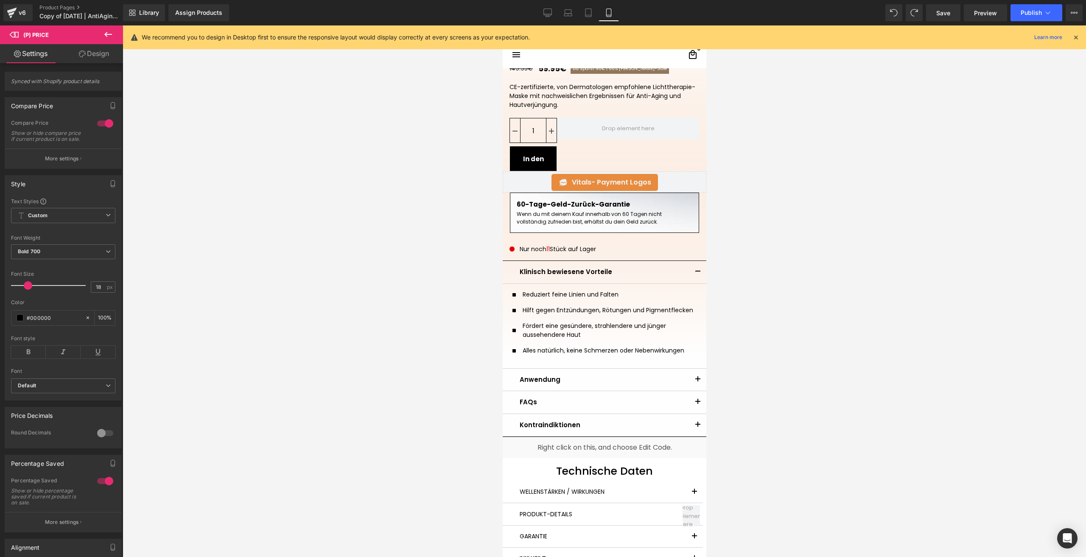
scroll to position [269, 0]
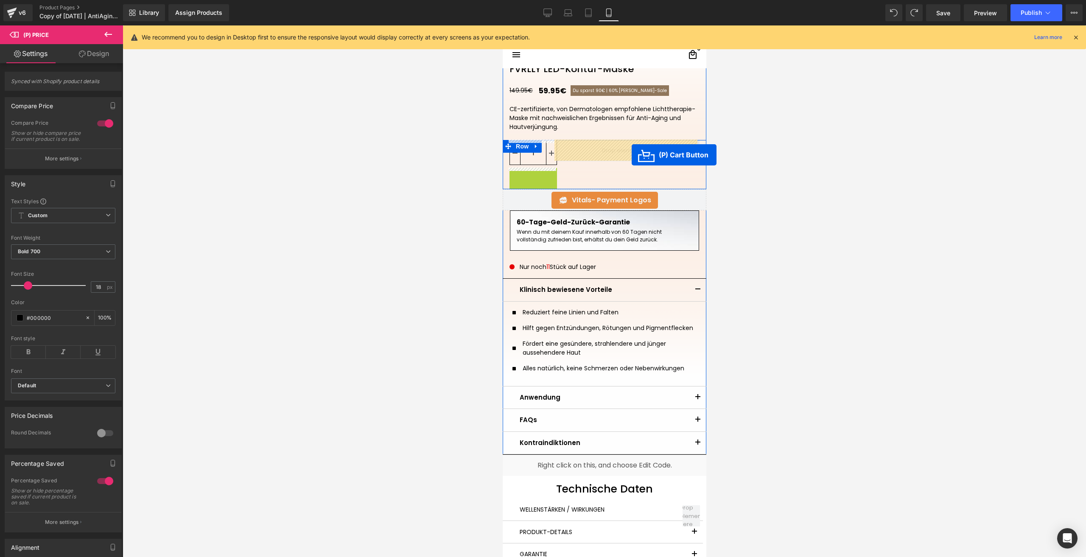
drag, startPoint x: 537, startPoint y: 182, endPoint x: 627, endPoint y: 154, distance: 94.1
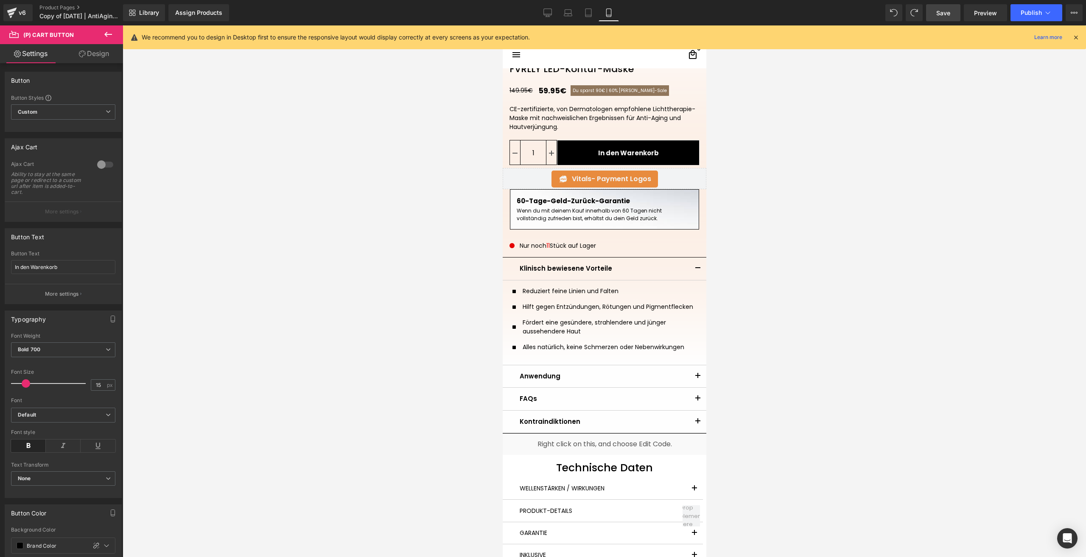
click at [934, 8] on link "Save" at bounding box center [943, 12] width 34 height 17
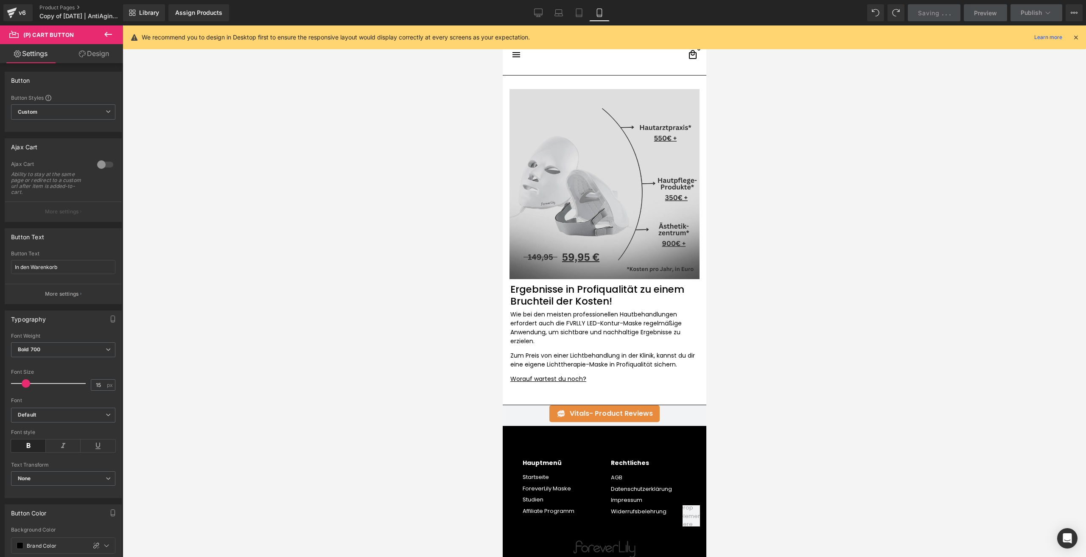
scroll to position [765, 0]
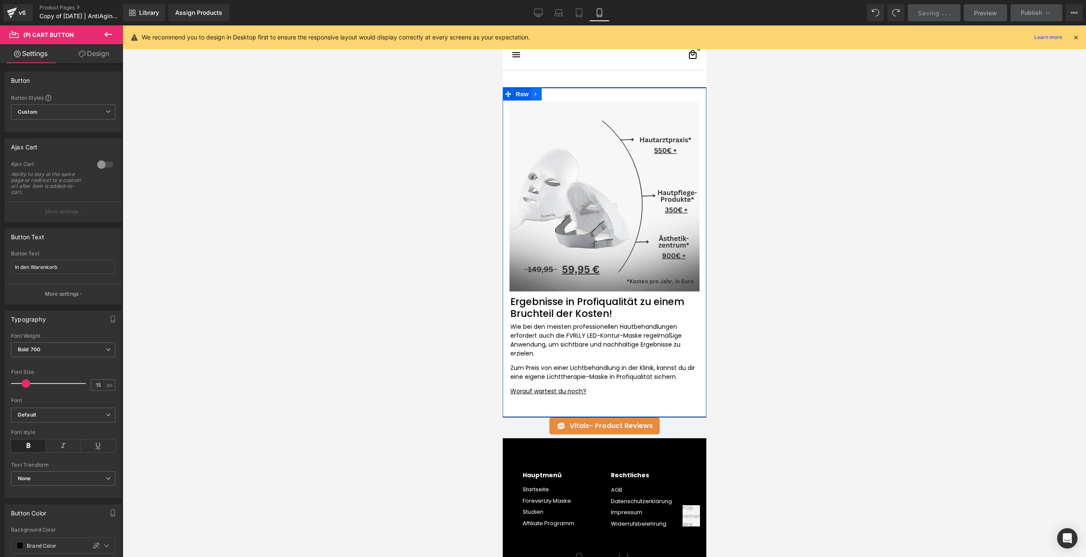
click at [533, 91] on icon at bounding box center [536, 94] width 6 height 6
click at [555, 96] on icon at bounding box center [558, 94] width 6 height 6
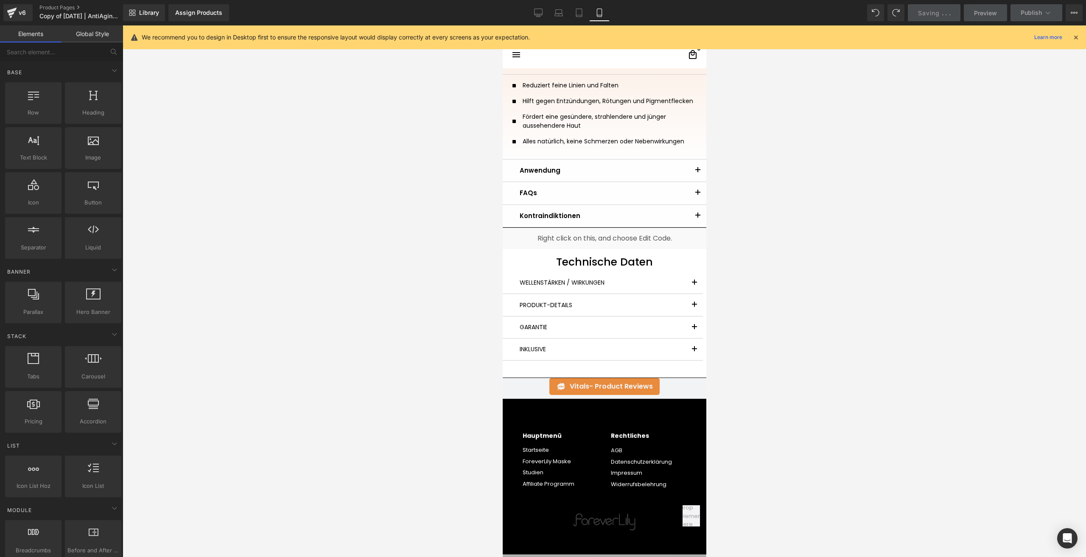
scroll to position [474, 0]
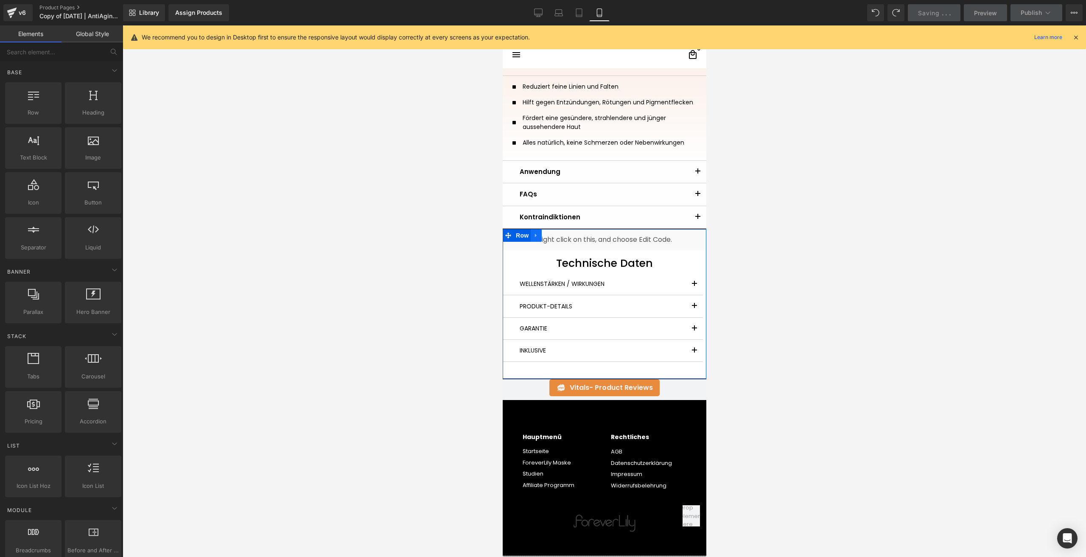
click at [533, 237] on icon at bounding box center [536, 235] width 6 height 6
click at [555, 236] on icon at bounding box center [558, 235] width 6 height 6
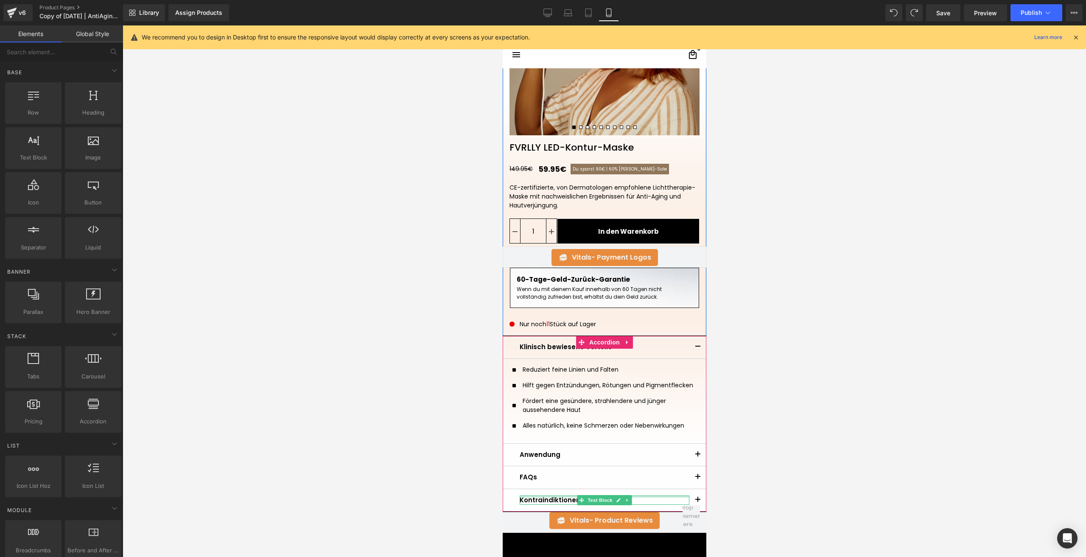
scroll to position [116, 0]
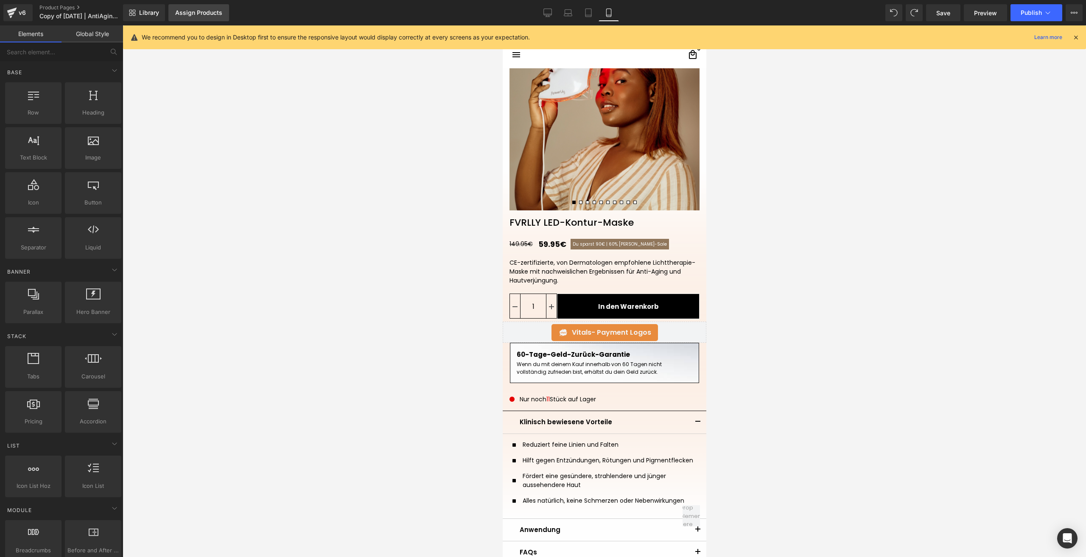
click at [184, 11] on div "Assign Products" at bounding box center [198, 12] width 47 height 7
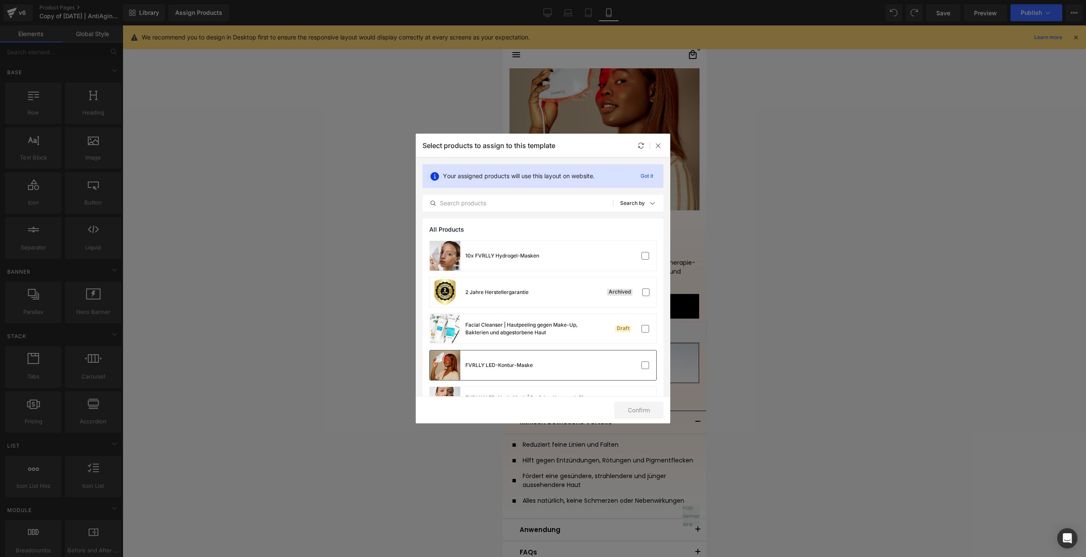
click at [606, 356] on div "FVRLLY LED-Kontur-Maske" at bounding box center [543, 365] width 226 height 30
click at [652, 405] on button "Confirm" at bounding box center [638, 410] width 49 height 17
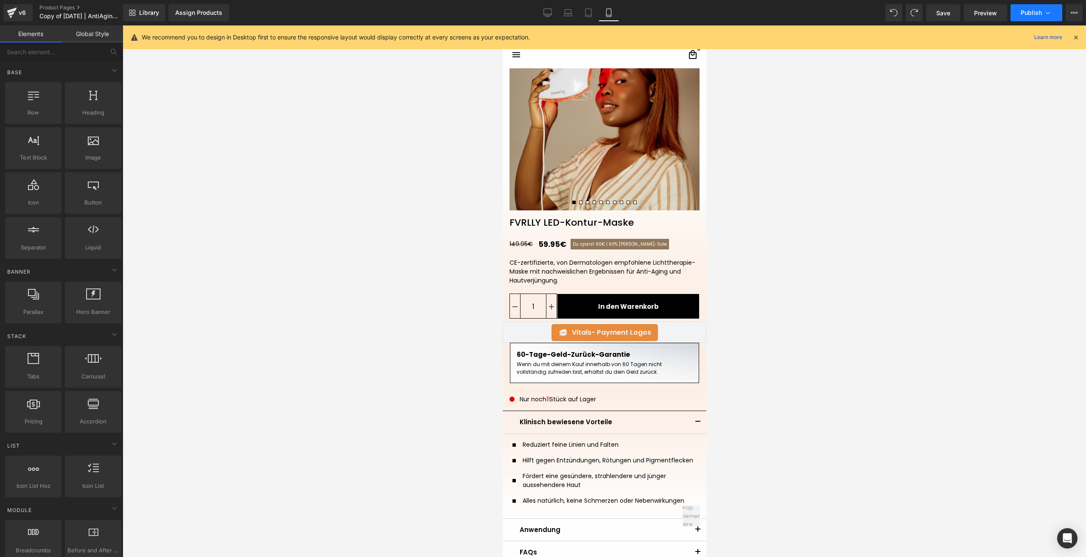
click at [1026, 12] on span "Publish" at bounding box center [1031, 12] width 21 height 7
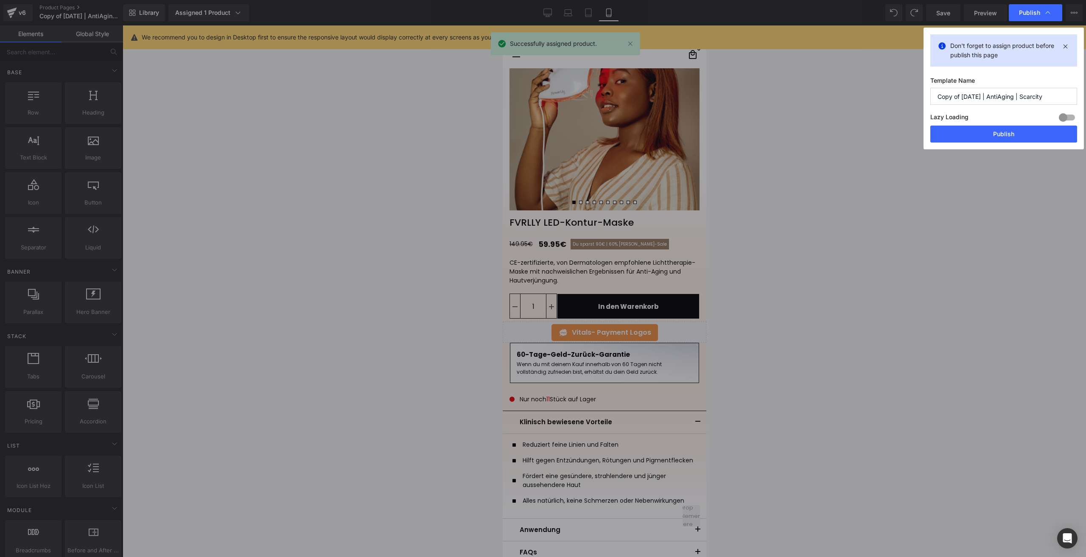
click at [972, 137] on button "Publish" at bounding box center [1003, 134] width 147 height 17
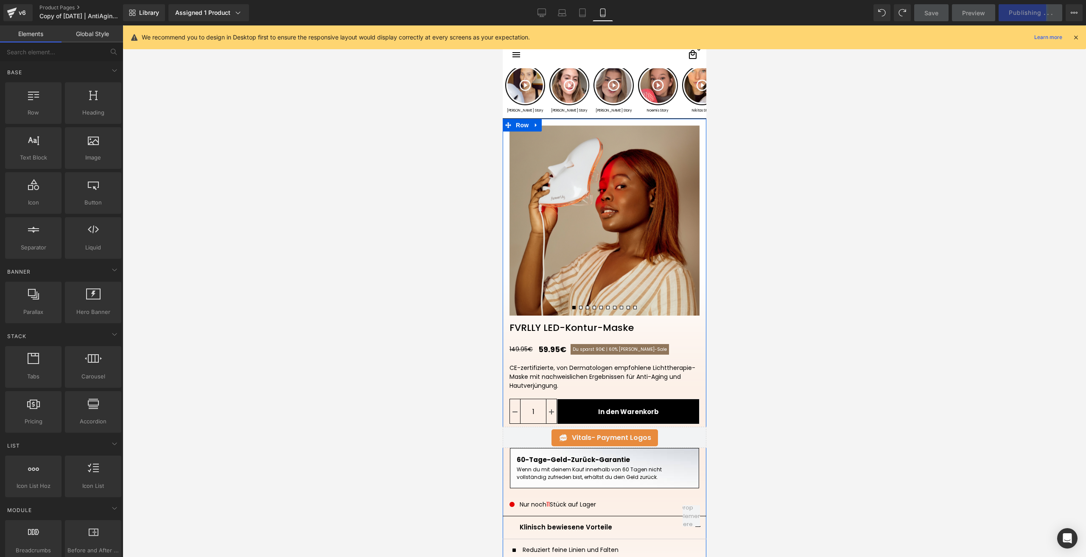
scroll to position [0, 0]
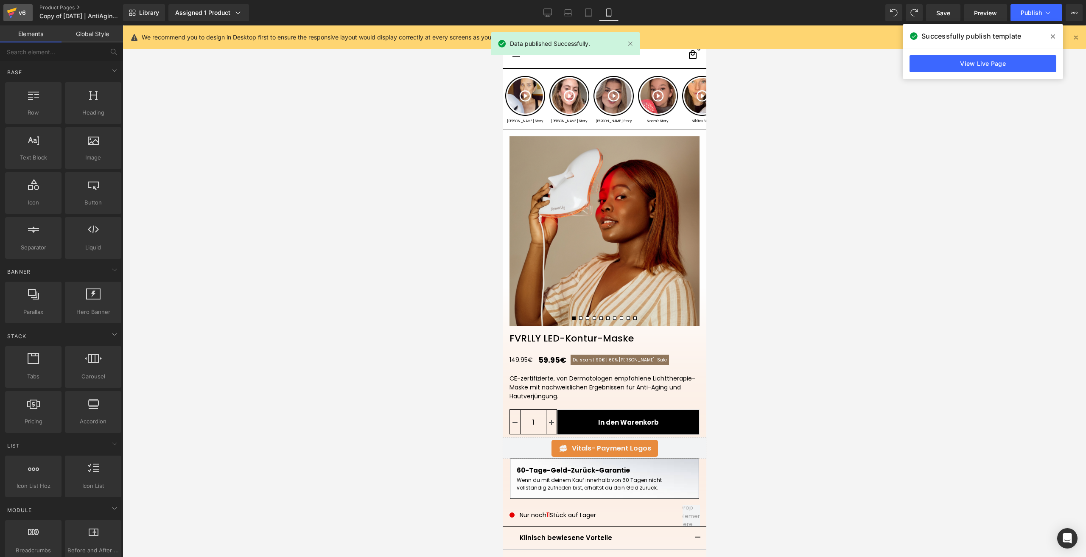
click at [11, 17] on icon at bounding box center [12, 12] width 10 height 21
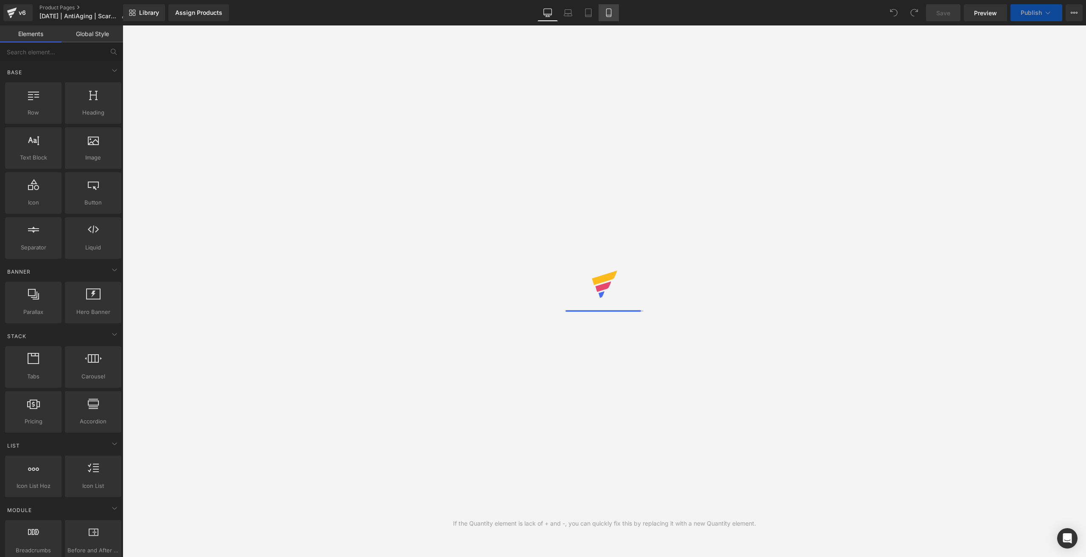
click at [608, 9] on icon at bounding box center [608, 13] width 5 height 8
click at [610, 9] on icon at bounding box center [608, 13] width 5 height 8
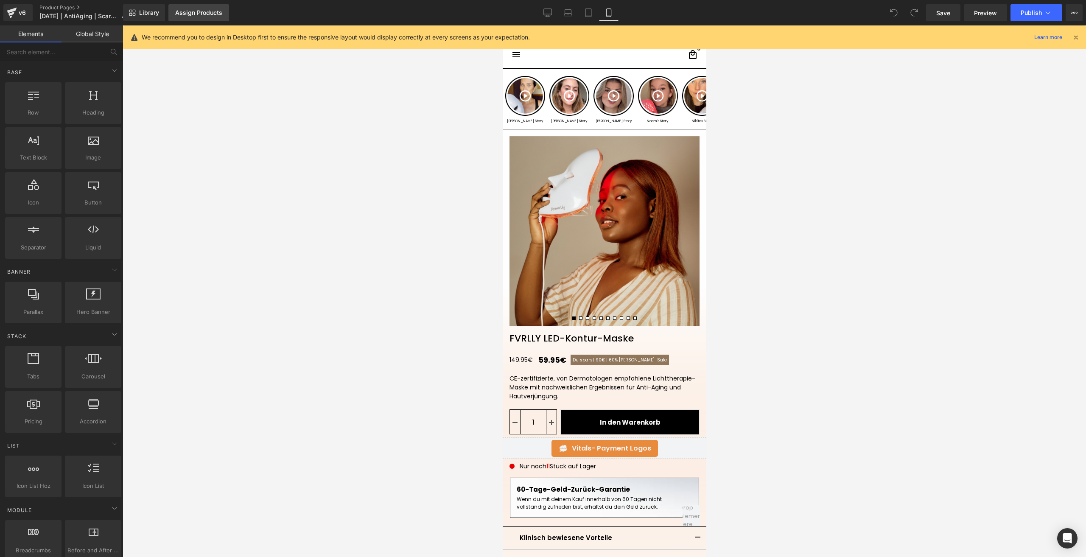
click at [216, 15] on div "Assign Products" at bounding box center [198, 12] width 47 height 7
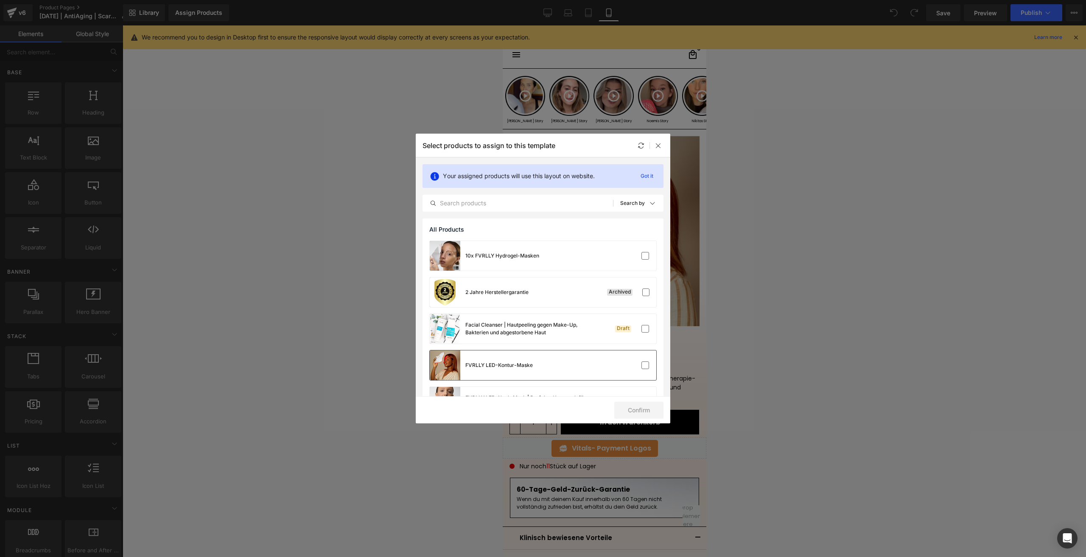
click at [574, 370] on div "FVRLLY LED-Kontur-Maske" at bounding box center [543, 365] width 226 height 30
click at [653, 411] on button "Confirm" at bounding box center [638, 410] width 49 height 17
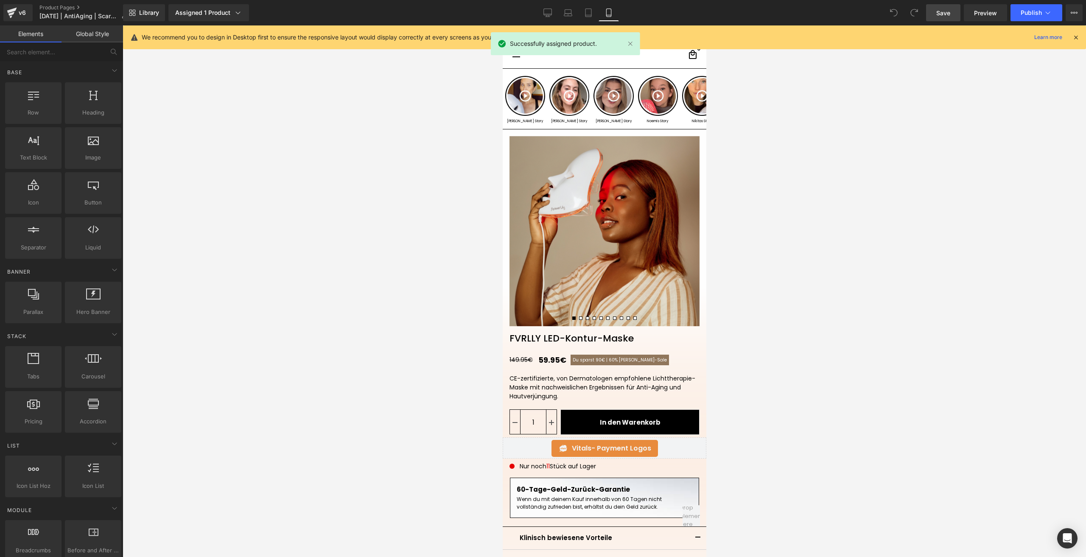
click at [936, 9] on link "Save" at bounding box center [943, 12] width 34 height 17
click at [1020, 11] on button "Publish" at bounding box center [1036, 12] width 52 height 17
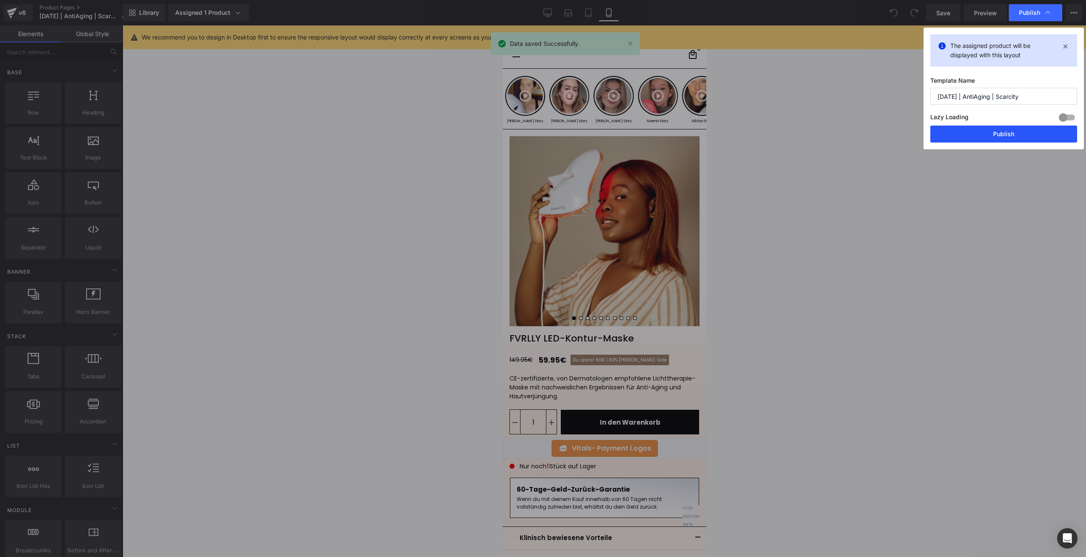
click at [980, 131] on button "Publish" at bounding box center [1003, 134] width 147 height 17
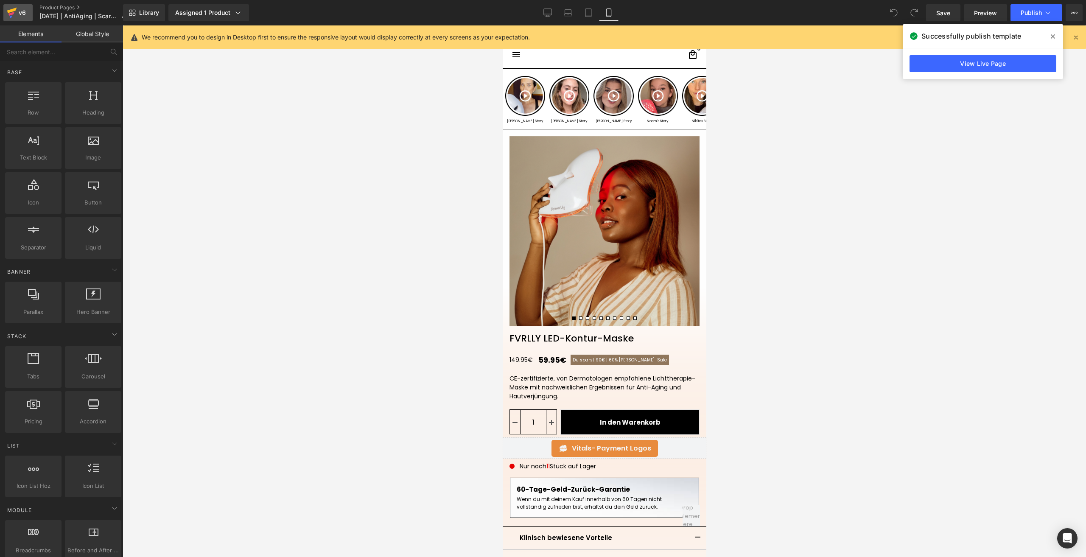
click at [16, 13] on icon at bounding box center [12, 12] width 10 height 21
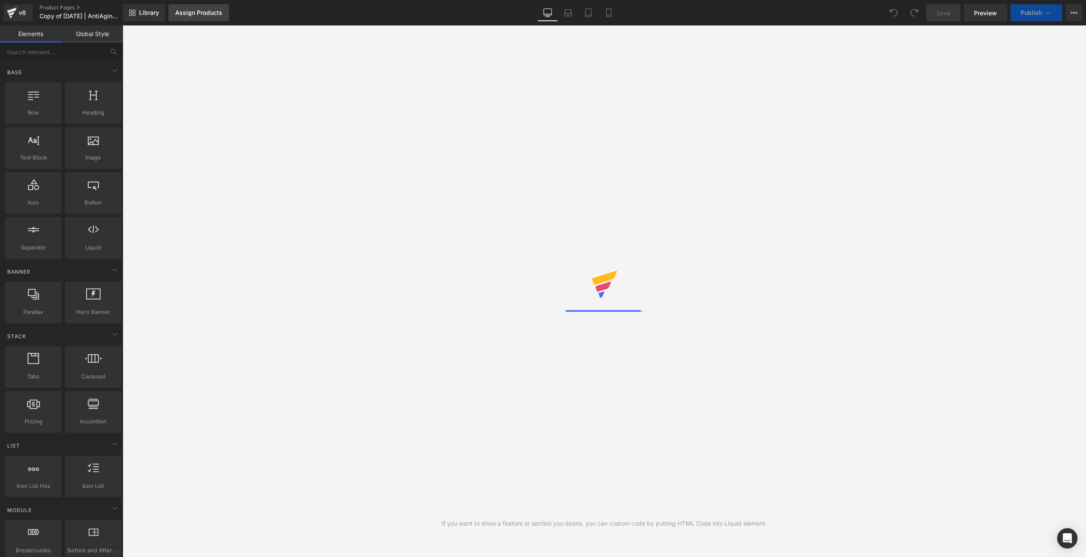
click at [196, 14] on div "Assign Products" at bounding box center [198, 12] width 47 height 7
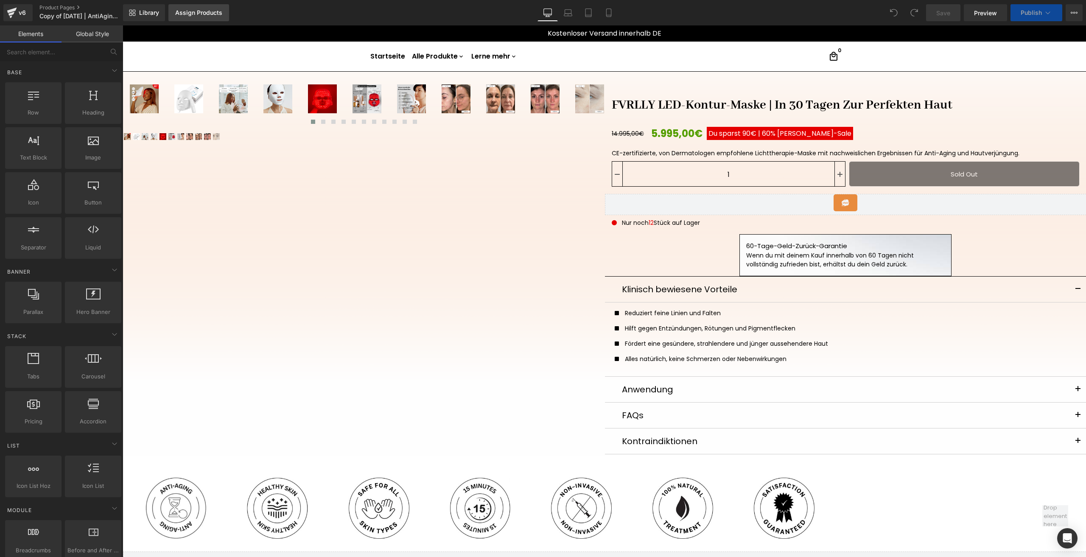
click at [199, 14] on div "Assign Products" at bounding box center [198, 12] width 47 height 7
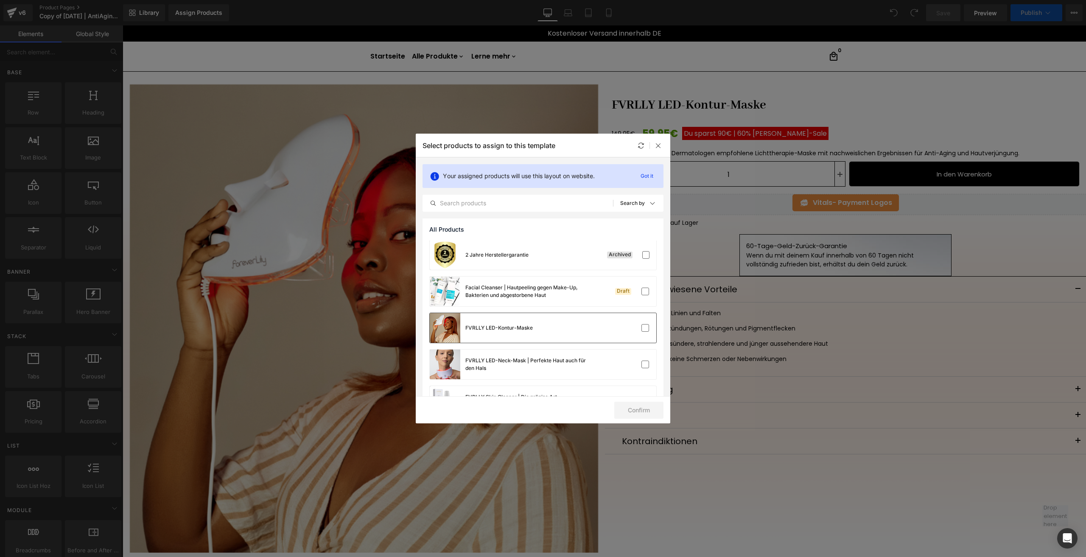
scroll to position [42, 0]
click at [584, 336] on div "FVRLLY LED-Kontur-Maske" at bounding box center [543, 323] width 226 height 30
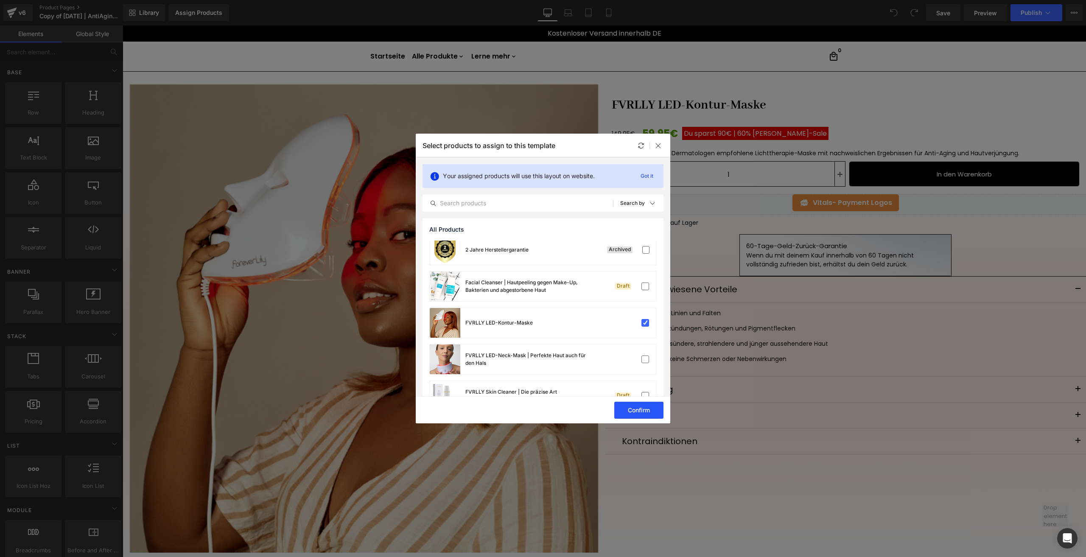
click at [0, 0] on button "Confirm" at bounding box center [0, 0] width 0 height 0
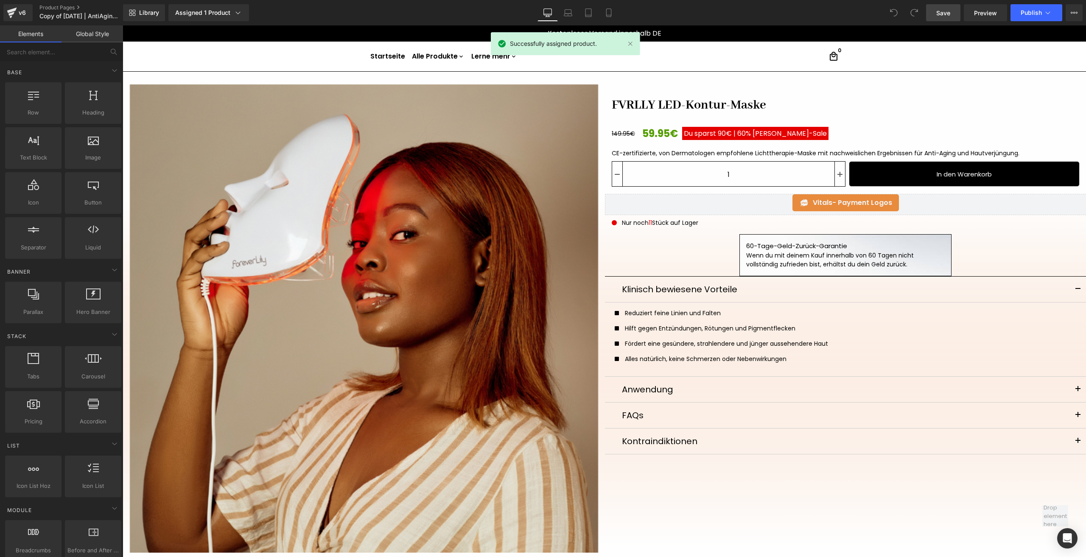
click at [935, 14] on link "Save" at bounding box center [943, 12] width 34 height 17
click at [1026, 14] on span "Publish" at bounding box center [1031, 12] width 21 height 7
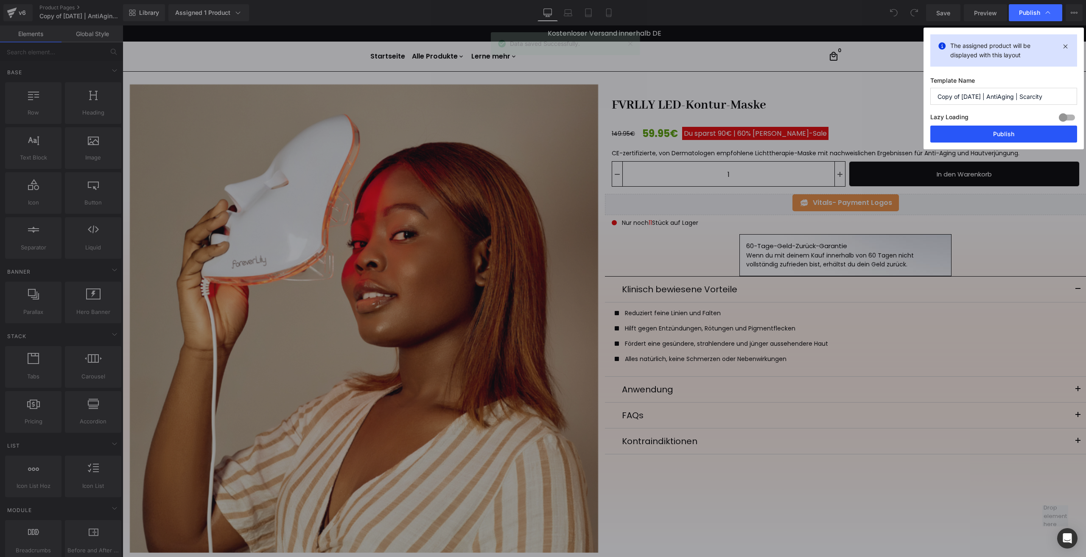
click at [976, 141] on button "Publish" at bounding box center [1003, 134] width 147 height 17
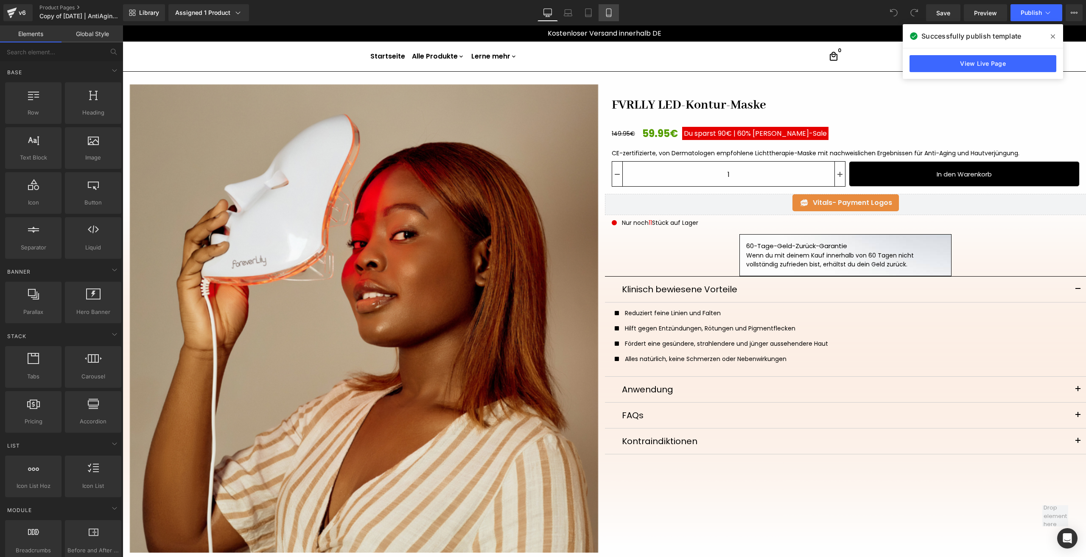
click at [614, 12] on link "Mobile" at bounding box center [608, 12] width 20 height 17
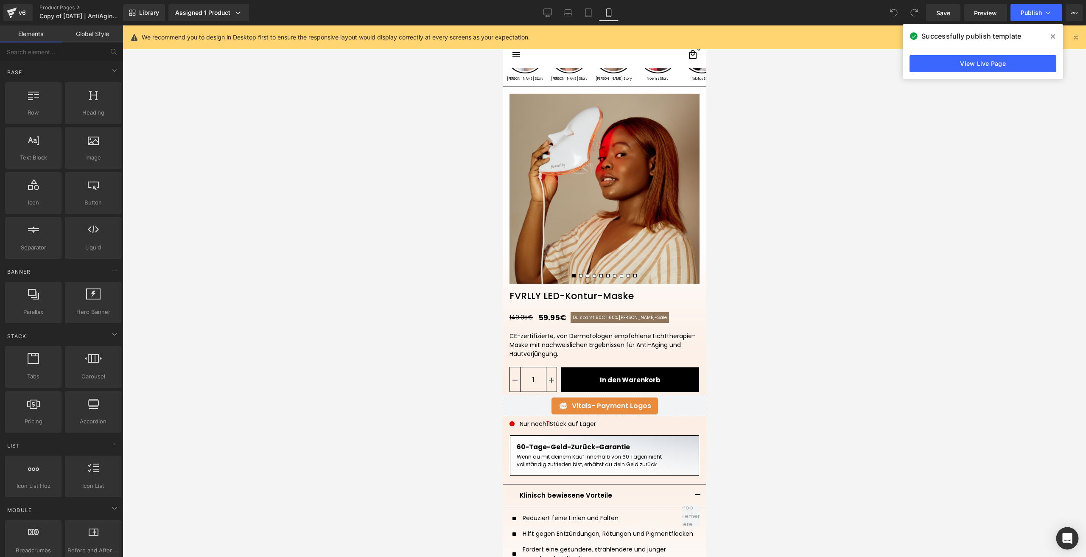
click at [0, 0] on div "Open Intercom Messenger" at bounding box center [0, 0] width 0 height 0
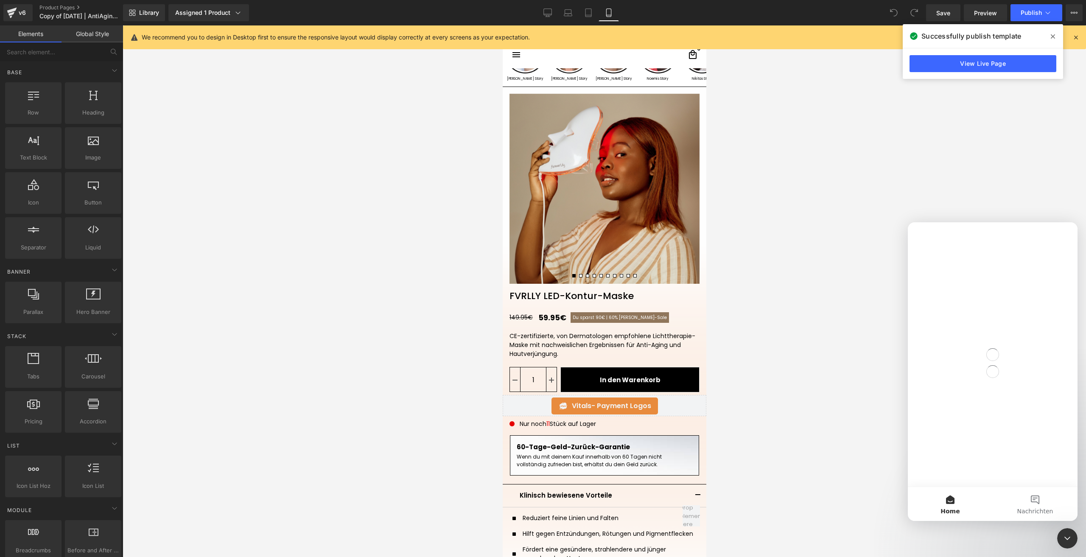
scroll to position [0, 0]
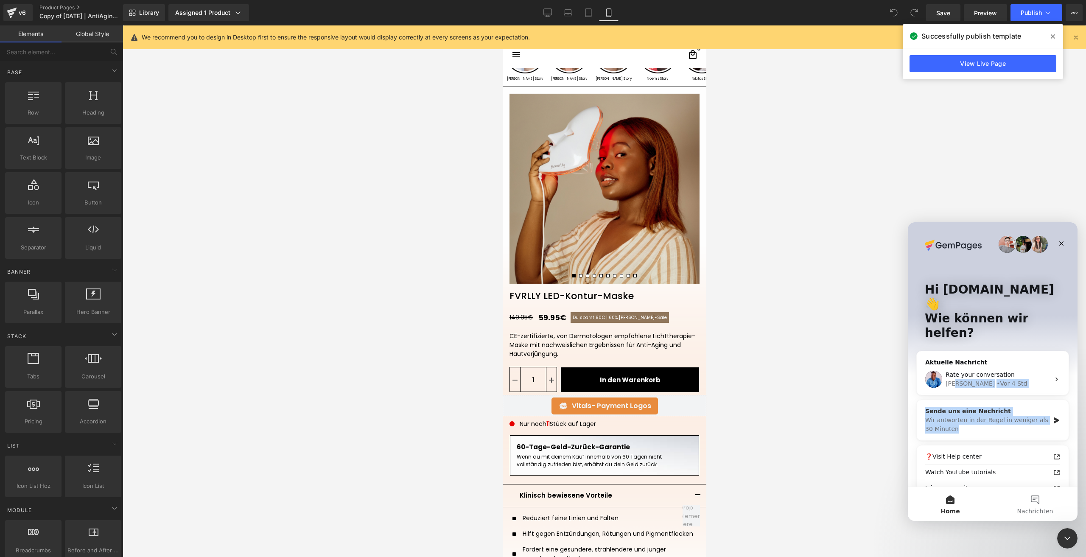
drag, startPoint x: 956, startPoint y: 350, endPoint x: 986, endPoint y: 408, distance: 65.6
click at [987, 408] on div "Aktuelle Nachricht Rate your conversation [PERSON_NAME] • Vor 4 Std Sende uns e…" at bounding box center [992, 457] width 153 height 212
click at [971, 416] on div "Wir antworten in der Regel in weniger als 30 Minuten" at bounding box center [987, 425] width 124 height 18
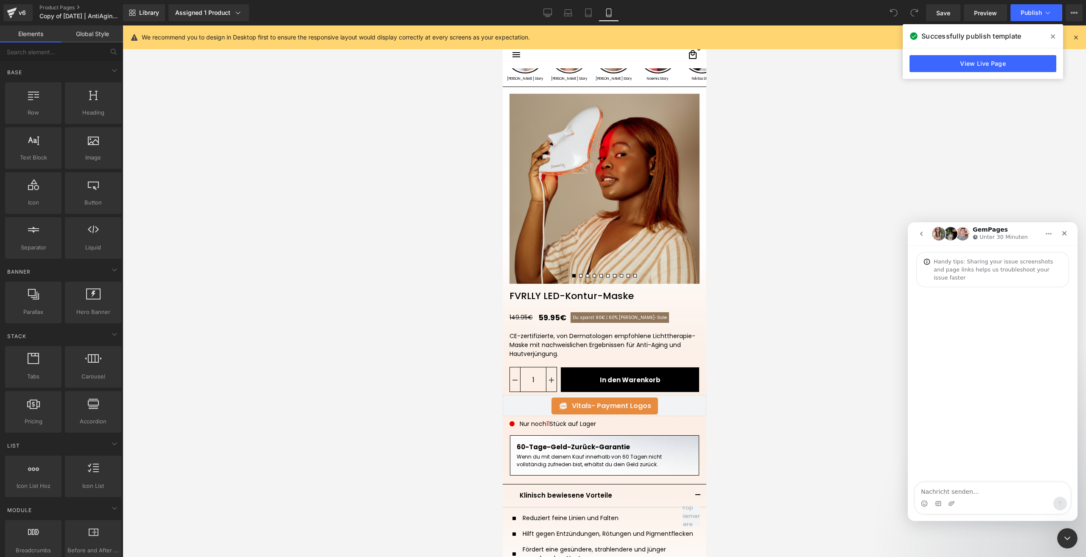
type textarea "[URL][DOMAIN_NAME][MEDICAL_DATA]"
type textarea "Ias"
type textarea "I"
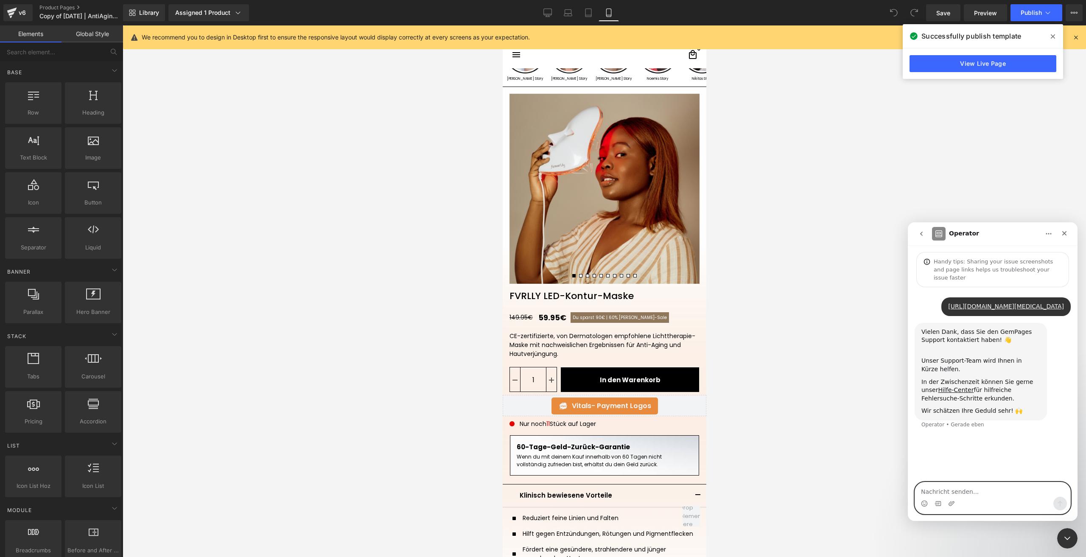
click at [938, 495] on textarea "Nachricht senden..." at bounding box center [992, 489] width 155 height 14
paste textarea "i"
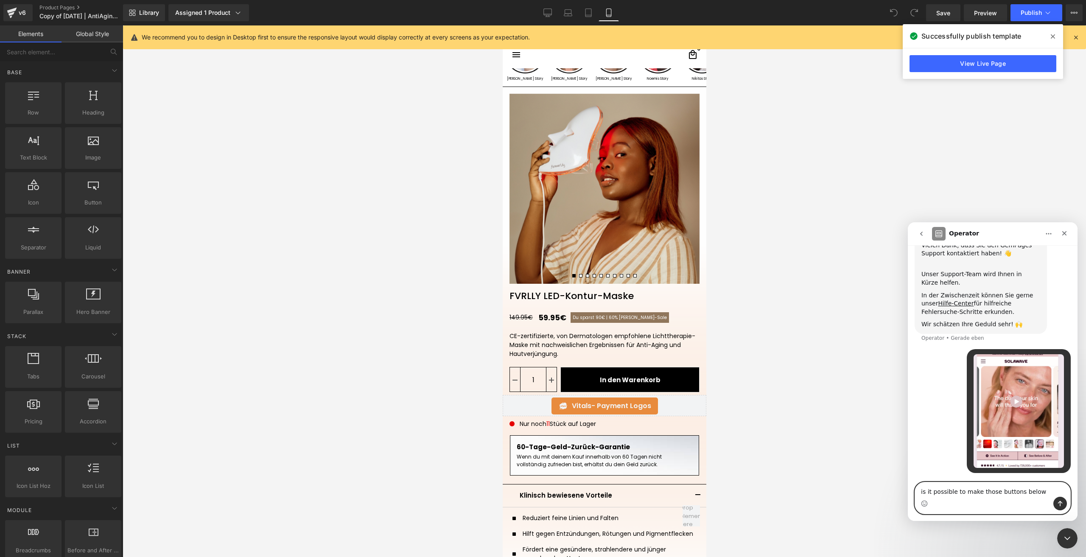
type textarea "is it possible to make those buttons below?"
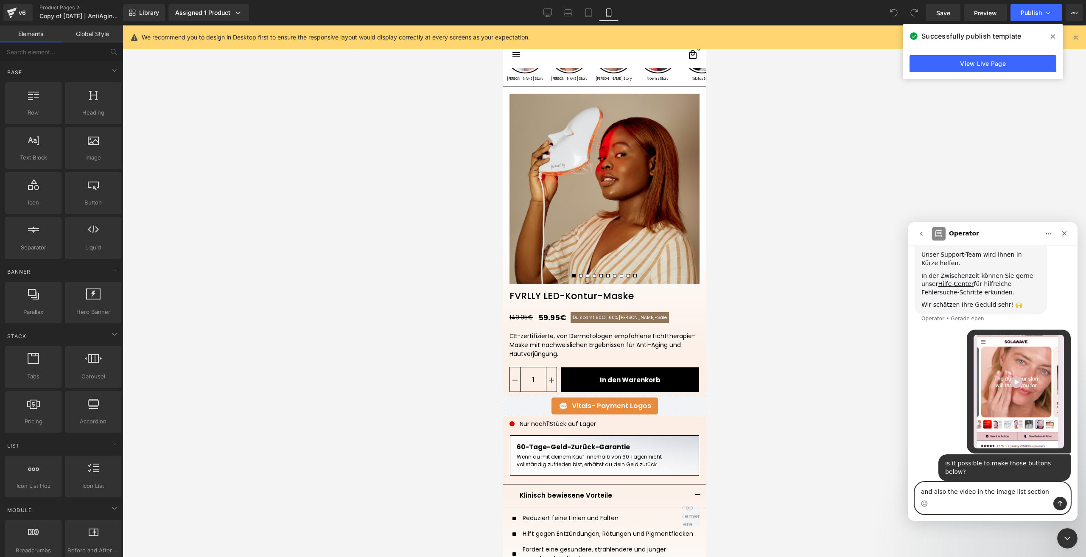
type textarea "and also the video in the image list section?"
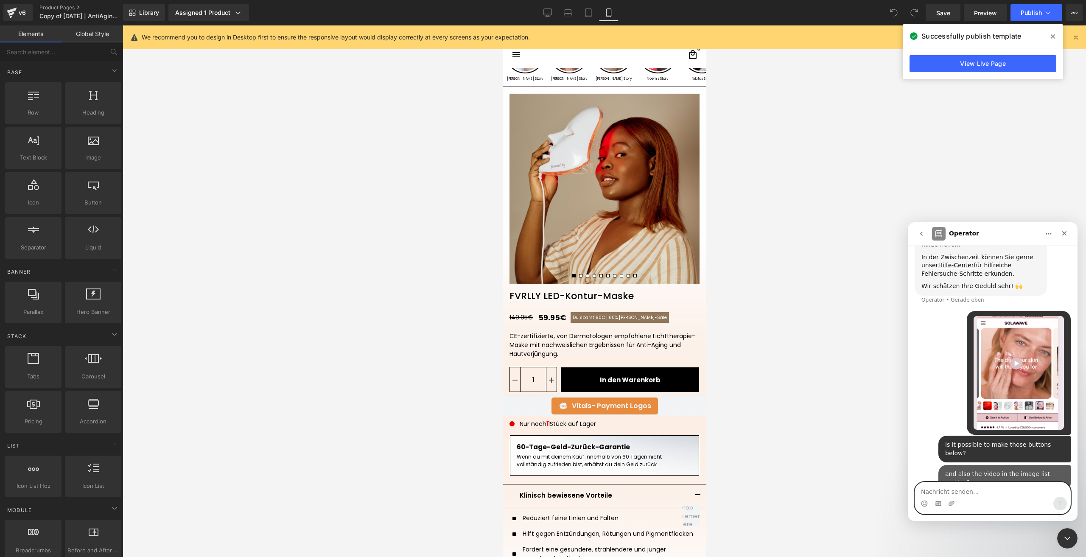
scroll to position [126, 0]
click at [351, 437] on div at bounding box center [543, 265] width 1086 height 531
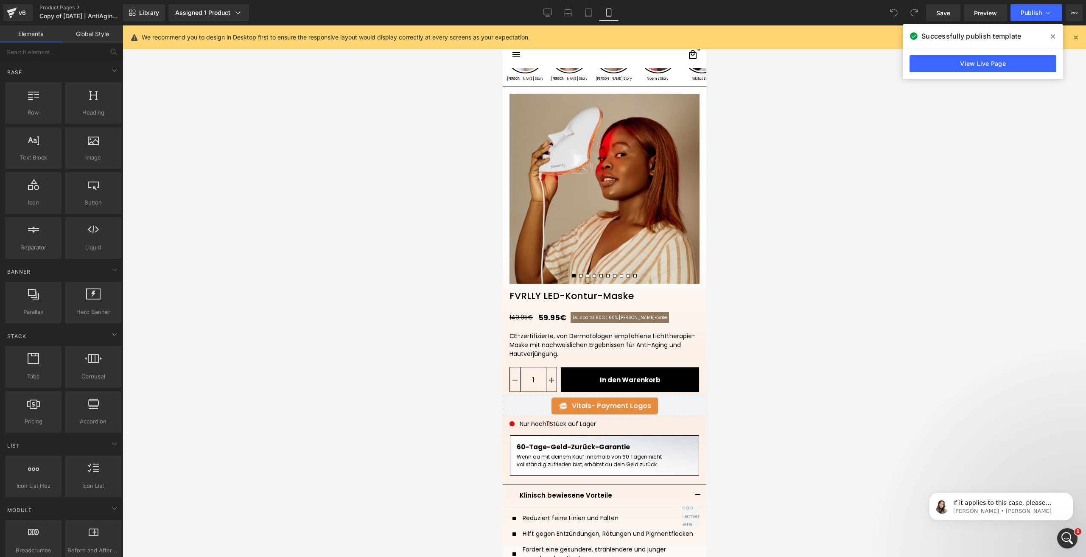
scroll to position [450, 0]
click at [1061, 527] on div "Intercom-Nachrichtendienst öffnen" at bounding box center [1066, 537] width 28 height 28
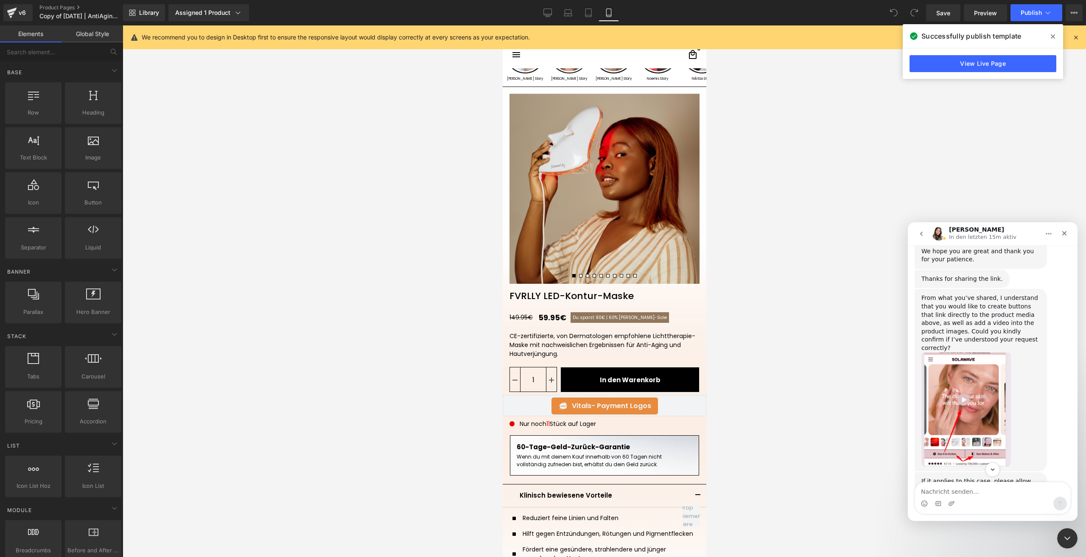
scroll to position [464, 0]
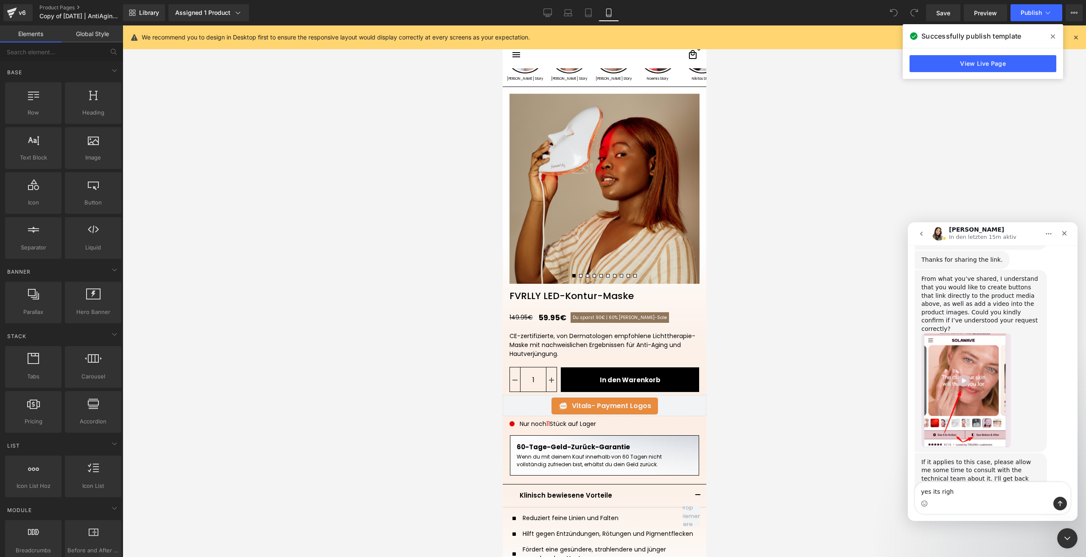
type textarea "yes its right"
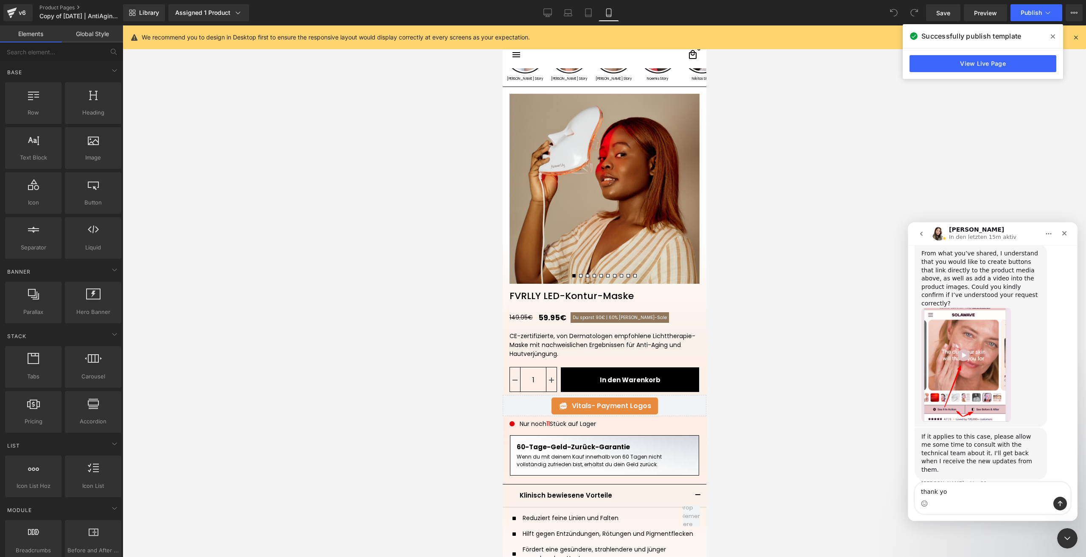
type textarea "thank you"
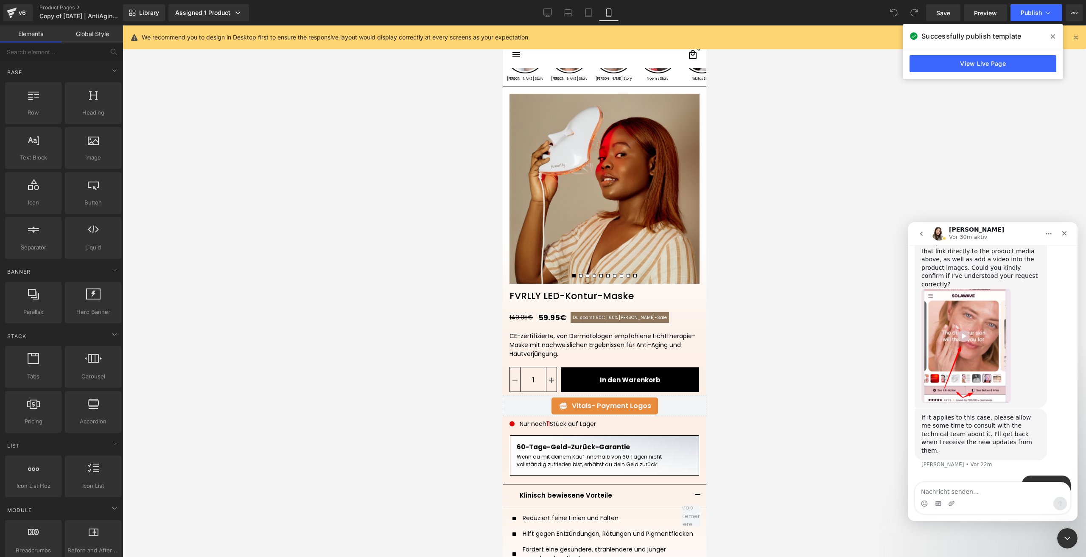
click at [574, 316] on div at bounding box center [543, 265] width 1086 height 531
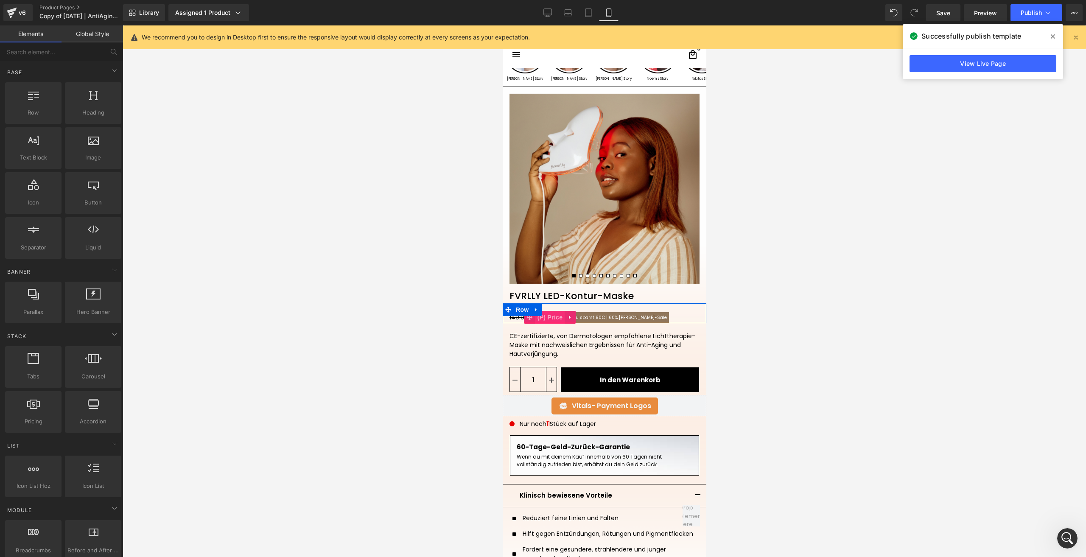
click at [556, 320] on span "(P) Price" at bounding box center [550, 317] width 30 height 13
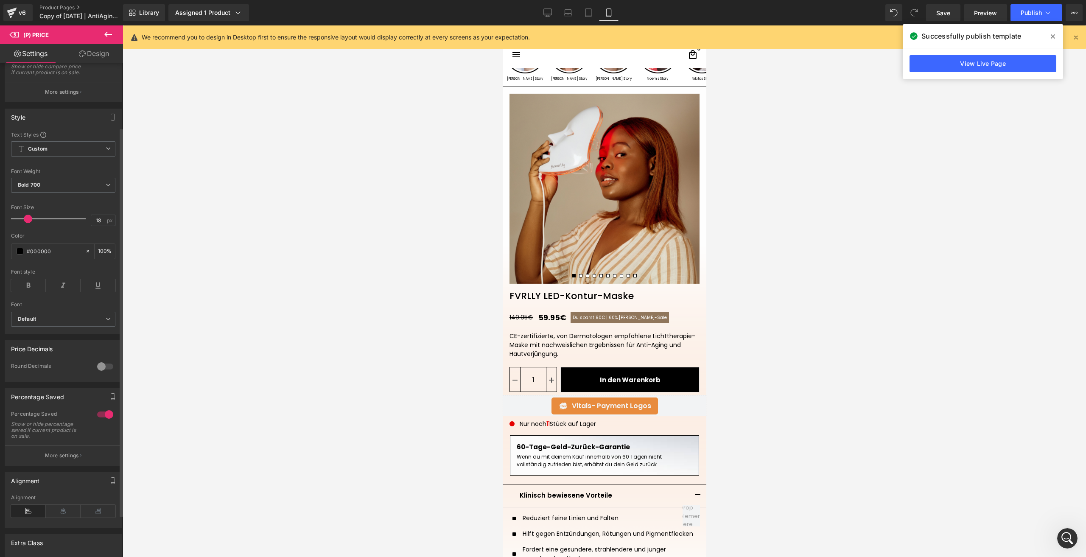
scroll to position [85, 0]
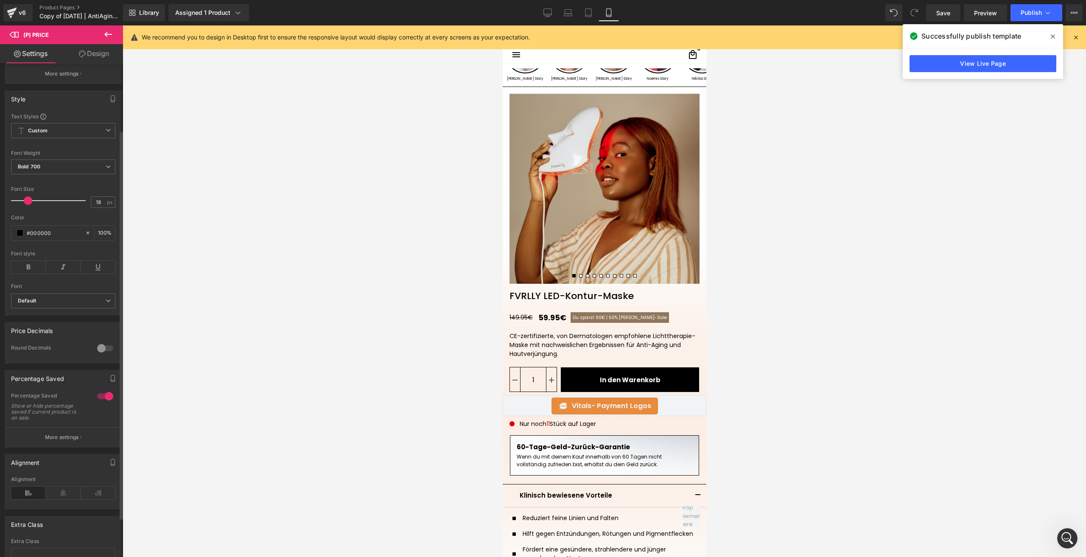
click at [104, 403] on div at bounding box center [105, 396] width 20 height 14
drag, startPoint x: 942, startPoint y: 17, endPoint x: 75, endPoint y: 317, distance: 917.6
click at [942, 17] on span "Save" at bounding box center [943, 12] width 14 height 9
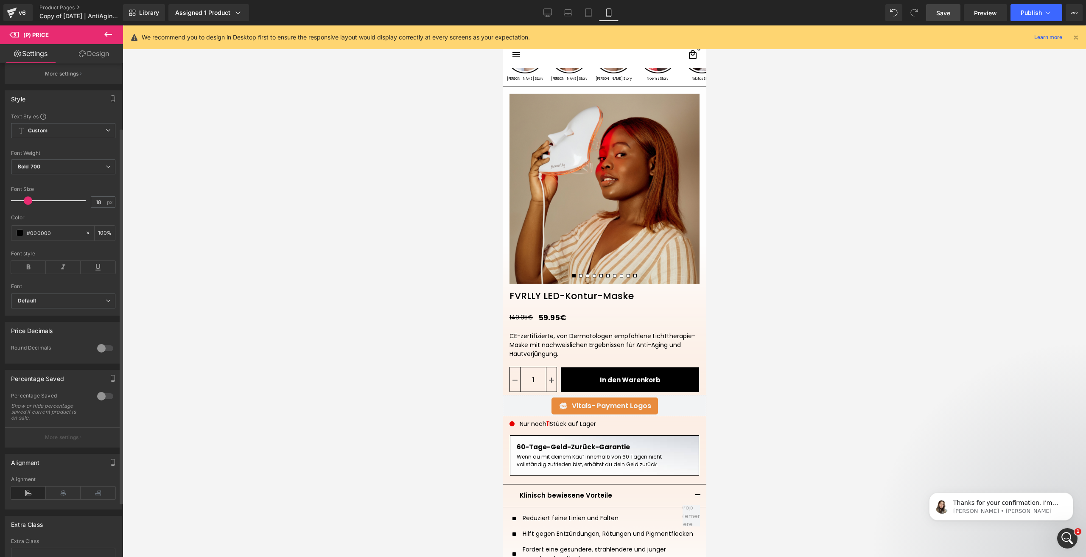
scroll to position [528, 0]
click at [975, 506] on p "Thanks for your confirmation. I'm checking with our team about it. 🤗" at bounding box center [1007, 503] width 109 height 8
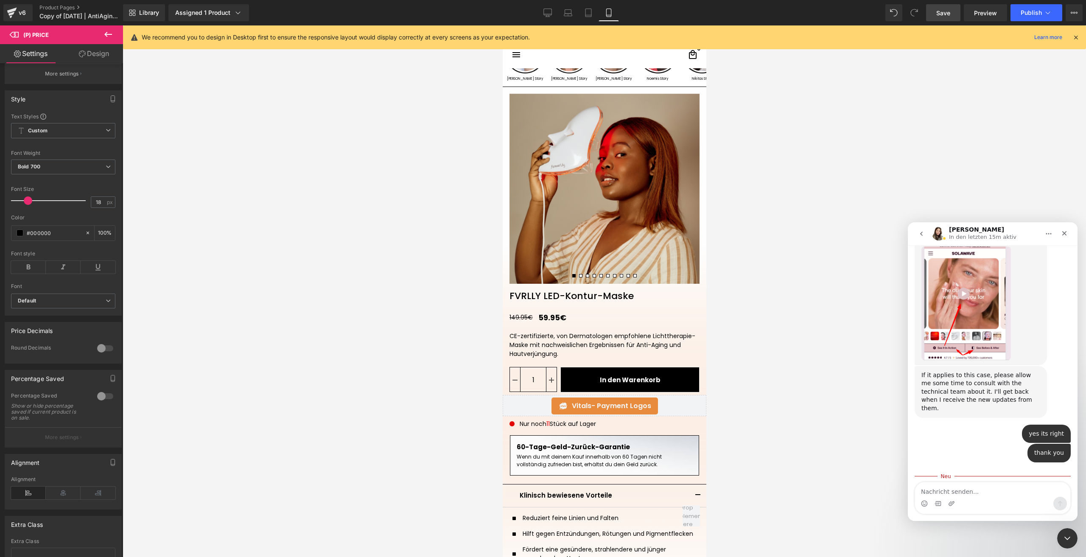
scroll to position [542, 0]
